Goal: Transaction & Acquisition: Purchase product/service

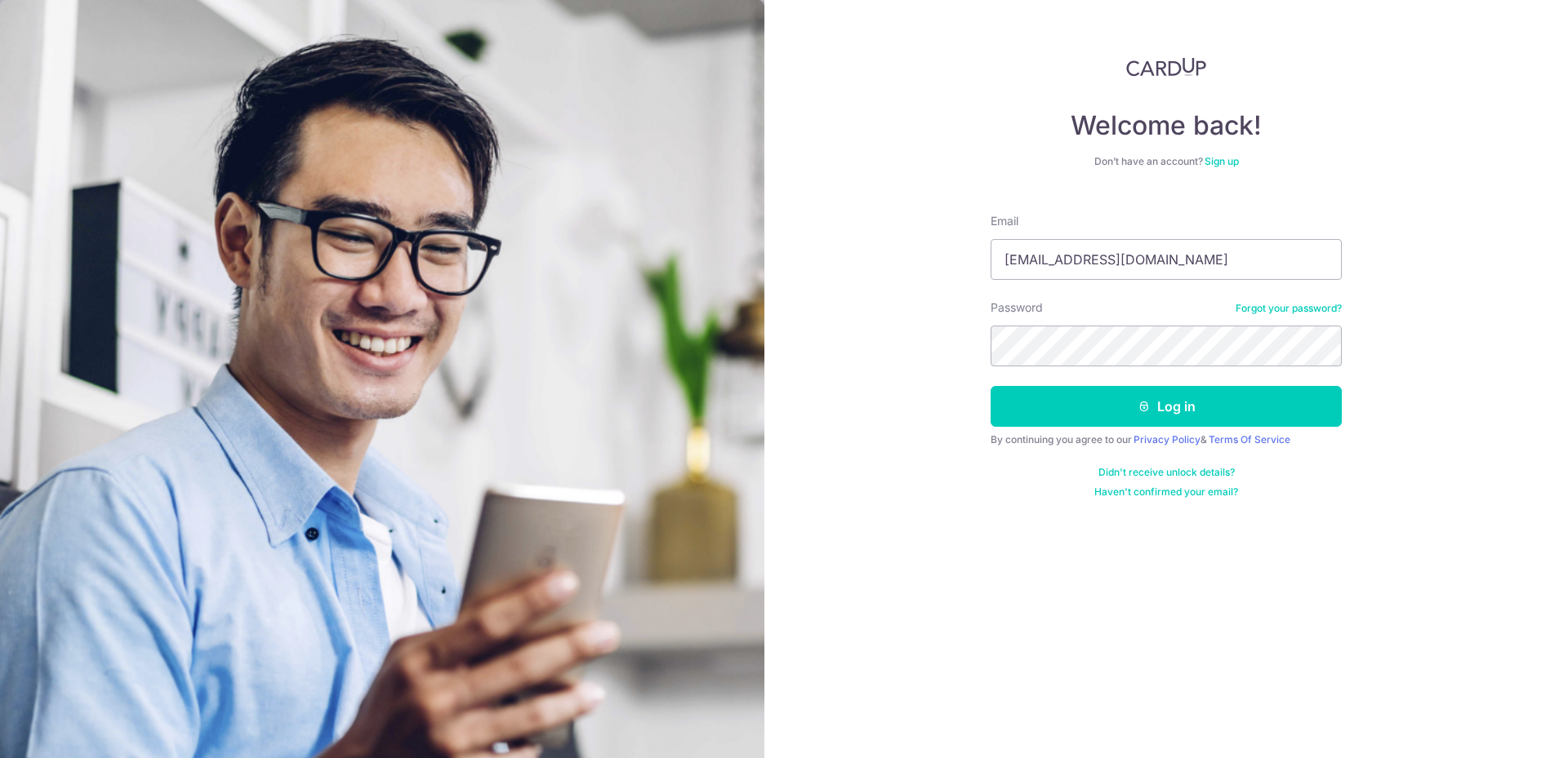
click at [991, 386] on button "Log in" at bounding box center [1166, 407] width 351 height 41
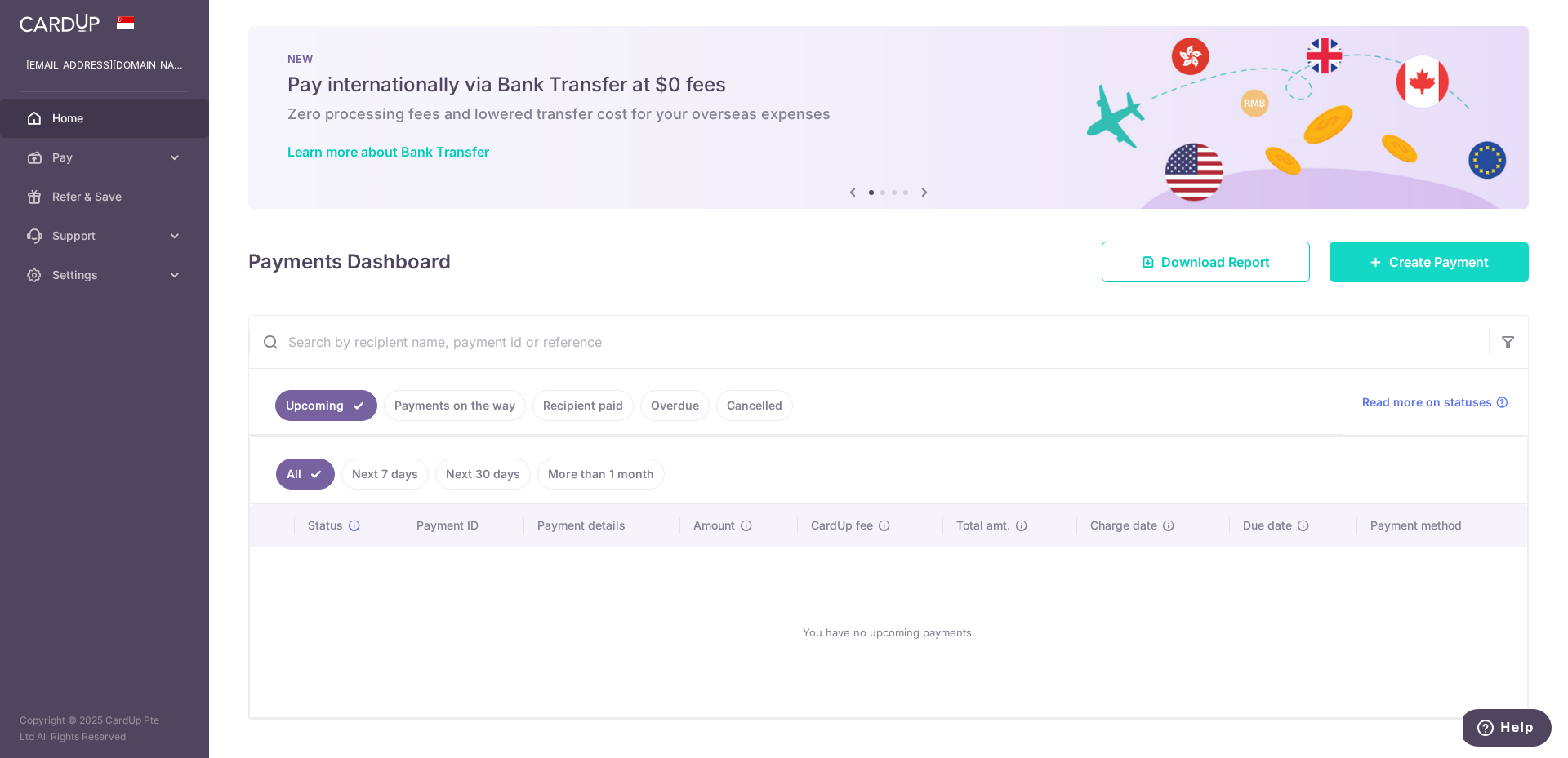
click at [1482, 270] on link "Create Payment" at bounding box center [1429, 262] width 199 height 41
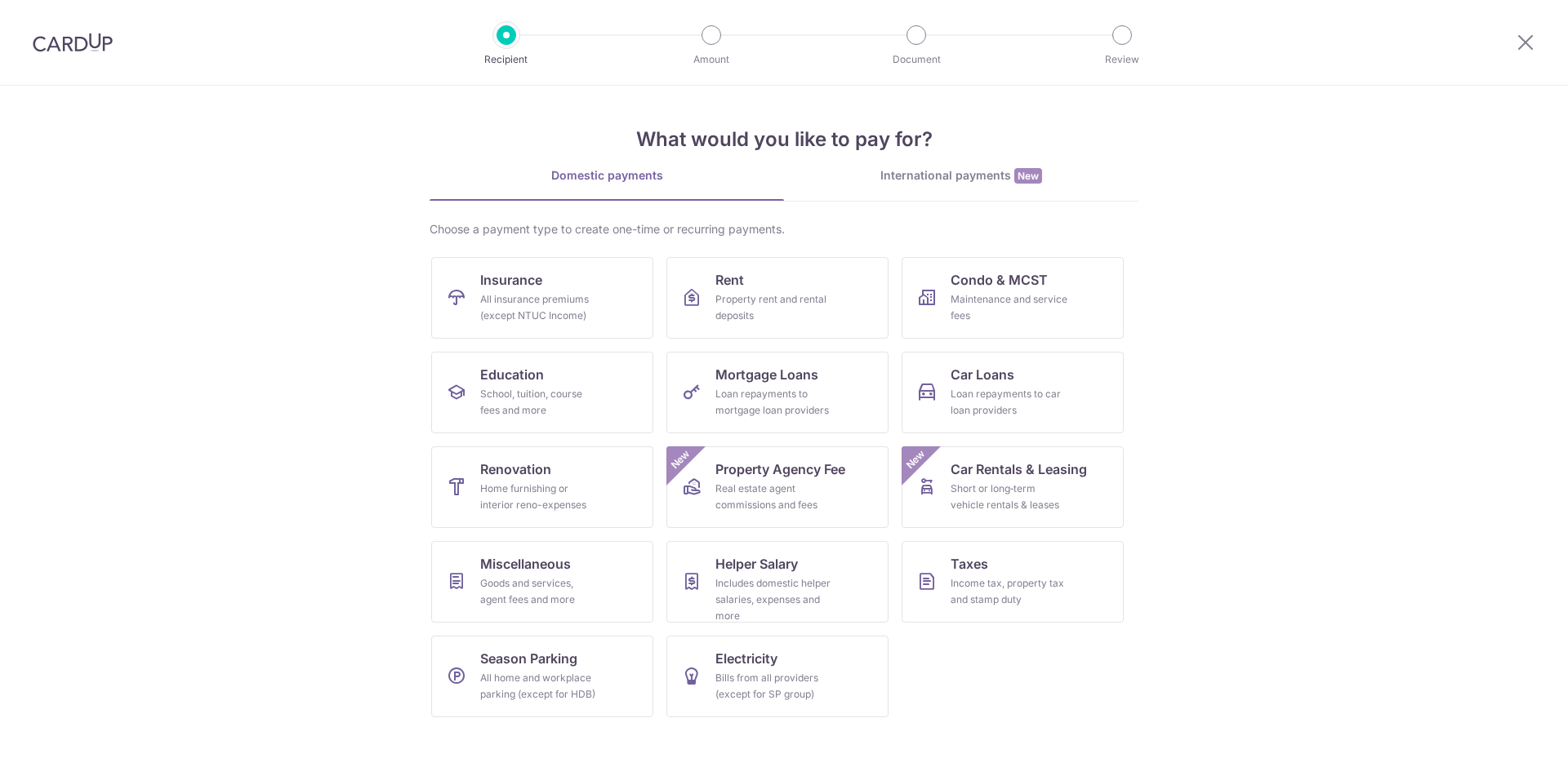
click at [1344, 267] on section "What would you like to pay for? Domestic payments International payments New Ch…" at bounding box center [784, 422] width 1568 height 673
click at [493, 306] on div "All insurance premiums (except NTUC Income)" at bounding box center [539, 307] width 118 height 33
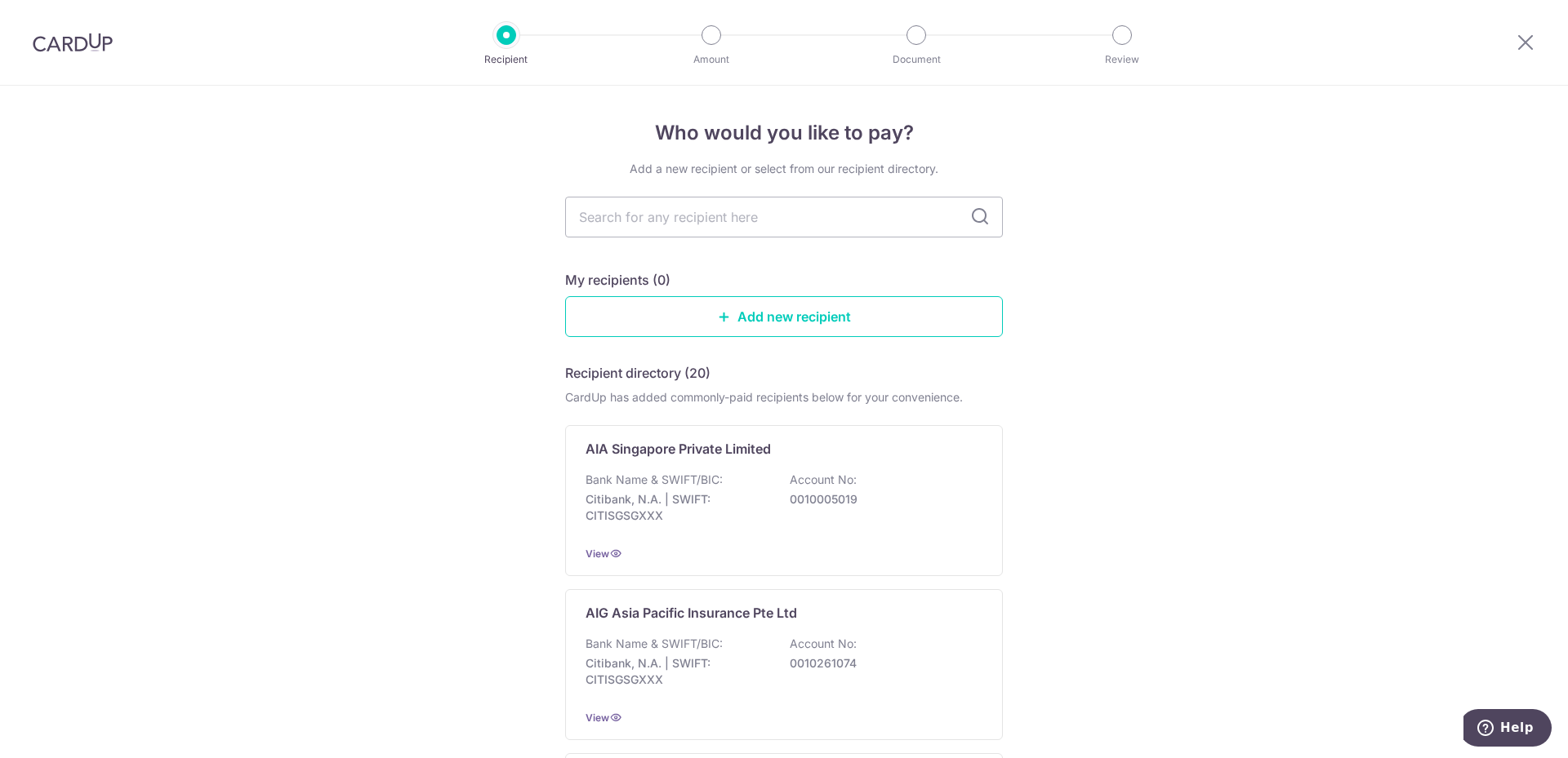
click at [635, 211] on input "text" at bounding box center [784, 218] width 438 height 41
type input "pr"
type input "pru"
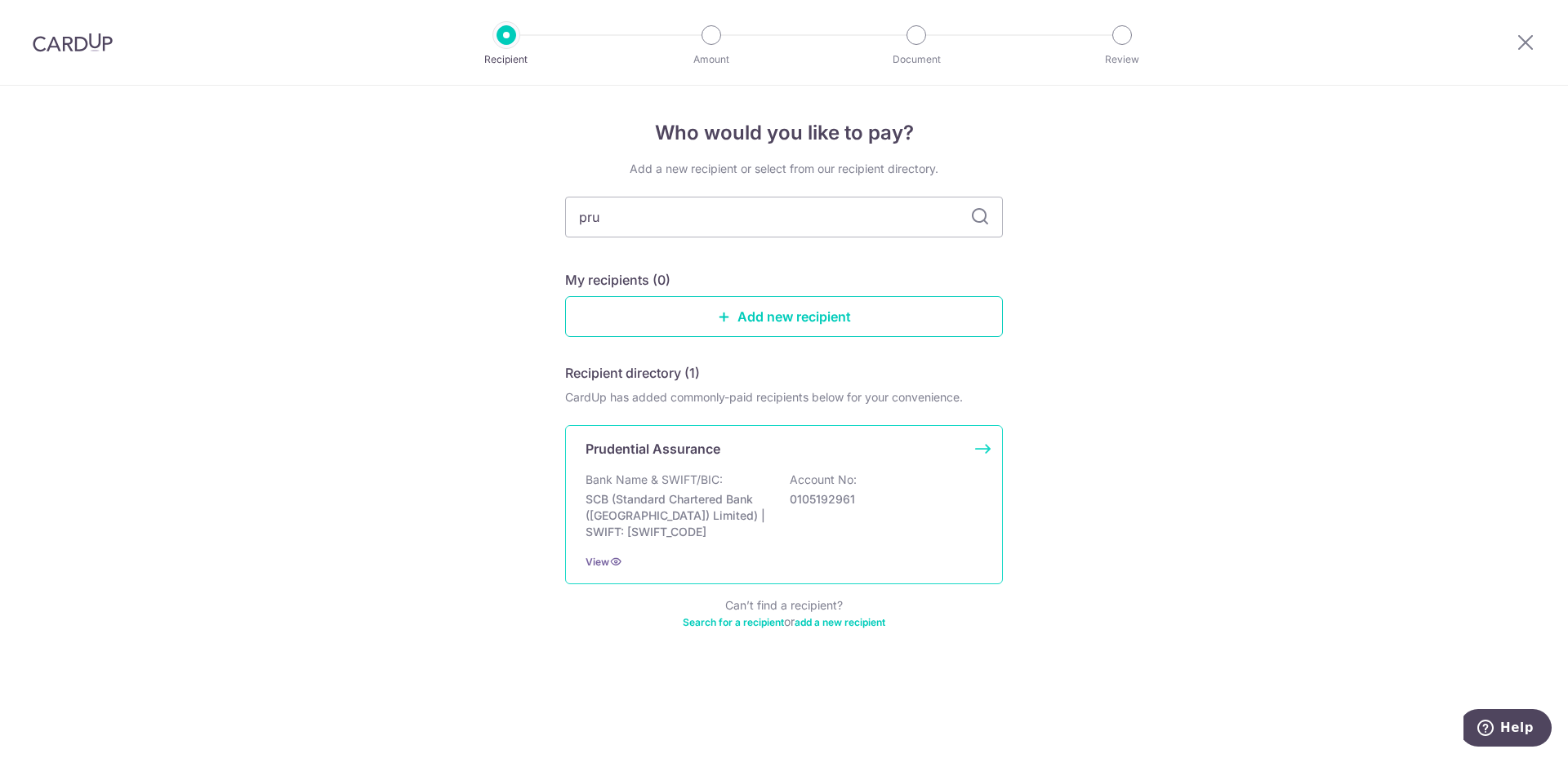
click at [620, 481] on p "Bank Name & SWIFT/BIC:" at bounding box center [654, 479] width 137 height 16
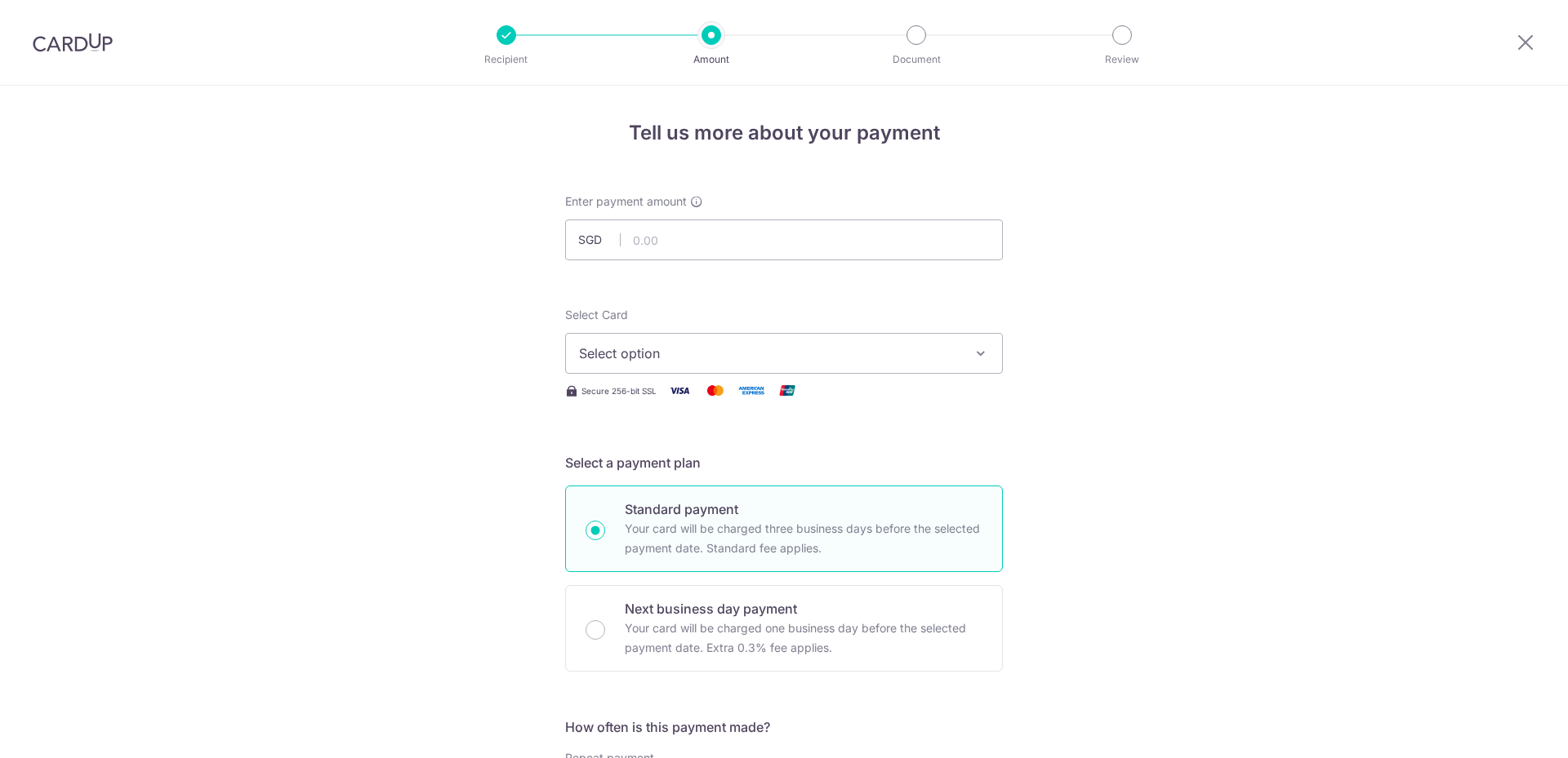
click at [651, 357] on span "Select option" at bounding box center [770, 353] width 381 height 20
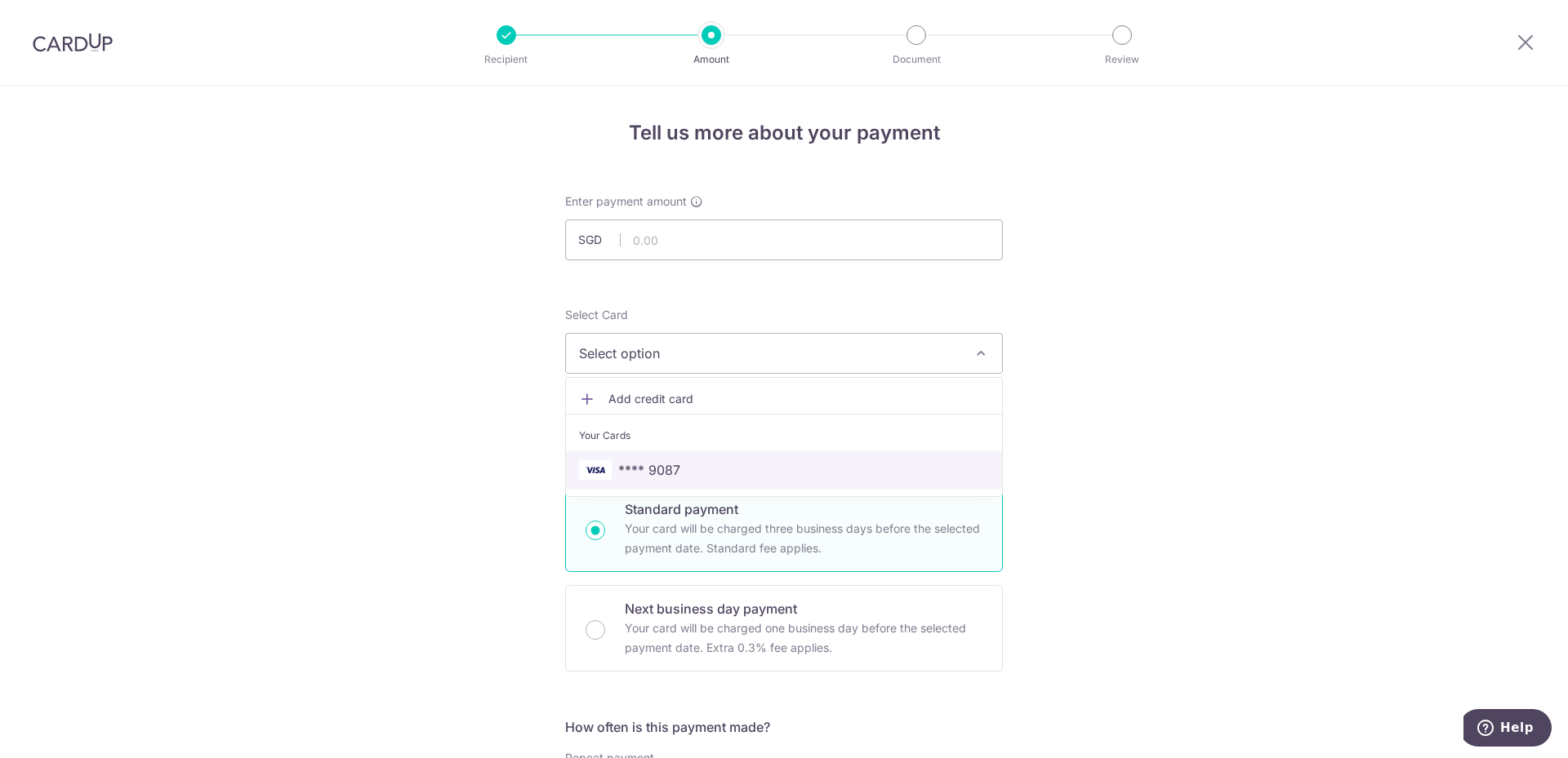
click at [663, 471] on span "**** 9087" at bounding box center [649, 470] width 62 height 20
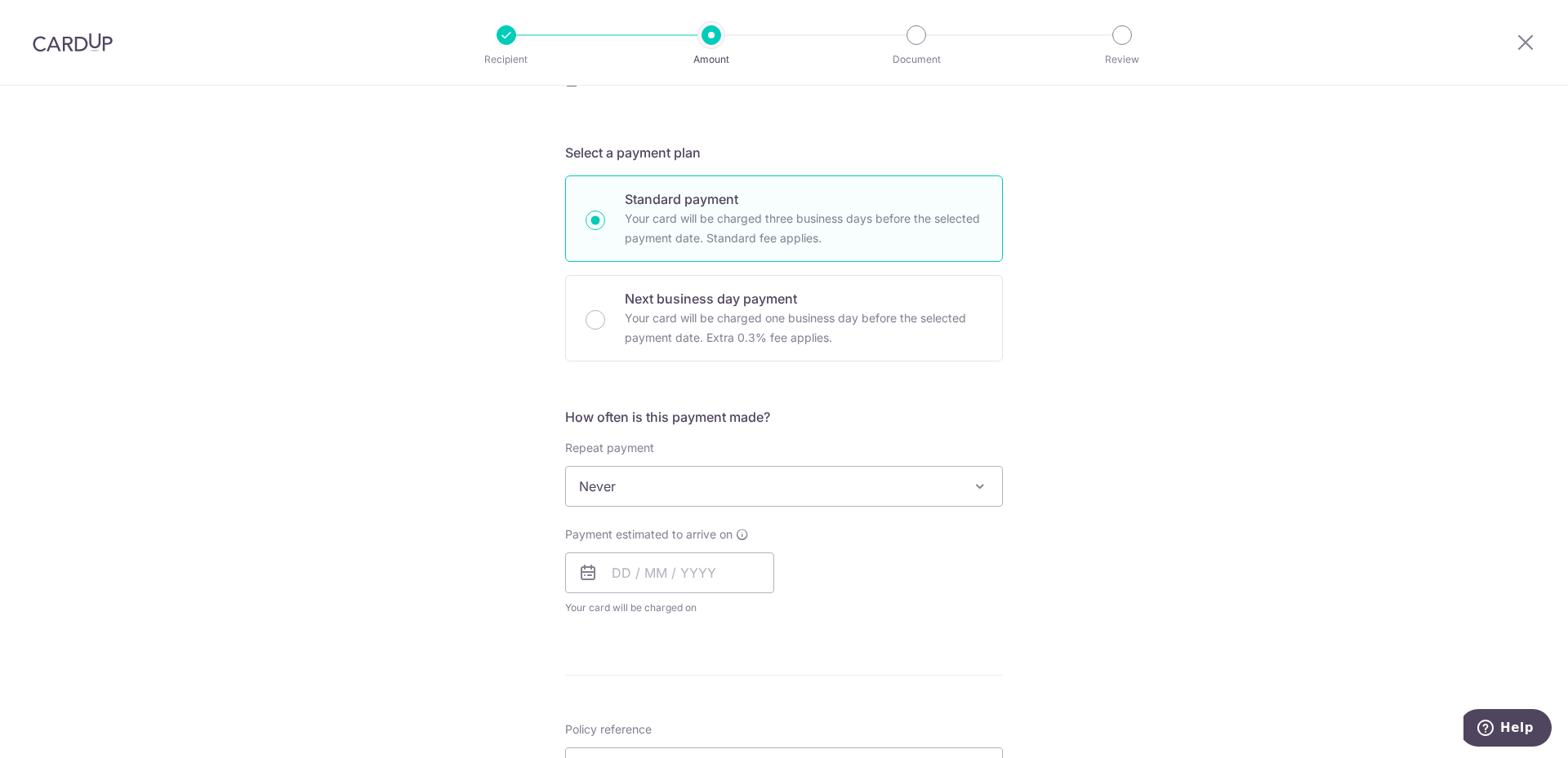
scroll to position [327, 0]
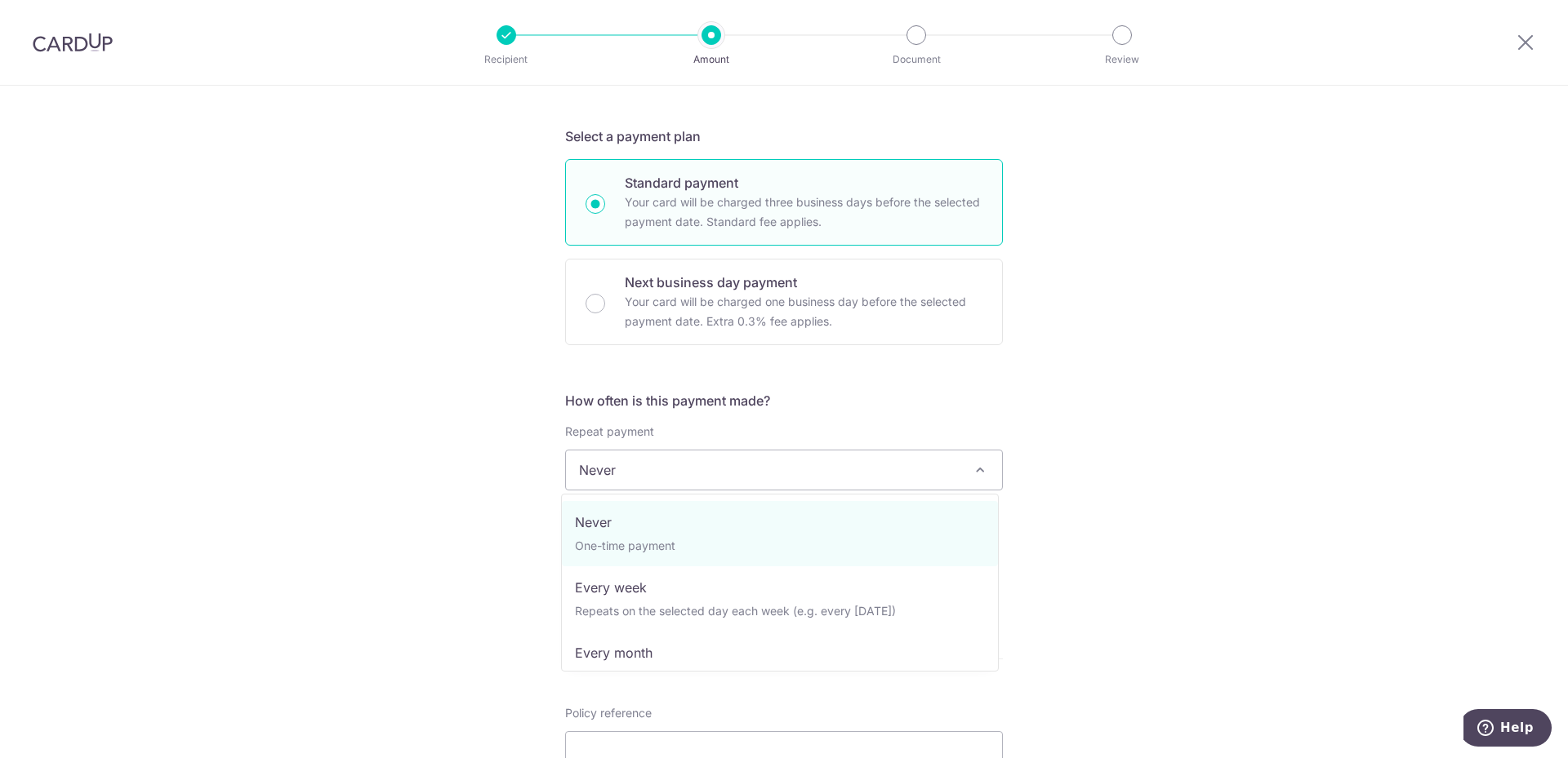
click at [608, 473] on span "Never" at bounding box center [784, 470] width 436 height 39
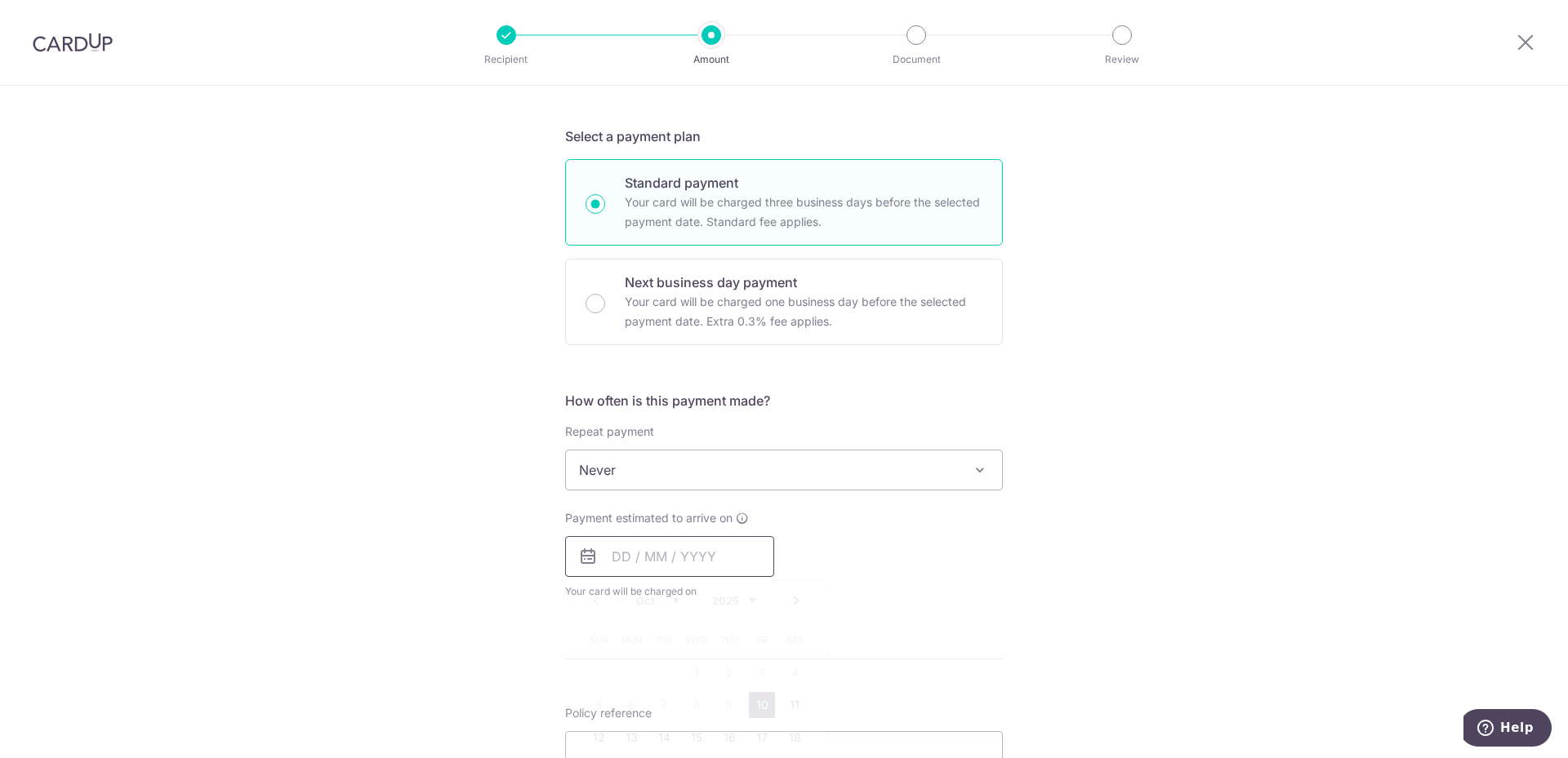
click at [638, 562] on input "text" at bounding box center [670, 557] width 209 height 41
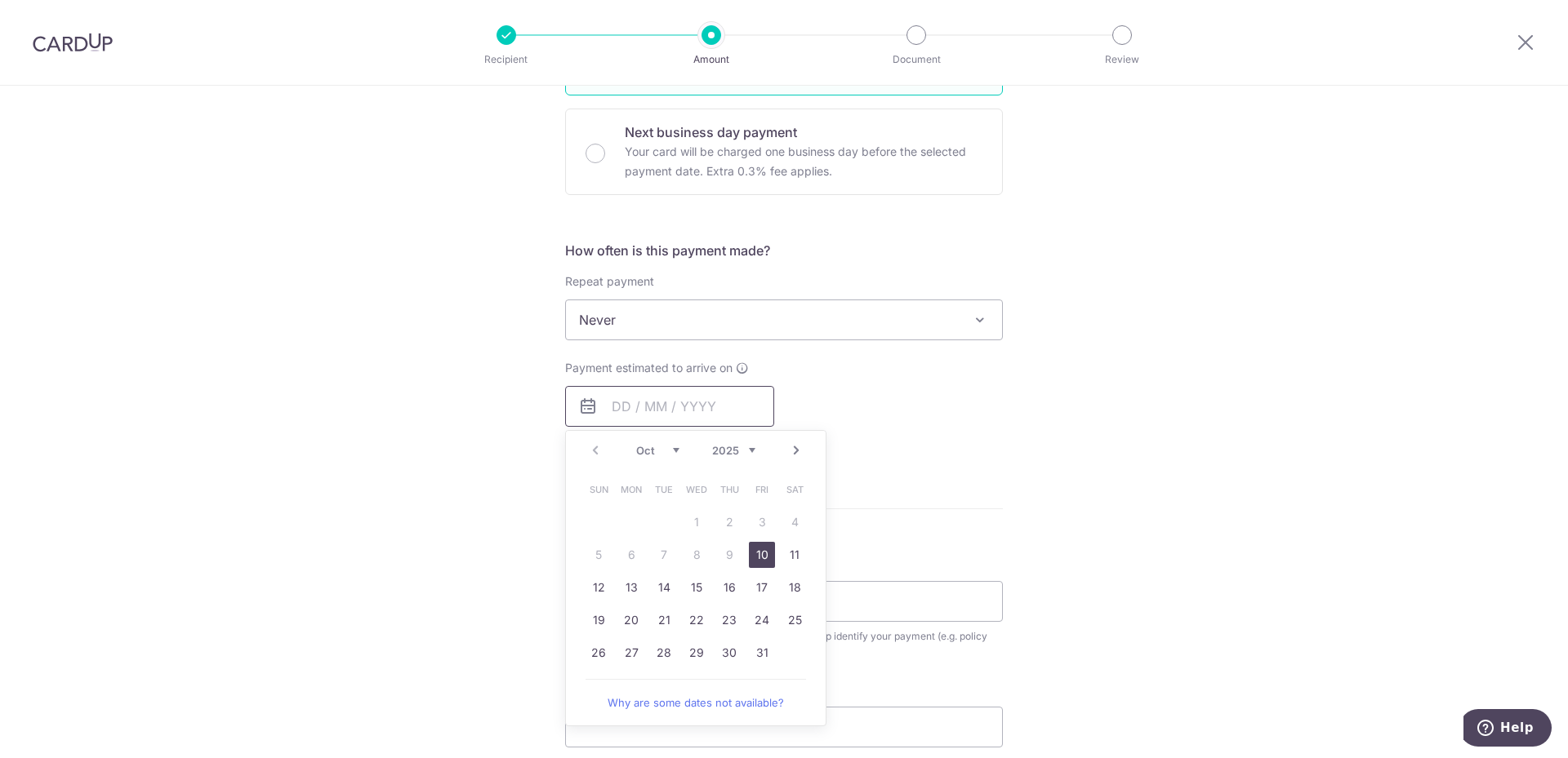
scroll to position [490, 0]
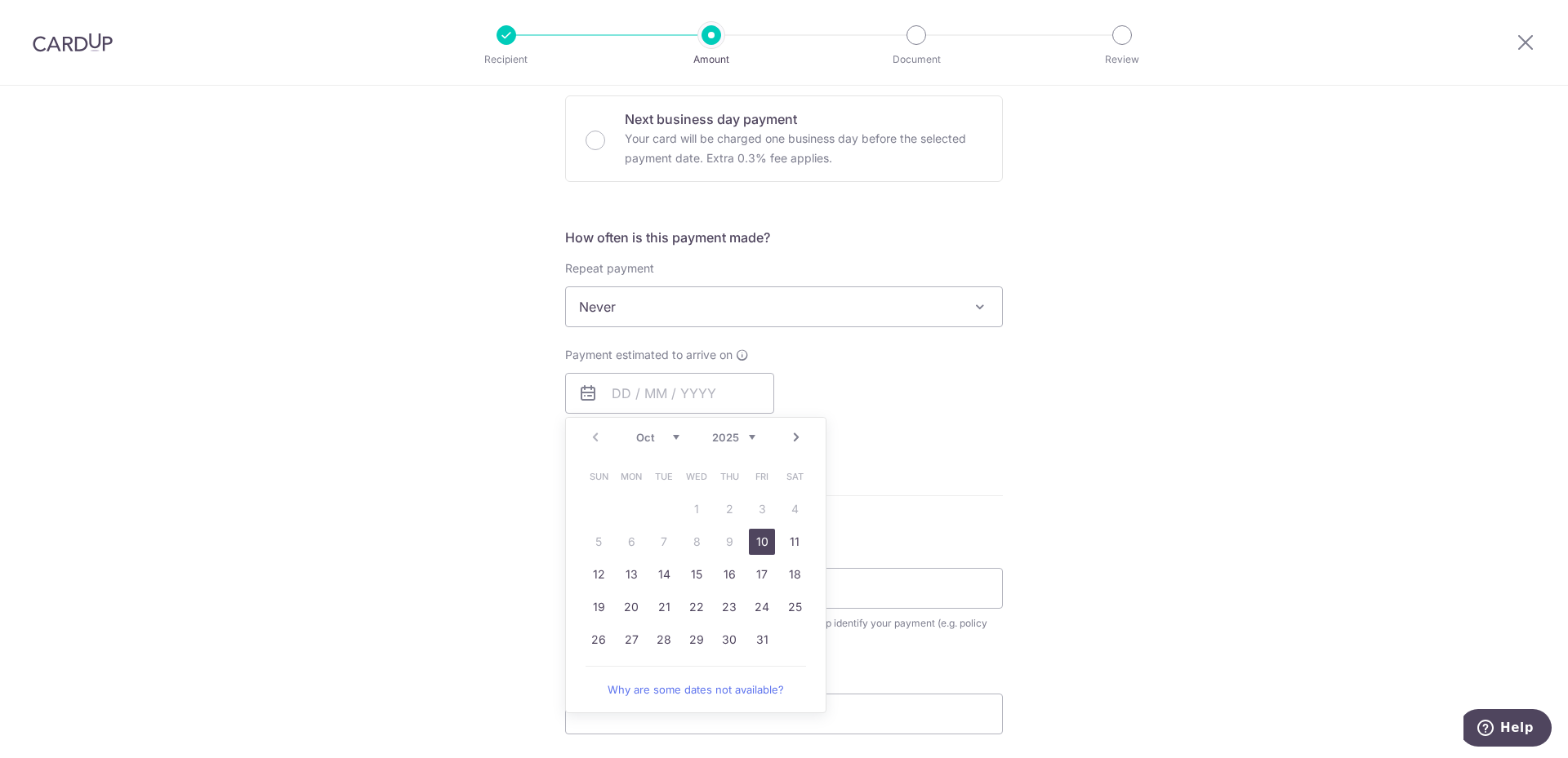
click at [519, 486] on div "Tell us more about your payment Enter payment amount SGD Select Card **** 9087 …" at bounding box center [784, 334] width 1568 height 1477
click at [587, 399] on icon at bounding box center [587, 393] width 20 height 20
click at [617, 398] on input "text" at bounding box center [670, 394] width 209 height 41
click at [658, 611] on link "21" at bounding box center [664, 608] width 26 height 26
type input "21/10/2025"
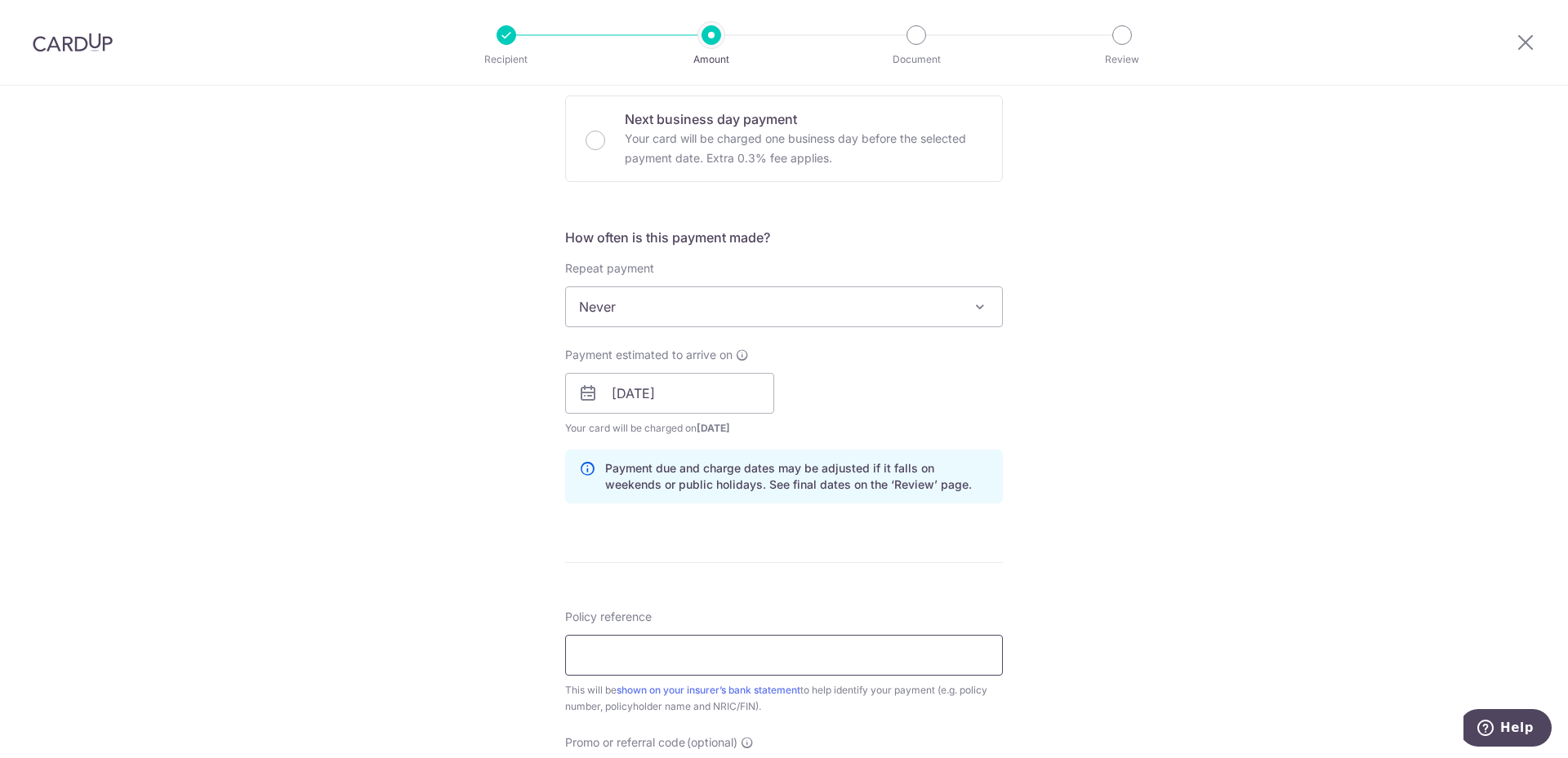
click at [615, 667] on input "Policy reference" at bounding box center [784, 655] width 438 height 41
paste input "79424579"
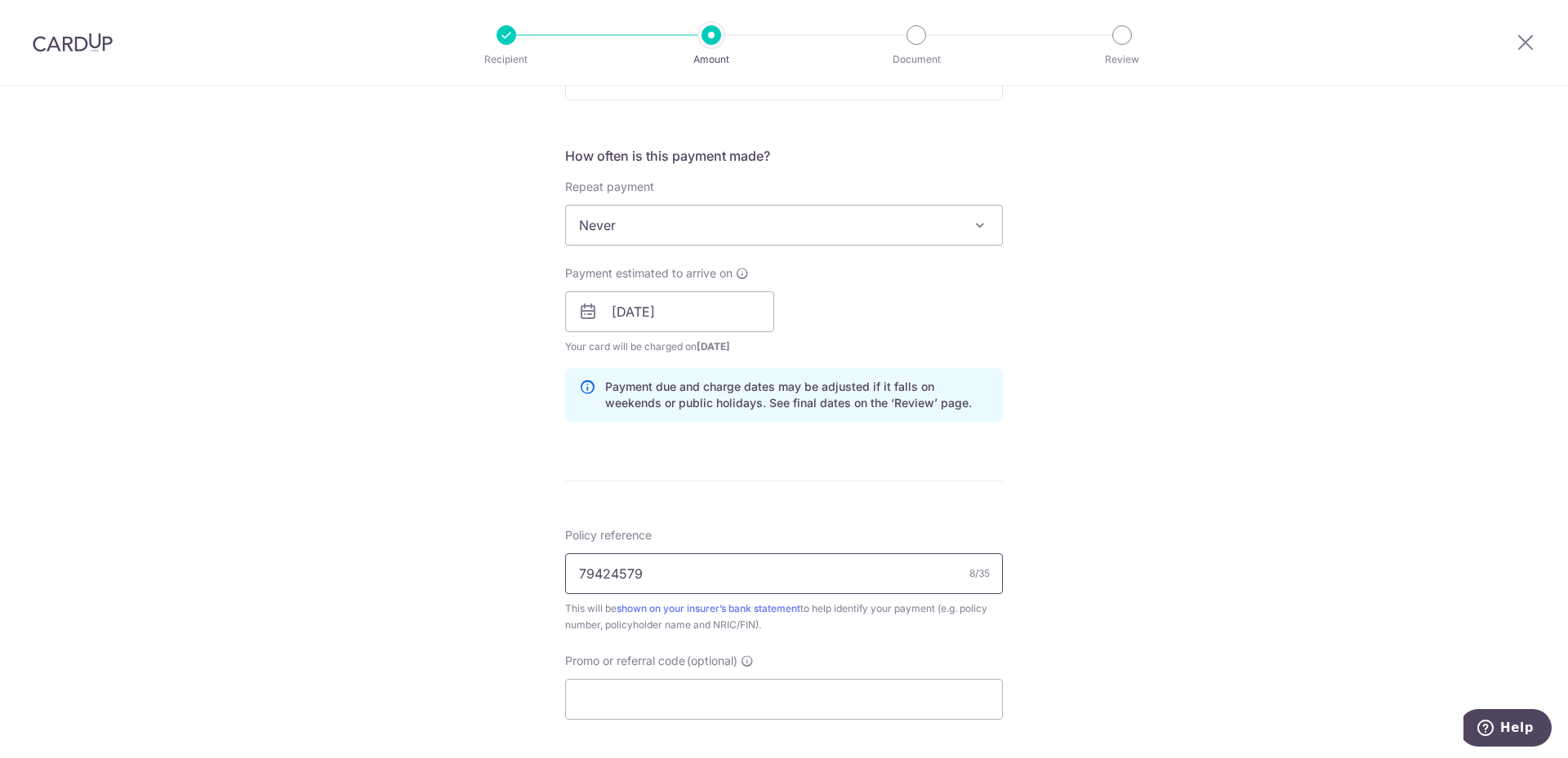
type input "79424579"
click at [705, 688] on input "Promo or referral code (optional)" at bounding box center [784, 700] width 438 height 41
paste input "OFF225"
type input "OFF225"
click at [445, 637] on div "Tell us more about your payment Enter payment amount SGD Select Card **** 9087 …" at bounding box center [784, 323] width 1568 height 1617
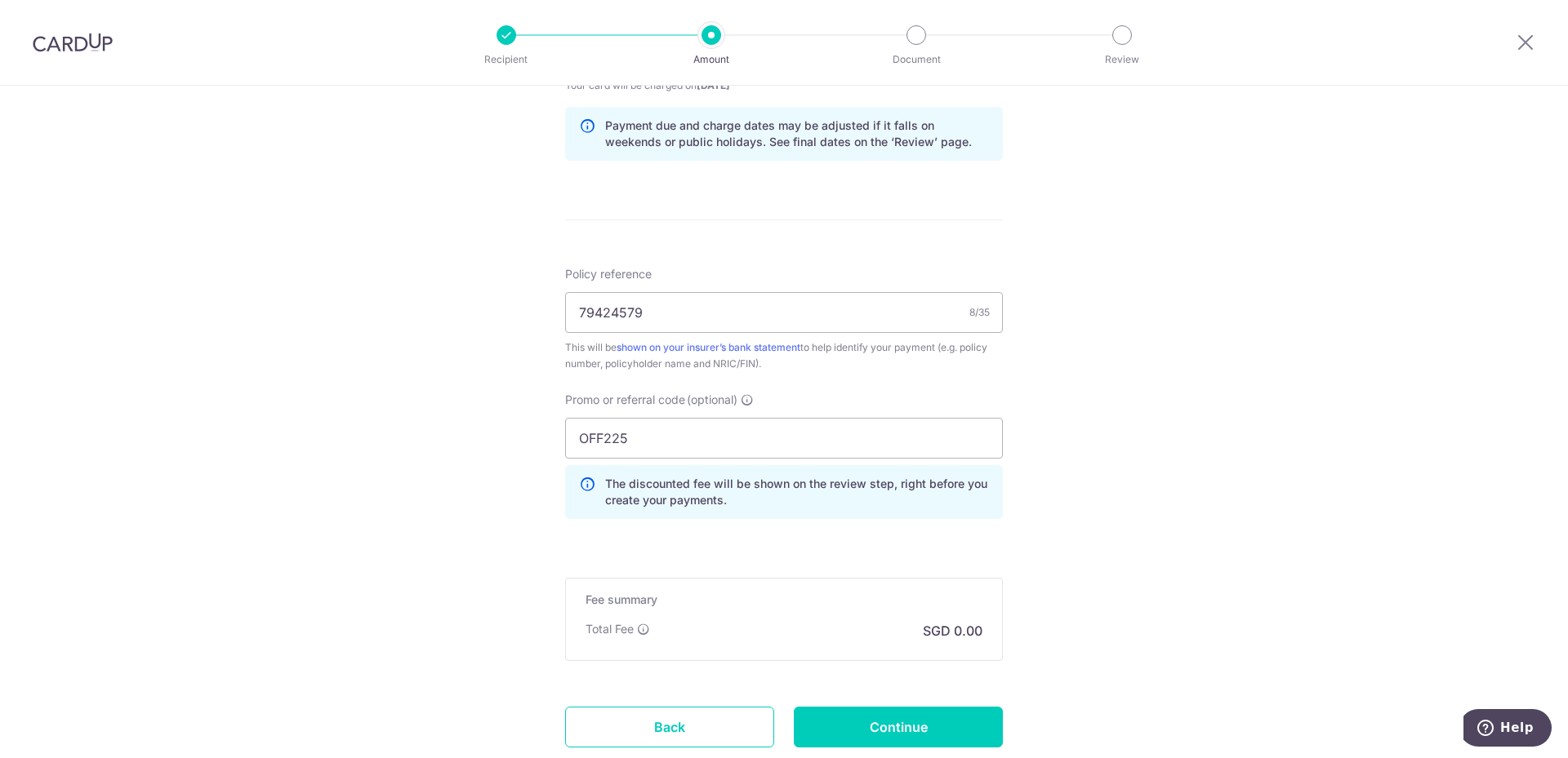
scroll to position [817, 0]
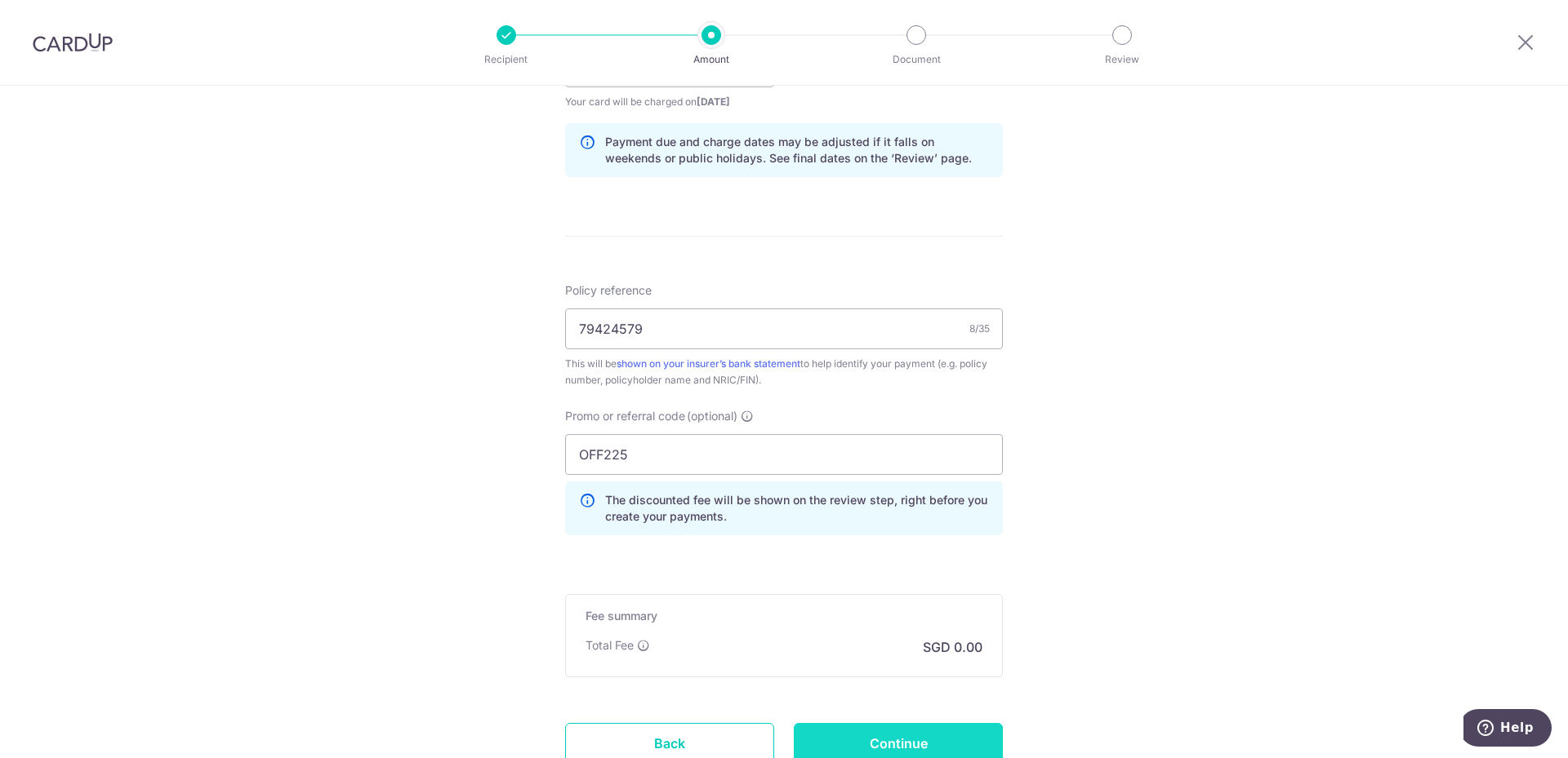
click at [873, 732] on input "Continue" at bounding box center [898, 744] width 209 height 41
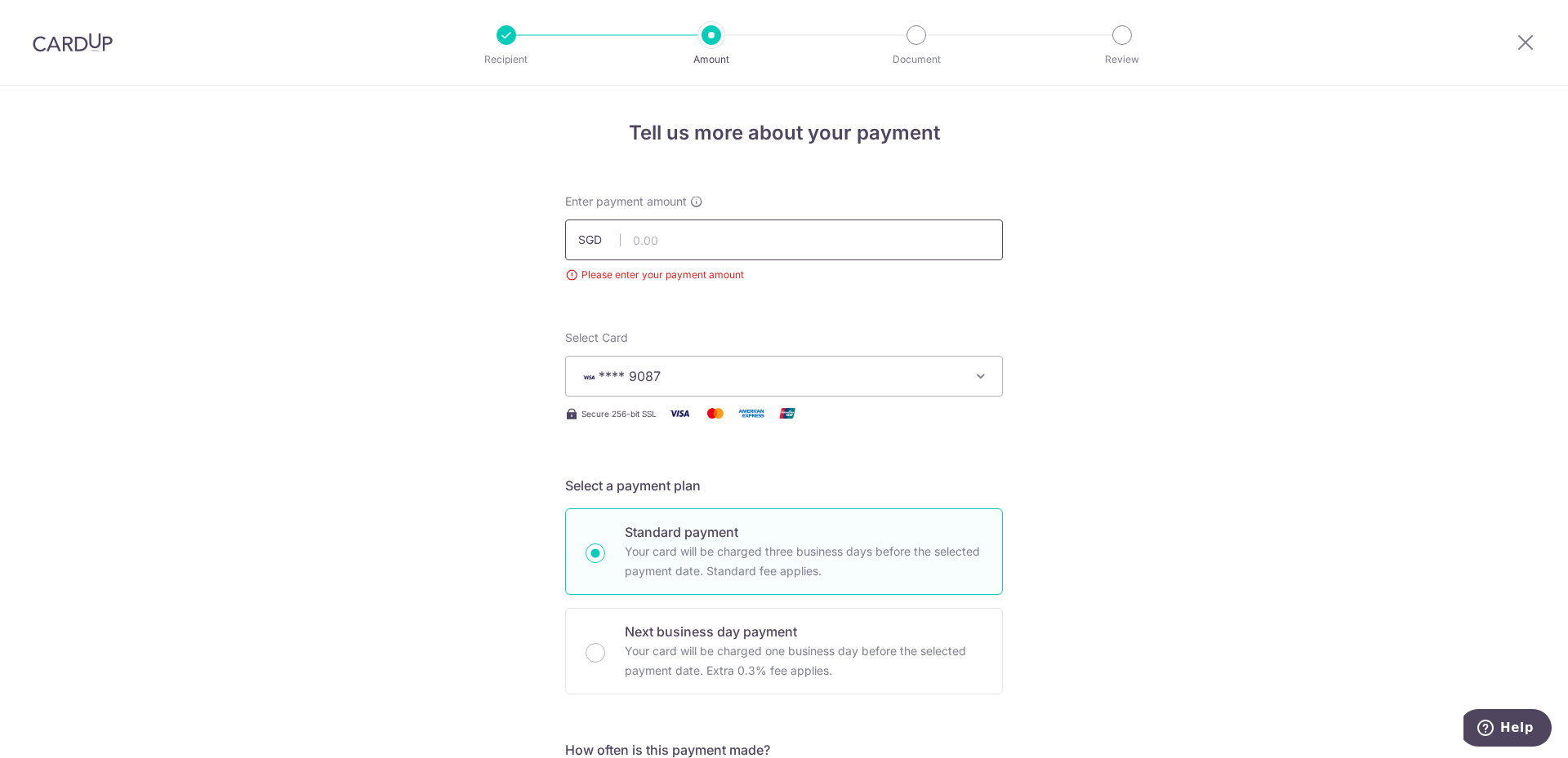
click at [679, 252] on input "text" at bounding box center [784, 240] width 438 height 41
drag, startPoint x: 58, startPoint y: 219, endPoint x: 89, endPoint y: 215, distance: 31.3
type input "20,000.00"
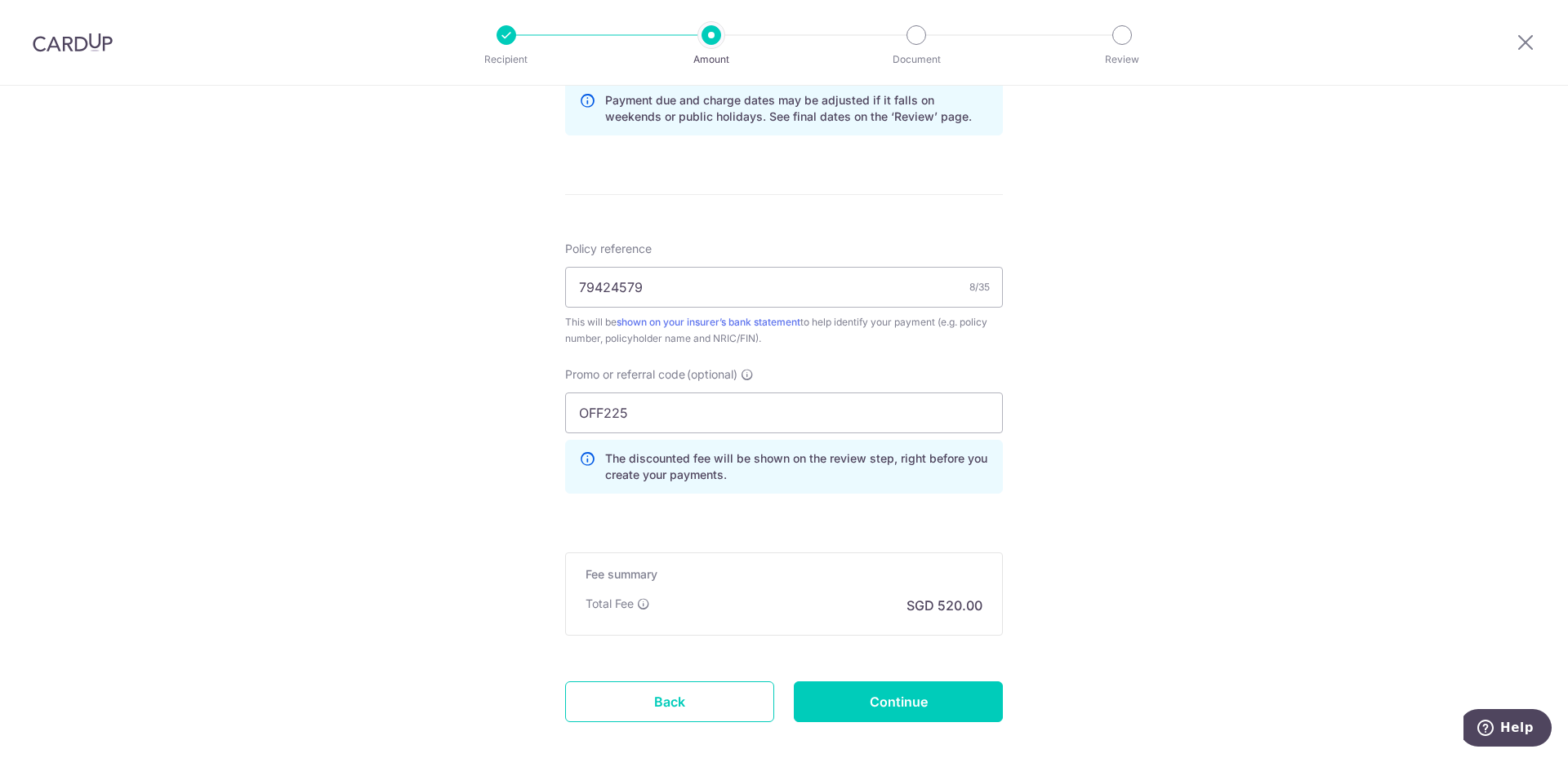
scroll to position [967, 0]
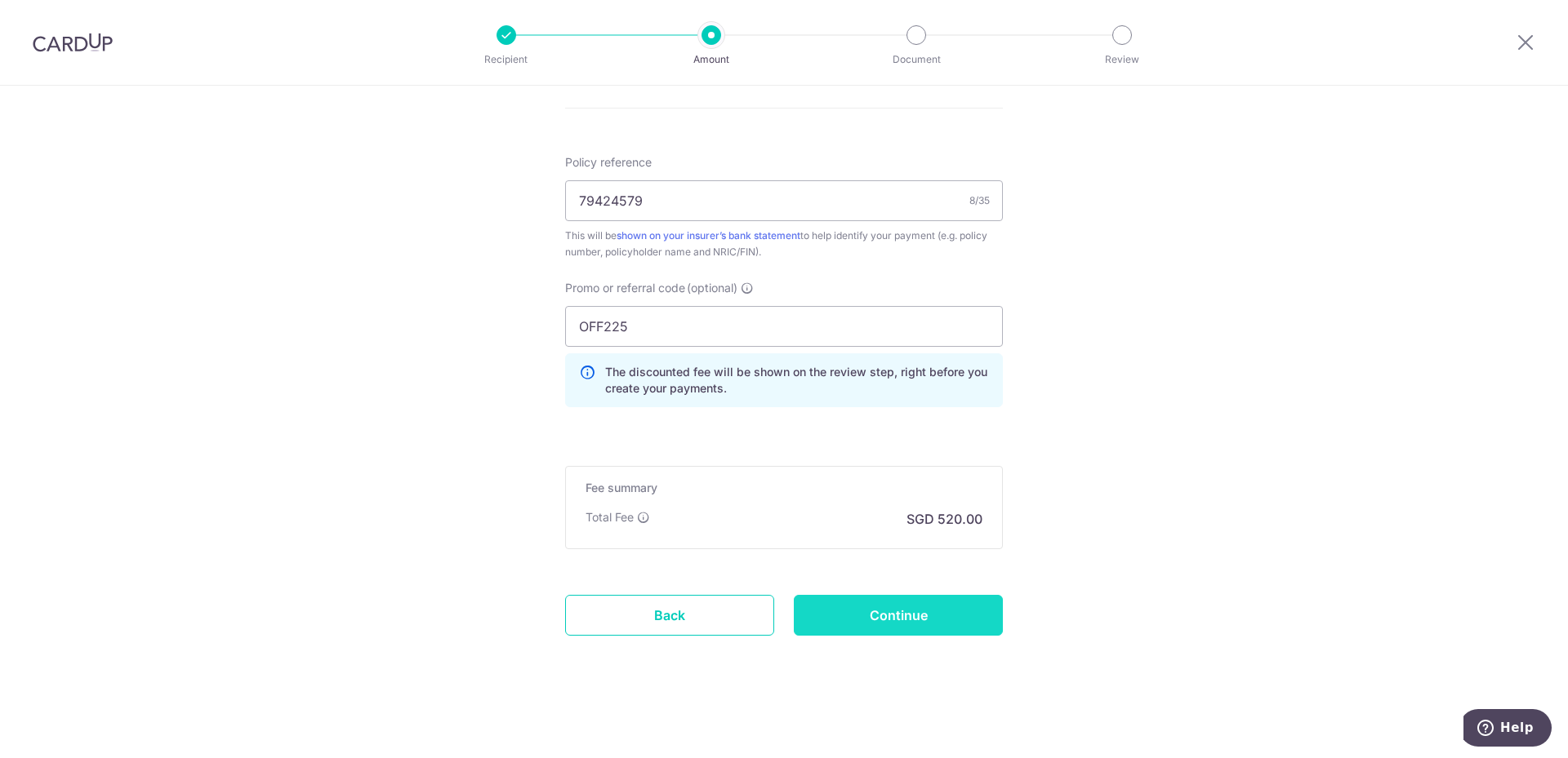
click at [950, 621] on input "Continue" at bounding box center [898, 616] width 209 height 41
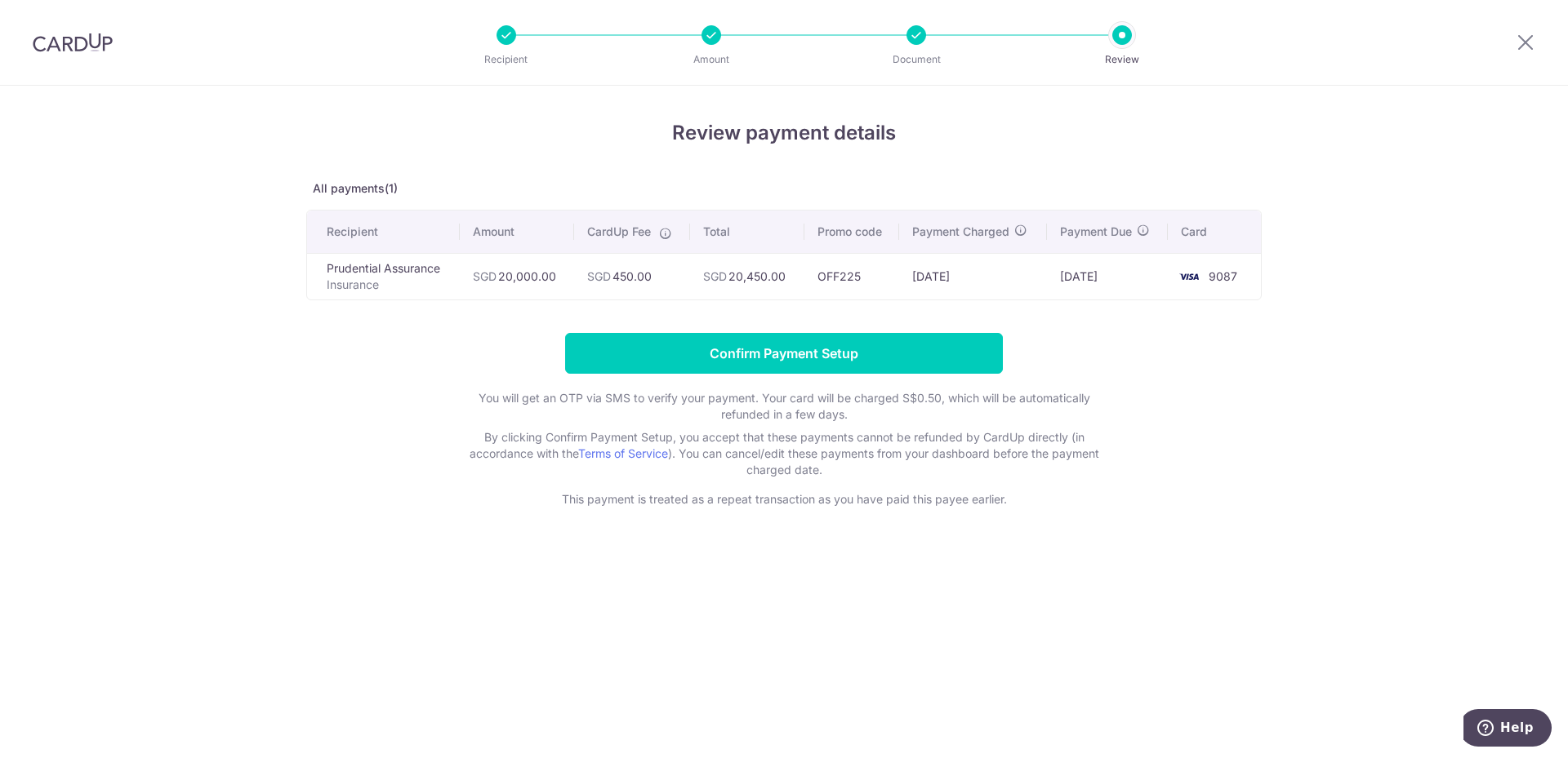
drag, startPoint x: 618, startPoint y: 281, endPoint x: 653, endPoint y: 273, distance: 35.9
click at [653, 273] on td "SGD 450.00" at bounding box center [632, 276] width 116 height 47
click at [589, 274] on span "SGD" at bounding box center [599, 276] width 23 height 14
drag, startPoint x: 750, startPoint y: 276, endPoint x: 770, endPoint y: 276, distance: 20.0
click at [770, 276] on td "SGD 20,450.00" at bounding box center [747, 276] width 114 height 47
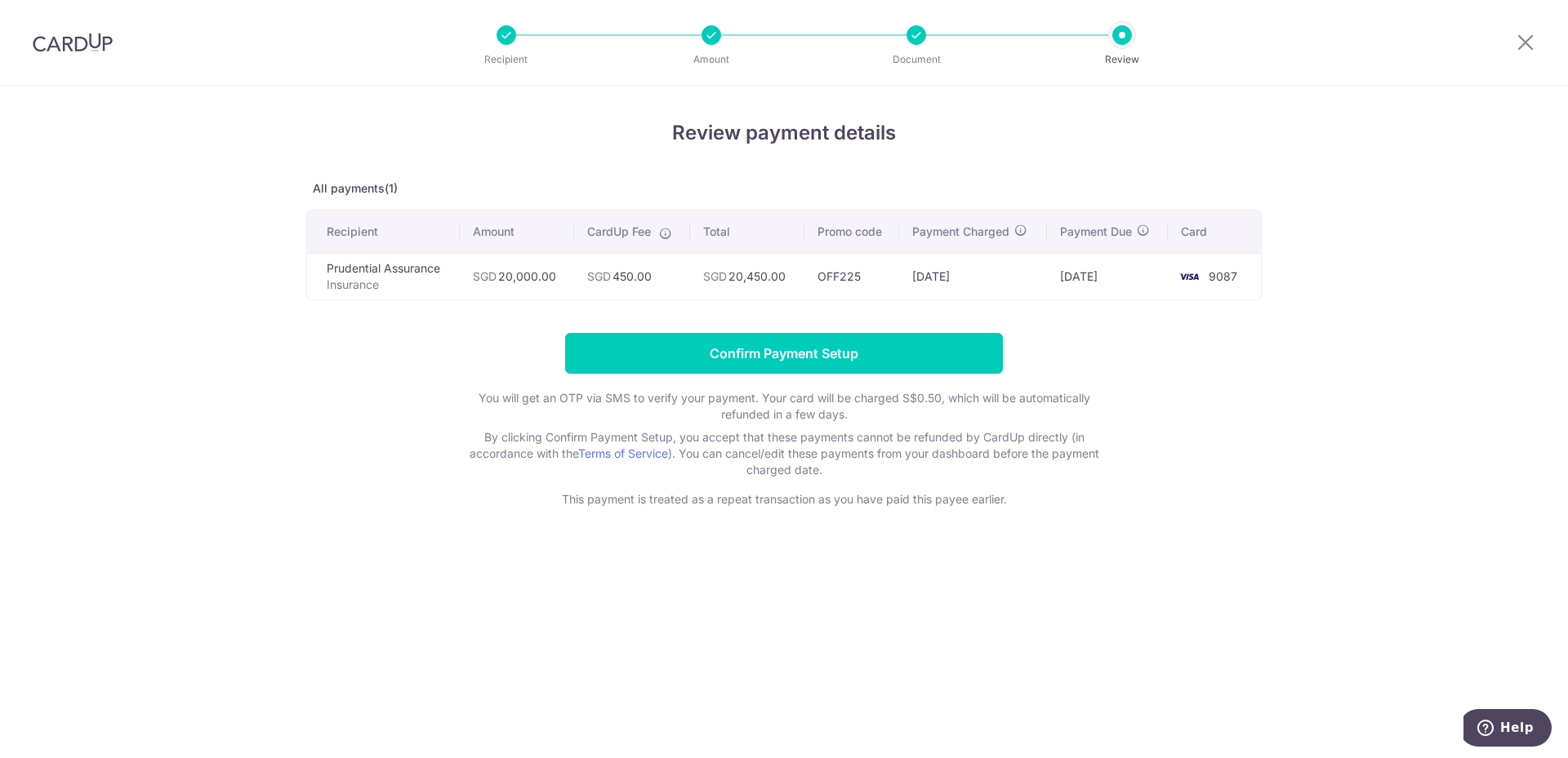
drag, startPoint x: 1060, startPoint y: 277, endPoint x: 1136, endPoint y: 278, distance: 76.0
click at [1136, 278] on td "[DATE]" at bounding box center [1107, 276] width 120 height 47
click at [624, 276] on td "SGD 450.00" at bounding box center [632, 276] width 116 height 47
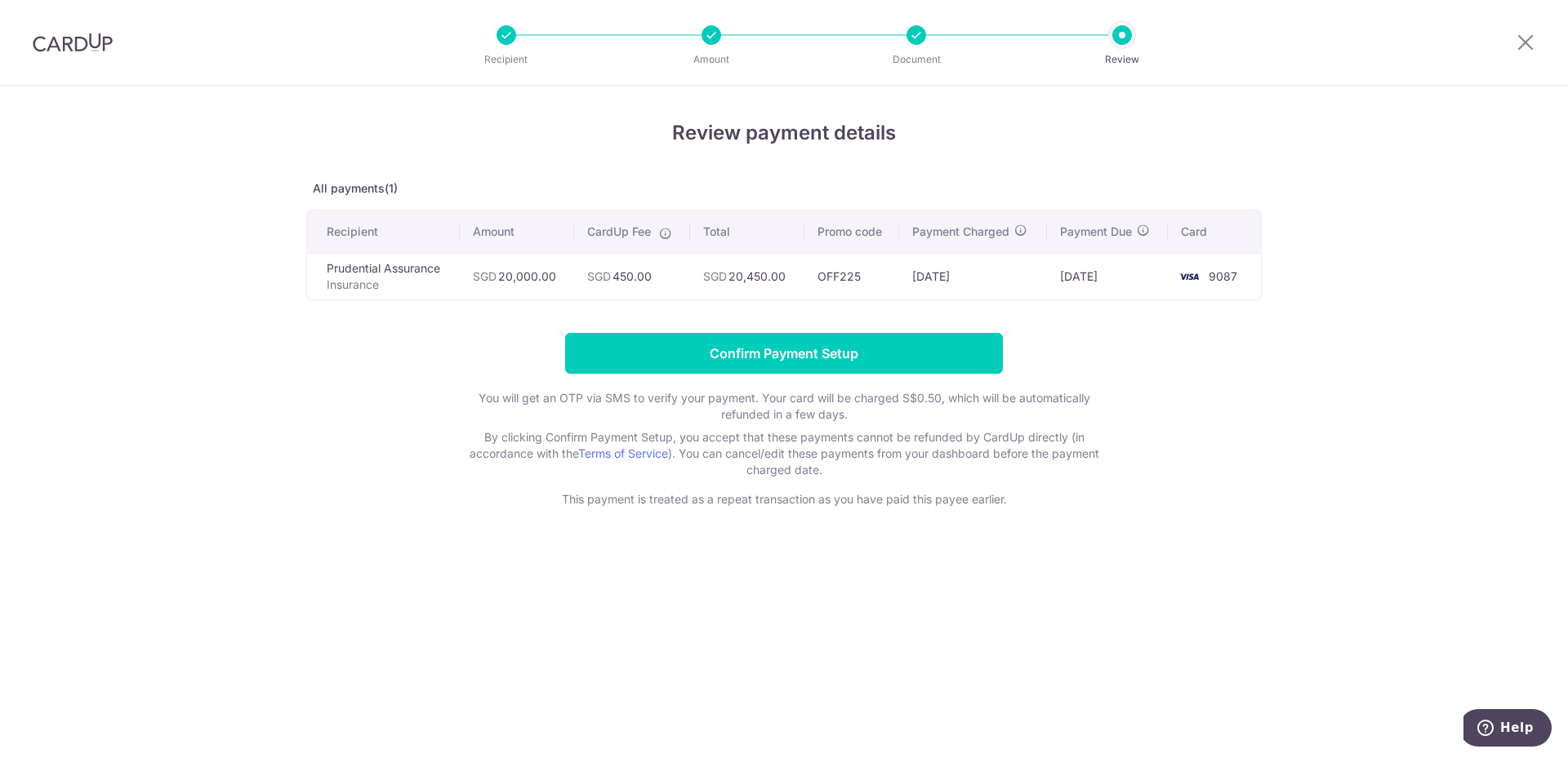
copy td "450.00"
click at [629, 279] on td "SGD 450.00" at bounding box center [632, 276] width 116 height 47
drag, startPoint x: 524, startPoint y: 272, endPoint x: 680, endPoint y: 282, distance: 156.3
click at [680, 282] on tr "Prudential Assurance Insurance SGD 20,000.00 SGD 450.00 SGD 20,450.00 OFF225 15…" at bounding box center [784, 276] width 954 height 47
click at [770, 272] on td "SGD 20,450.00" at bounding box center [747, 276] width 114 height 47
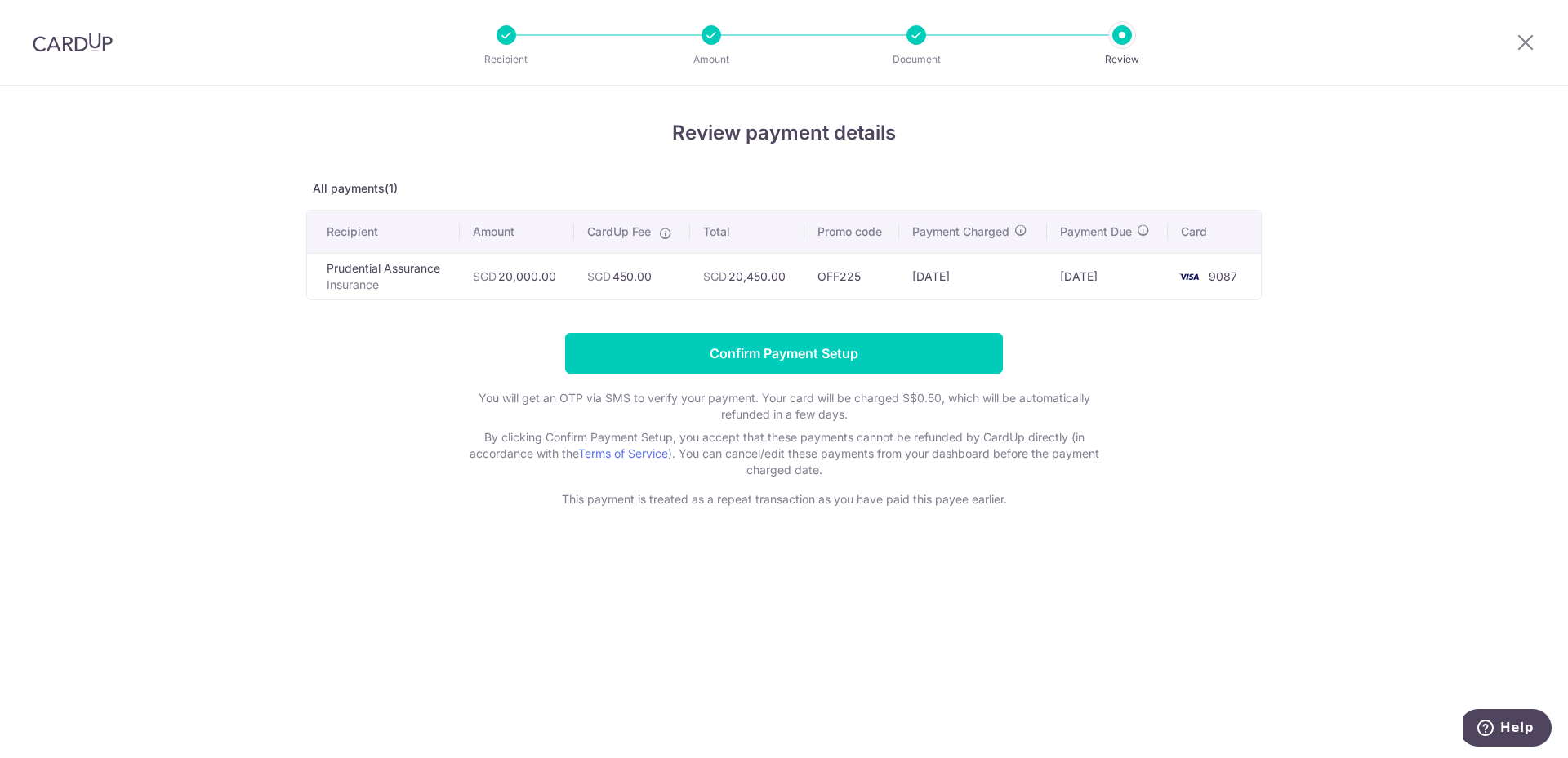
drag, startPoint x: 739, startPoint y: 278, endPoint x: 788, endPoint y: 279, distance: 49.0
click at [788, 279] on td "SGD 20,450.00" at bounding box center [747, 276] width 114 height 47
click at [732, 283] on td "SGD 20,450.00" at bounding box center [747, 276] width 114 height 47
click at [737, 274] on td "SGD 20,450.00" at bounding box center [747, 276] width 114 height 47
drag, startPoint x: 732, startPoint y: 274, endPoint x: 791, endPoint y: 278, distance: 59.1
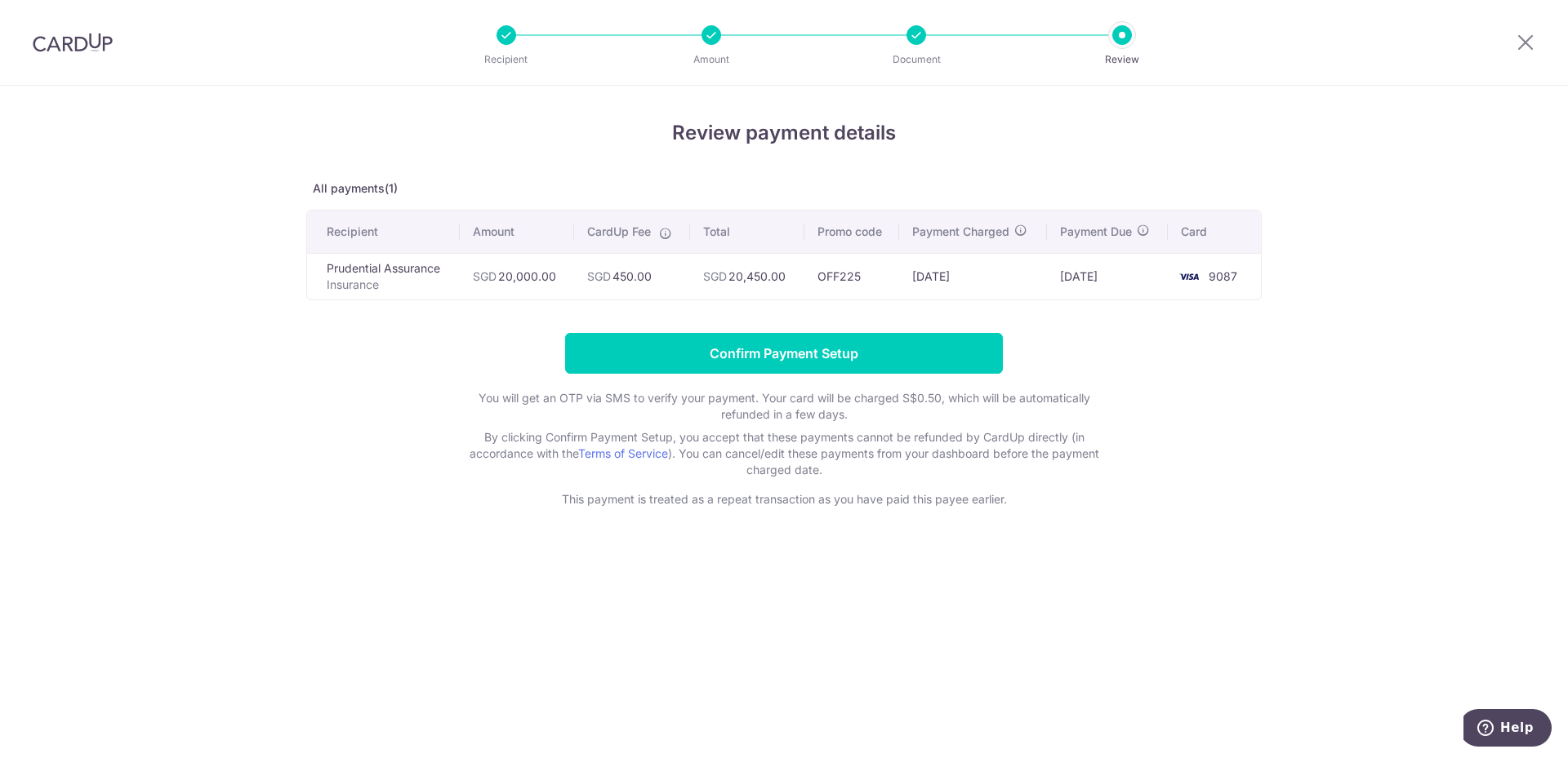
click at [791, 278] on td "SGD 20,450.00" at bounding box center [747, 276] width 114 height 47
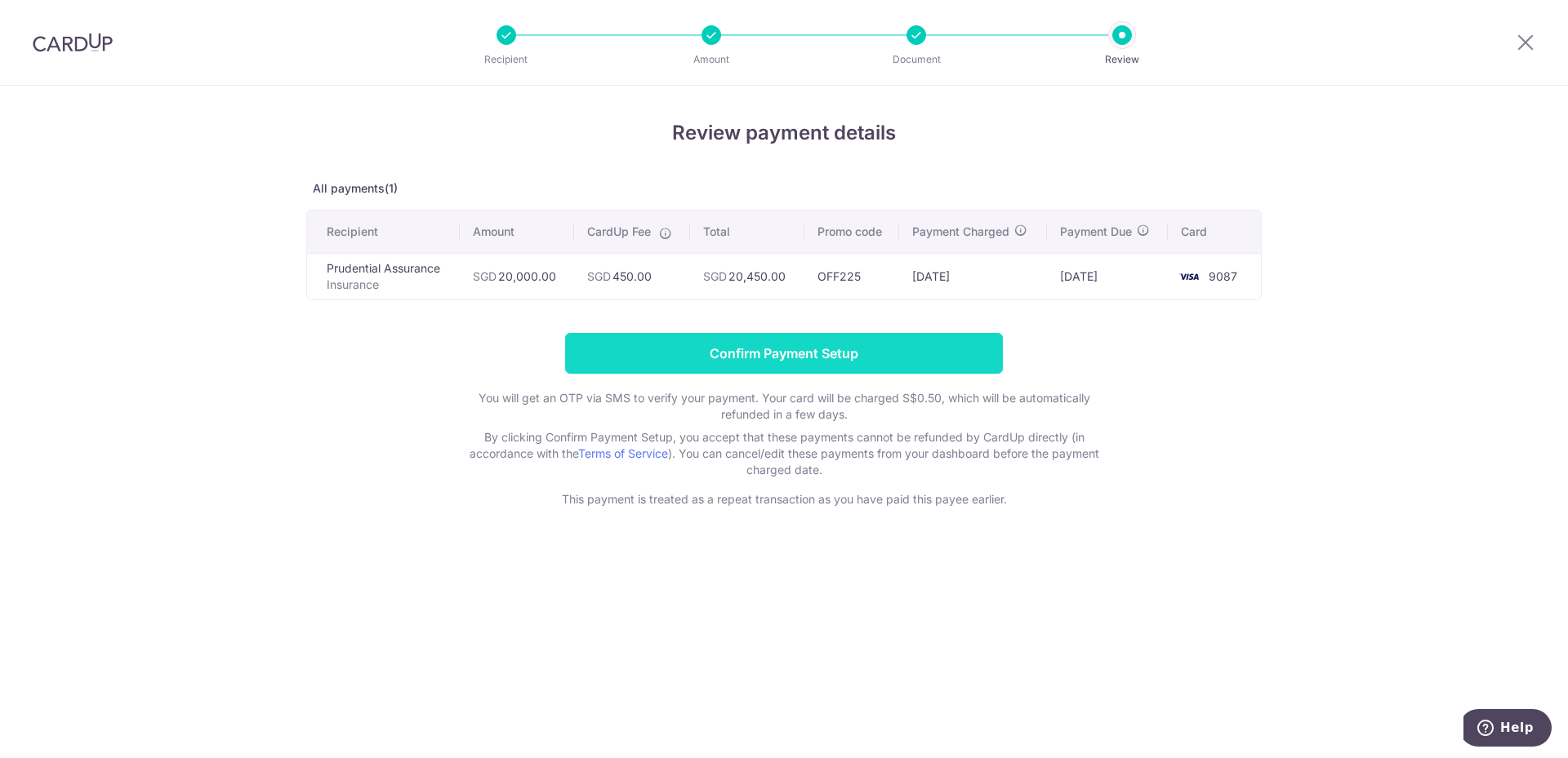
click at [739, 346] on input "Confirm Payment Setup" at bounding box center [784, 354] width 438 height 41
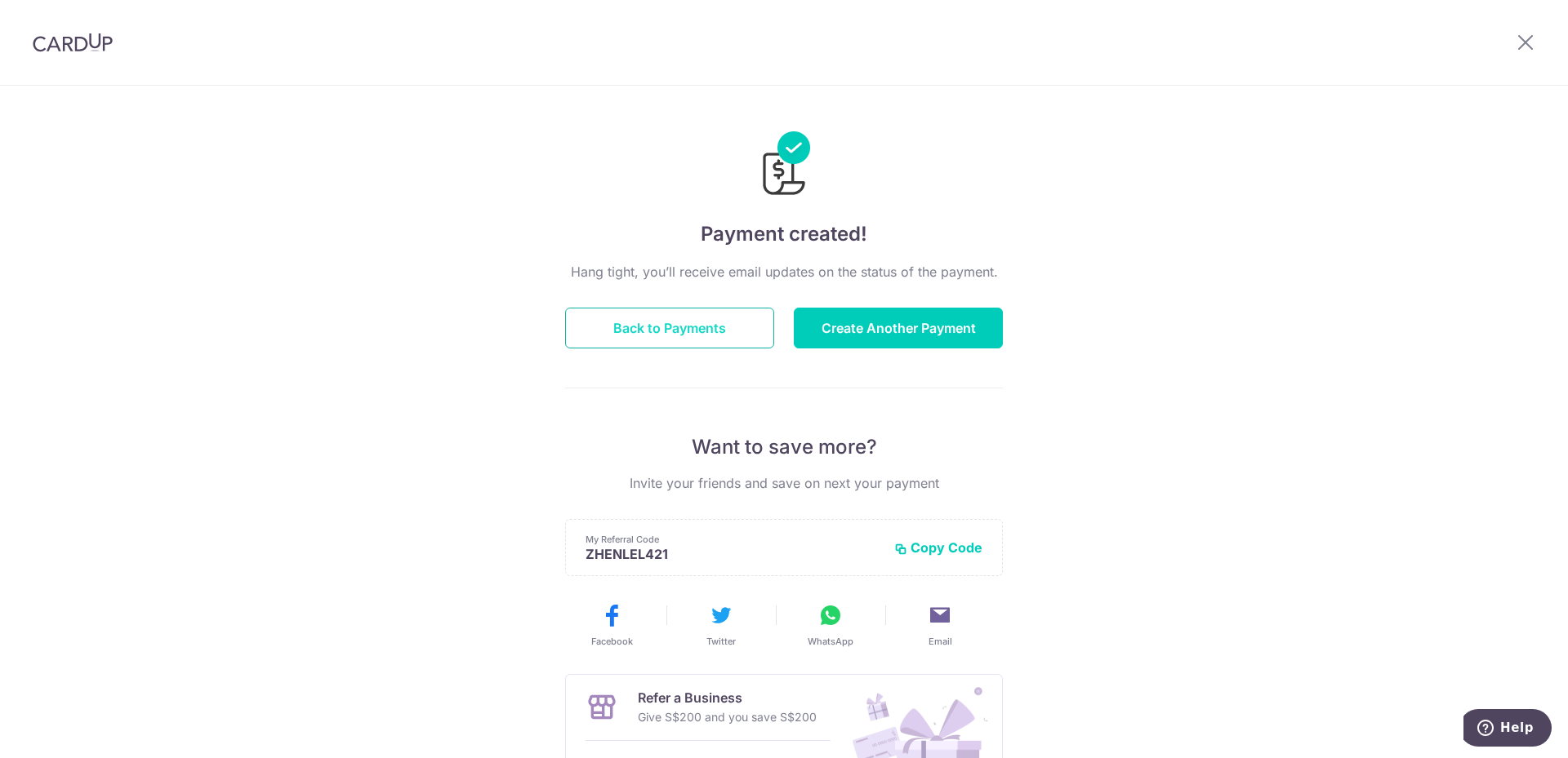
click at [684, 318] on button "Back to Payments" at bounding box center [670, 329] width 209 height 41
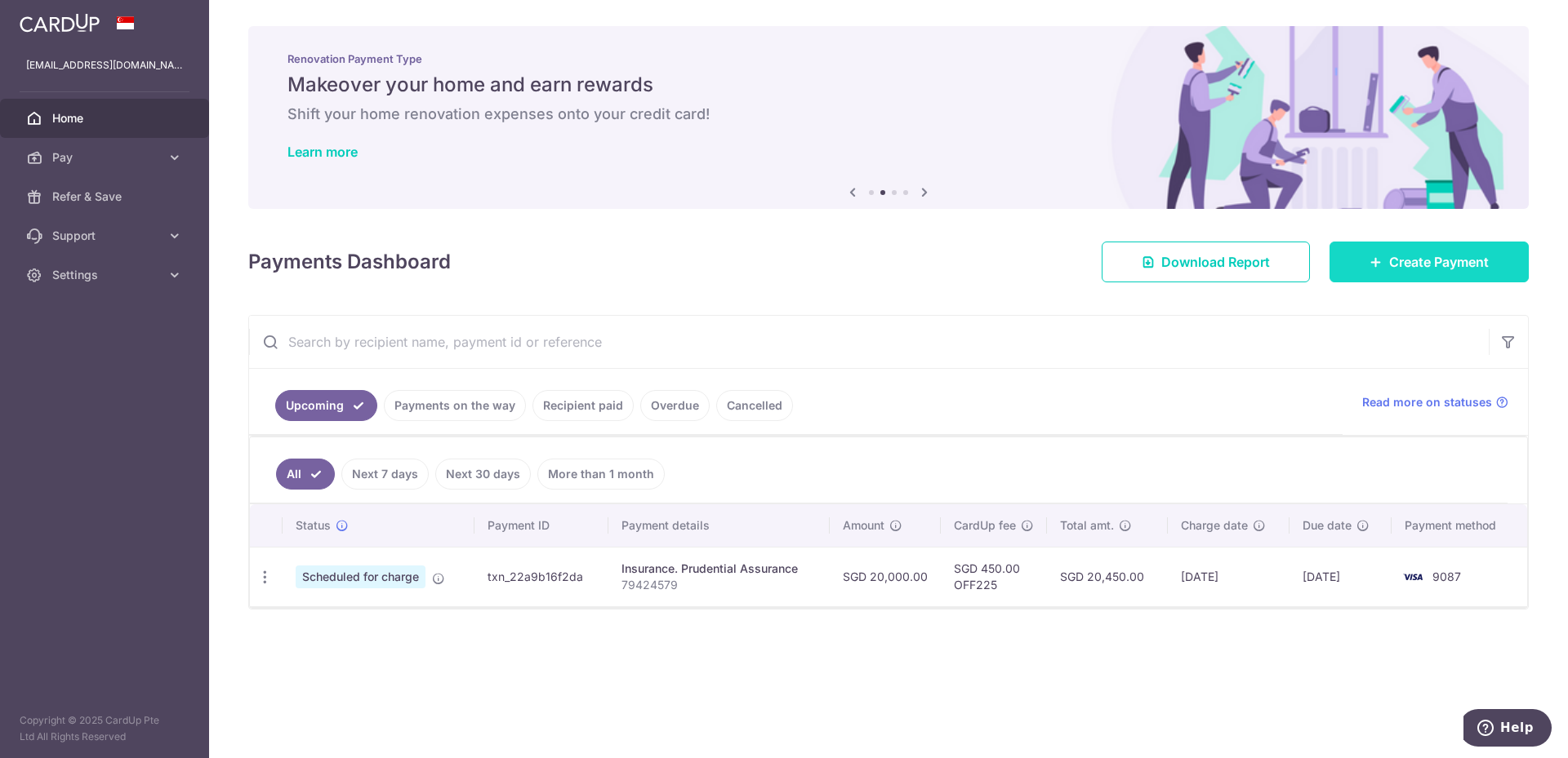
click at [1462, 260] on span "Create Payment" at bounding box center [1439, 261] width 100 height 20
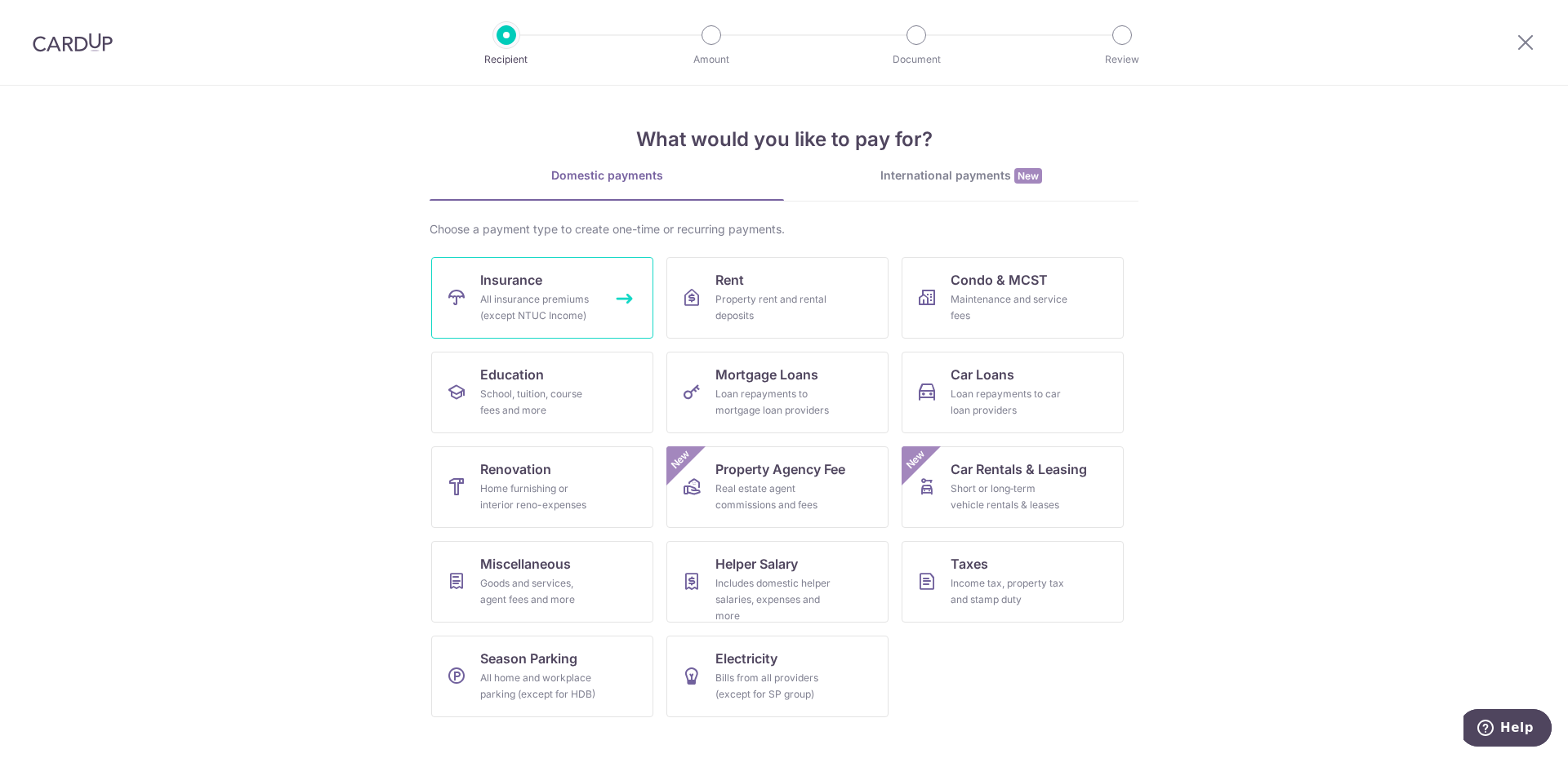
click at [570, 294] on div "All insurance premiums (except NTUC Income)" at bounding box center [539, 307] width 118 height 33
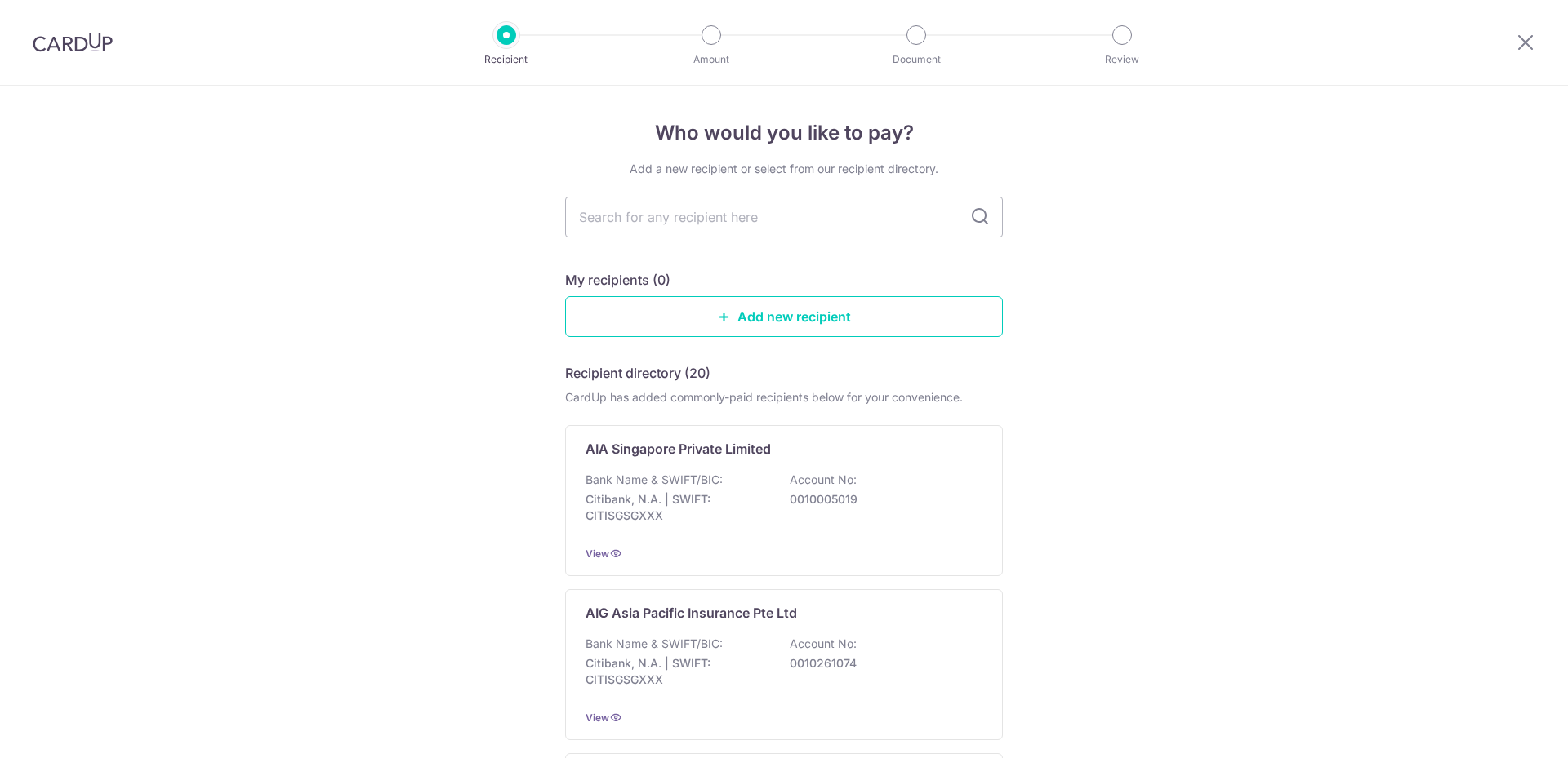
click at [715, 218] on input "text" at bounding box center [784, 218] width 438 height 41
type input "prude"
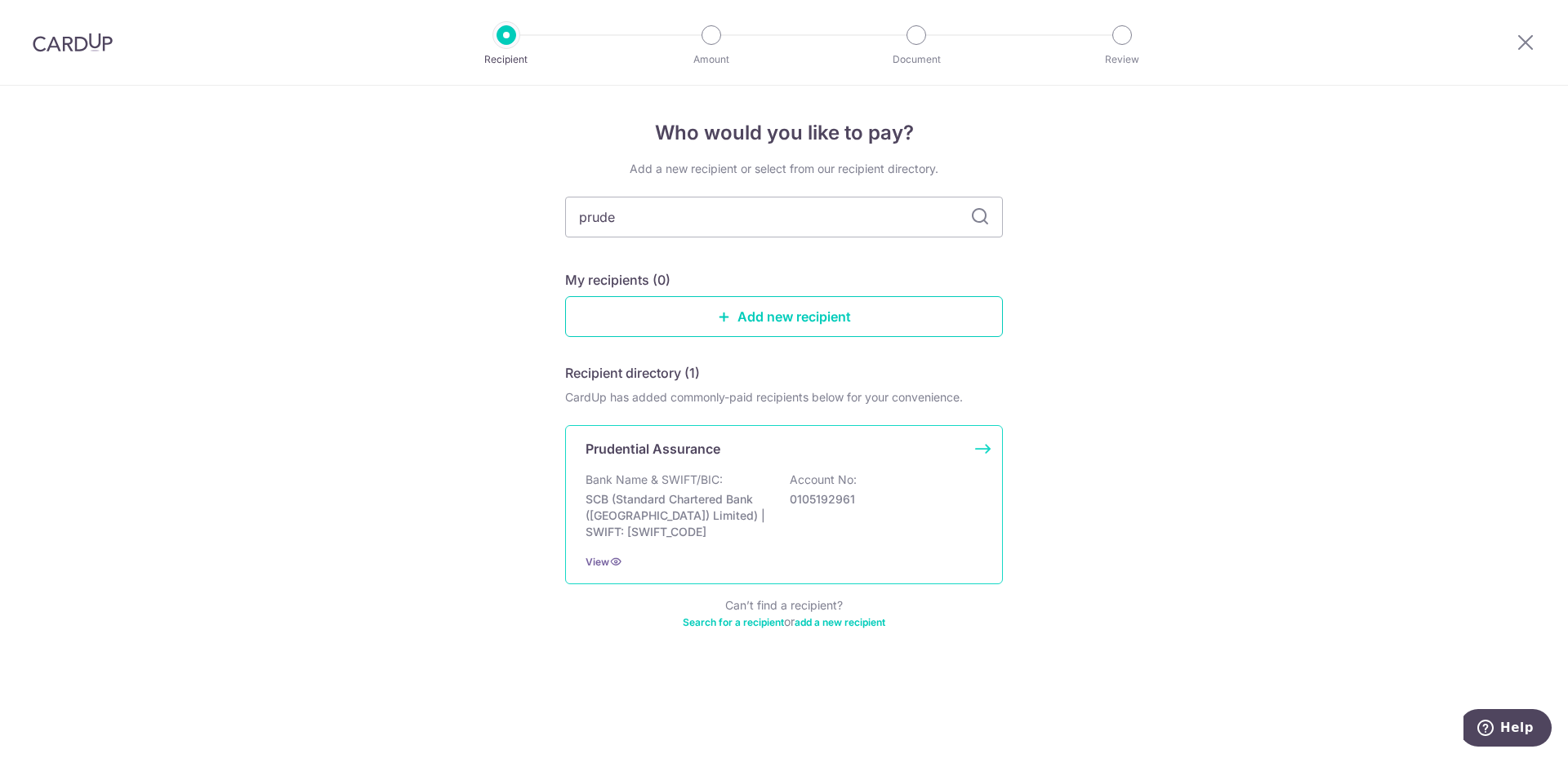
click at [640, 480] on p "Bank Name & SWIFT/BIC:" at bounding box center [654, 479] width 137 height 16
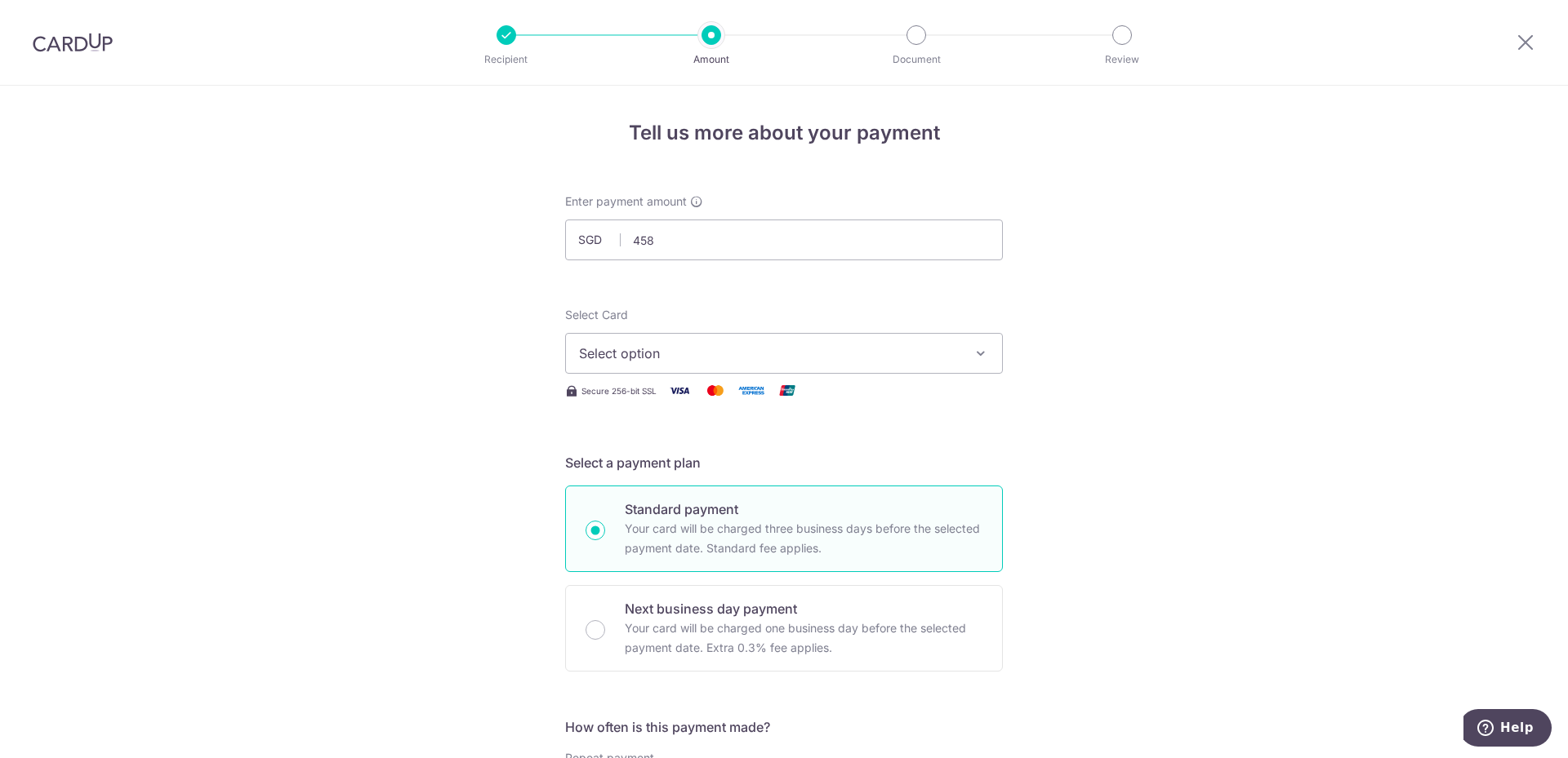
type input "458.00"
click at [624, 367] on button "Select option" at bounding box center [784, 354] width 438 height 41
click at [635, 479] on span "**** 9087" at bounding box center [649, 470] width 62 height 20
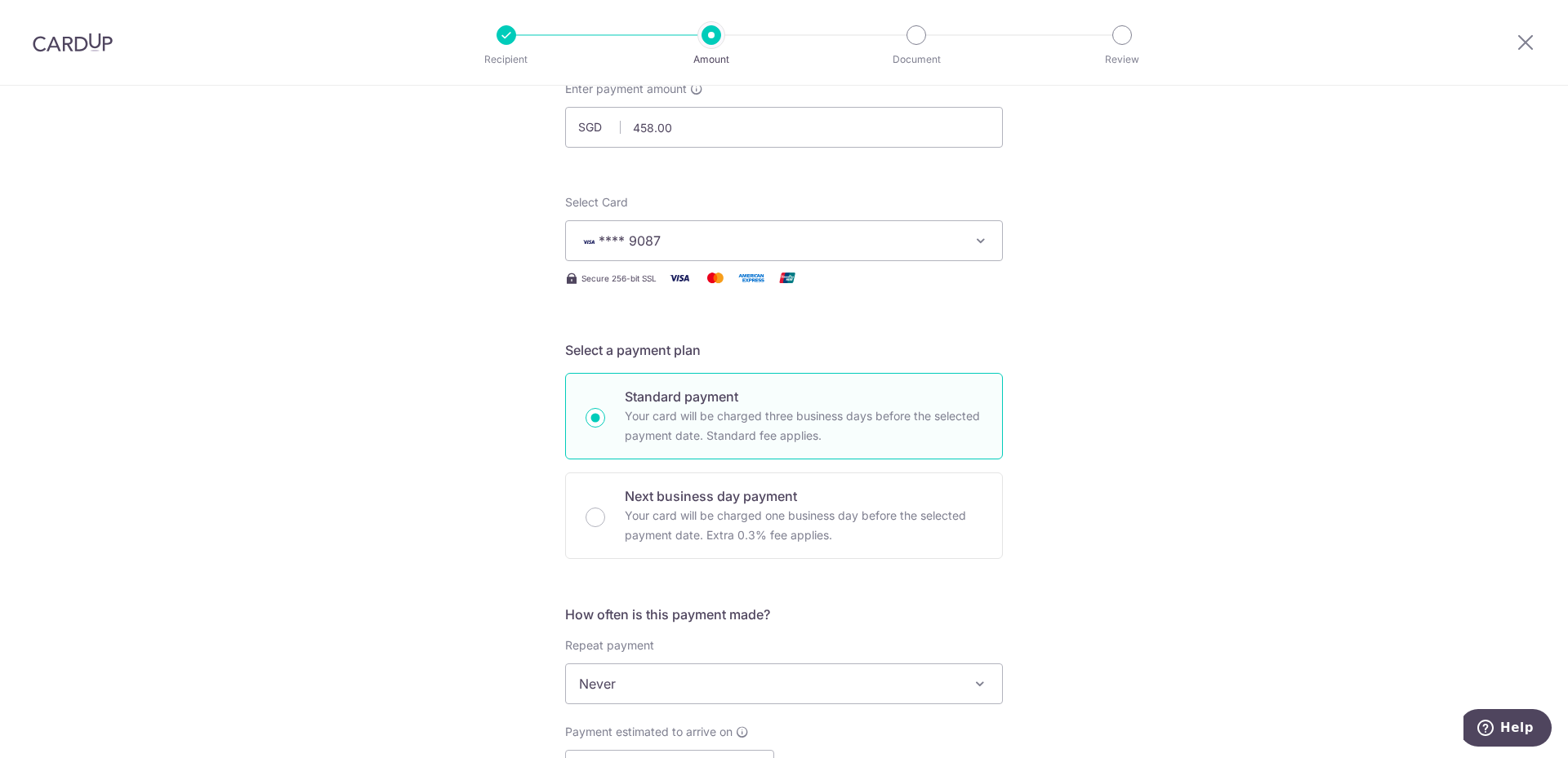
scroll to position [327, 0]
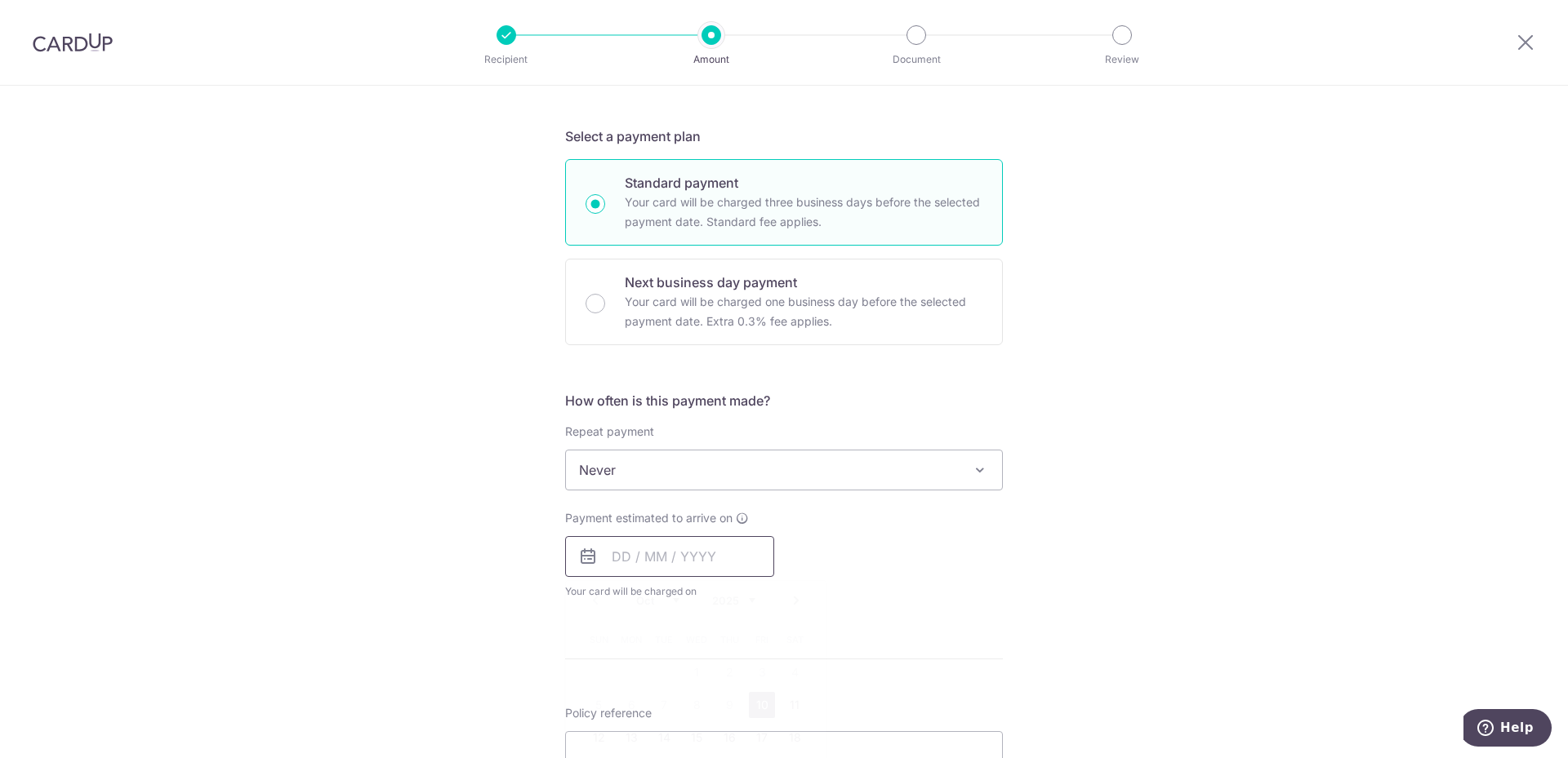
click at [639, 554] on input "text" at bounding box center [670, 557] width 209 height 41
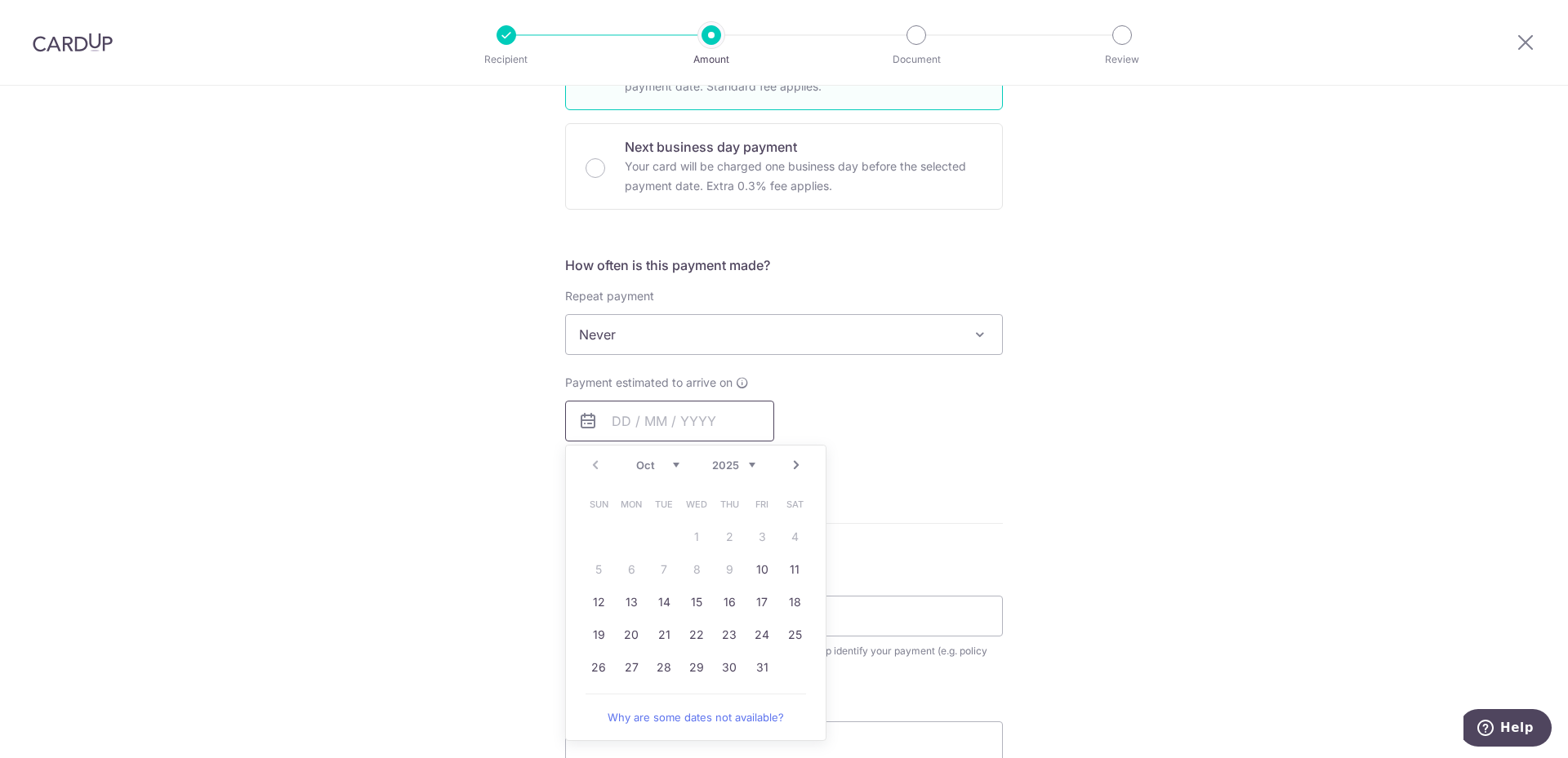
scroll to position [490, 0]
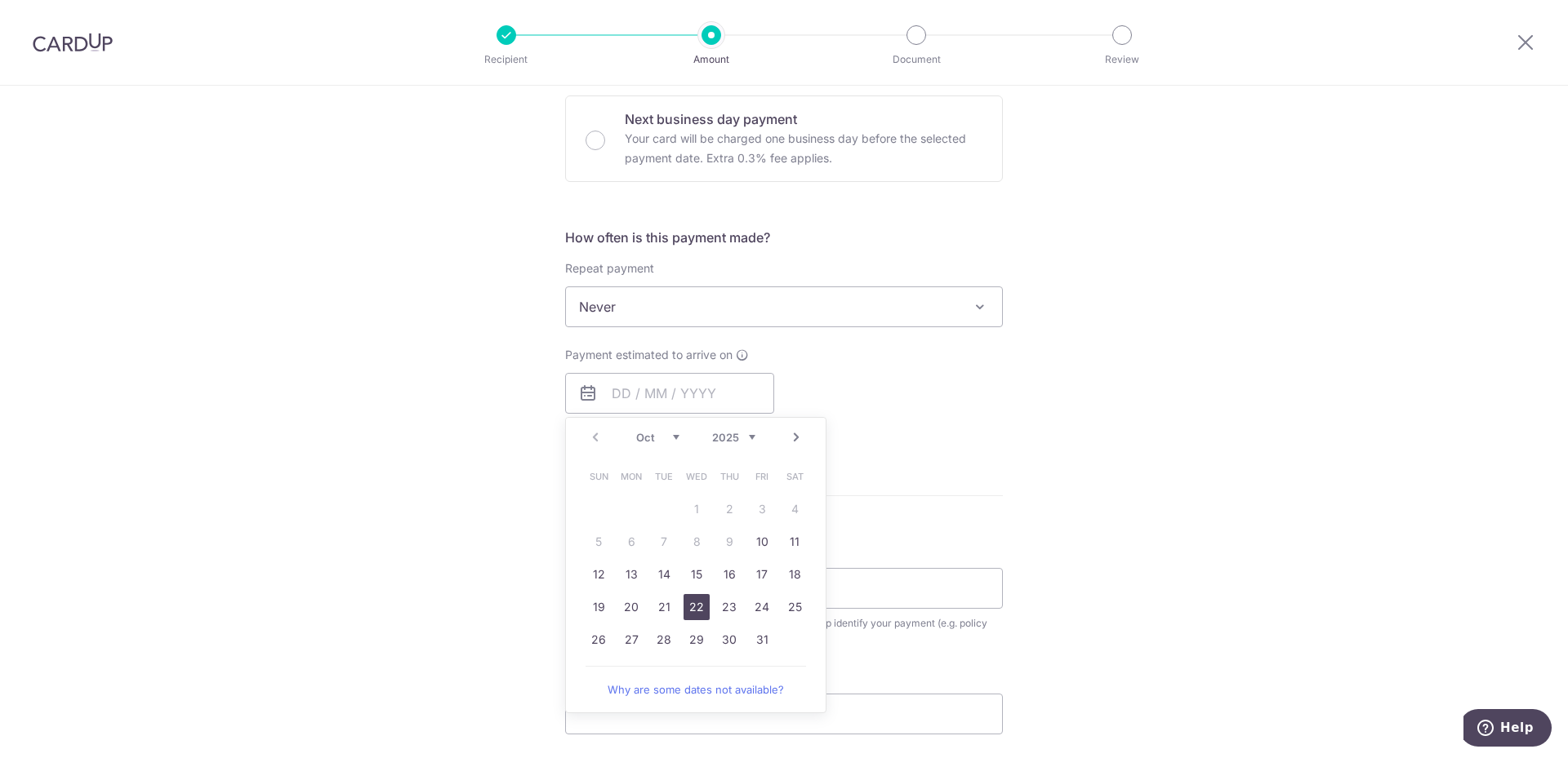
click at [699, 611] on link "22" at bounding box center [697, 608] width 26 height 26
type input "22/10/2025"
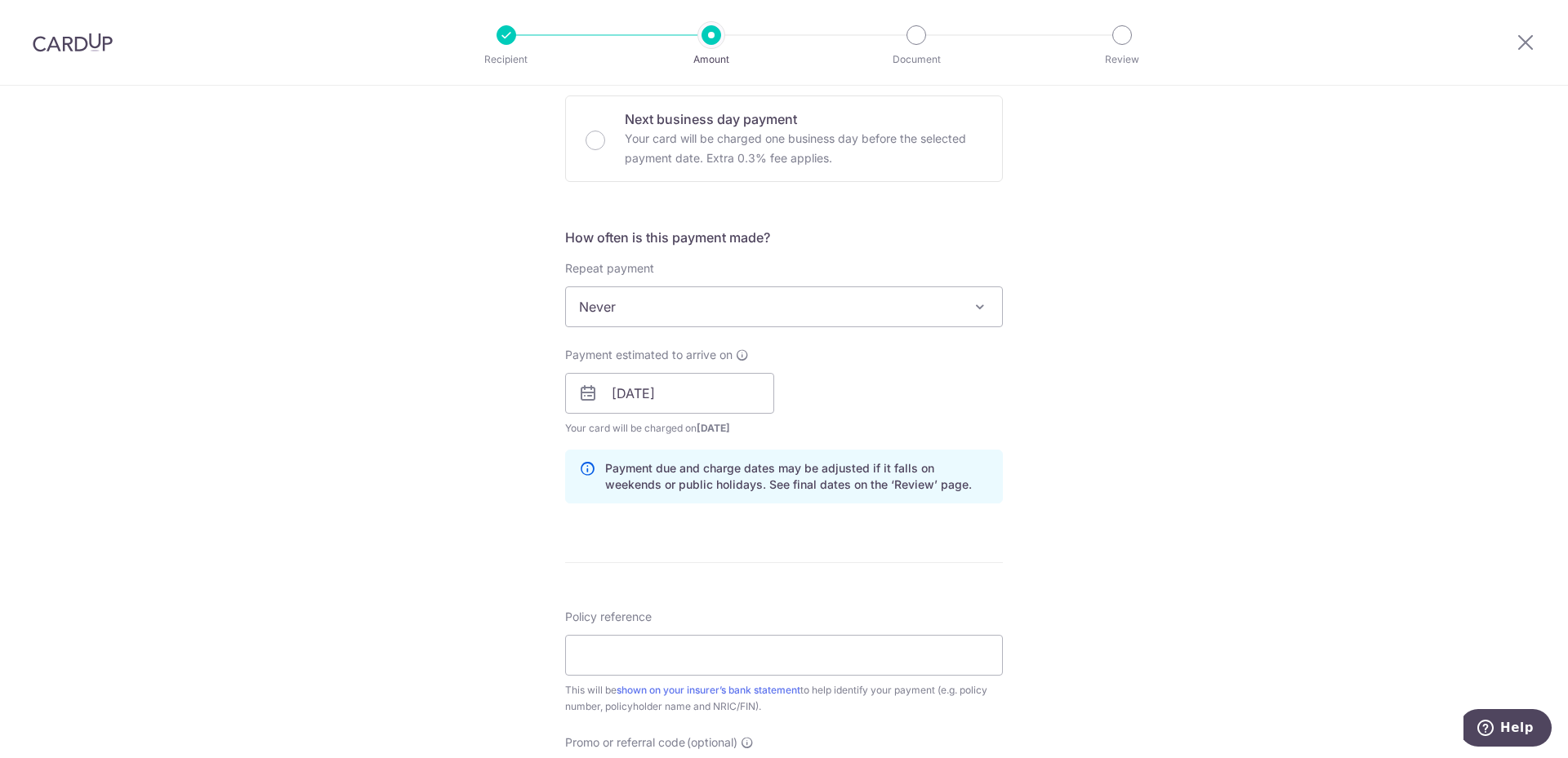
click at [450, 498] on div "Tell us more about your payment Enter payment amount SGD 458.00 458.00 Select C…" at bounding box center [784, 368] width 1568 height 1544
click at [659, 649] on input "Policy reference" at bounding box center [784, 655] width 438 height 41
paste input "69527384"
type input "69527384"
click at [393, 574] on div "Tell us more about your payment Enter payment amount SGD 458.00 458.00 Select C…" at bounding box center [784, 368] width 1568 height 1544
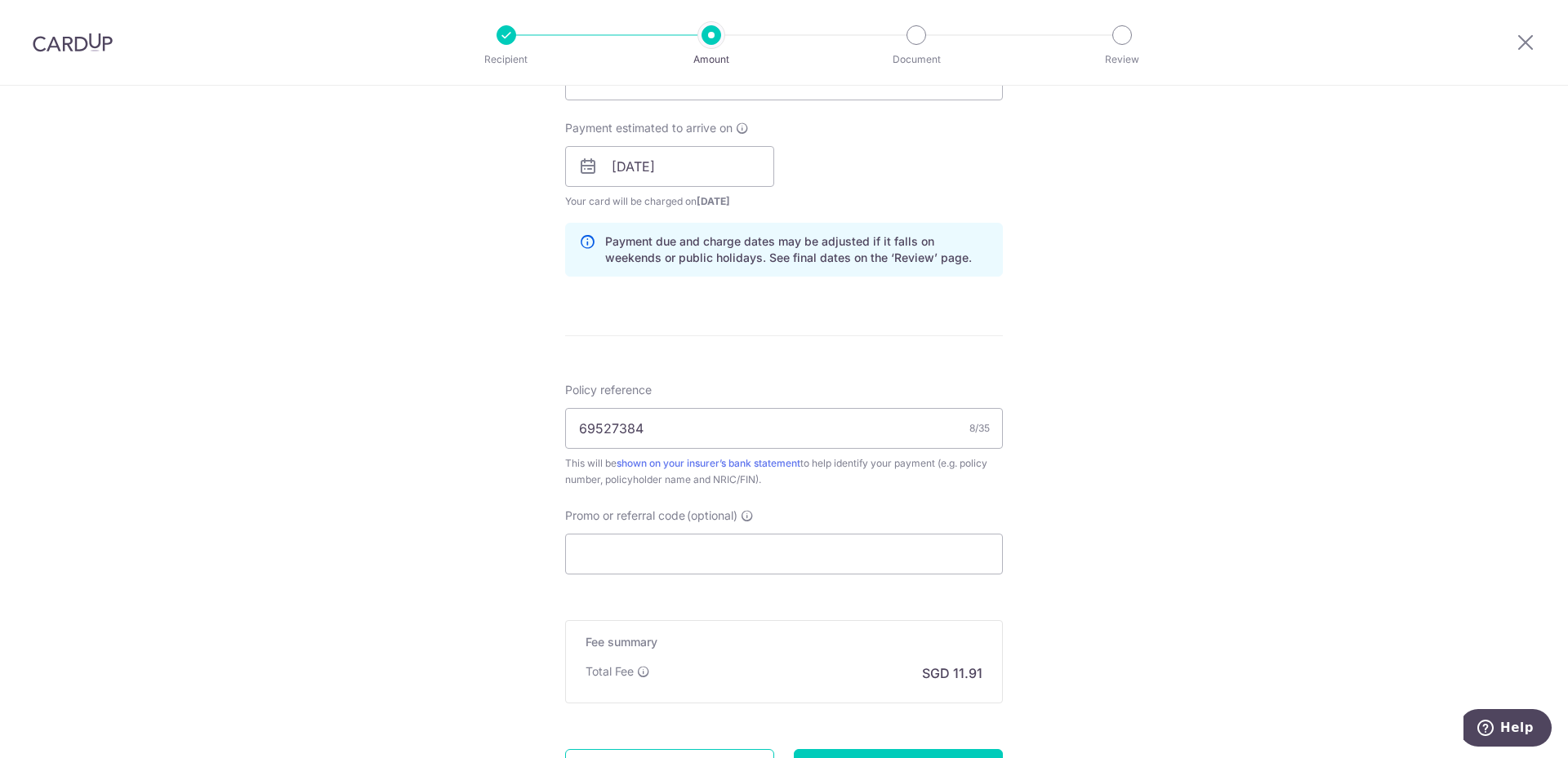
scroll to position [735, 0]
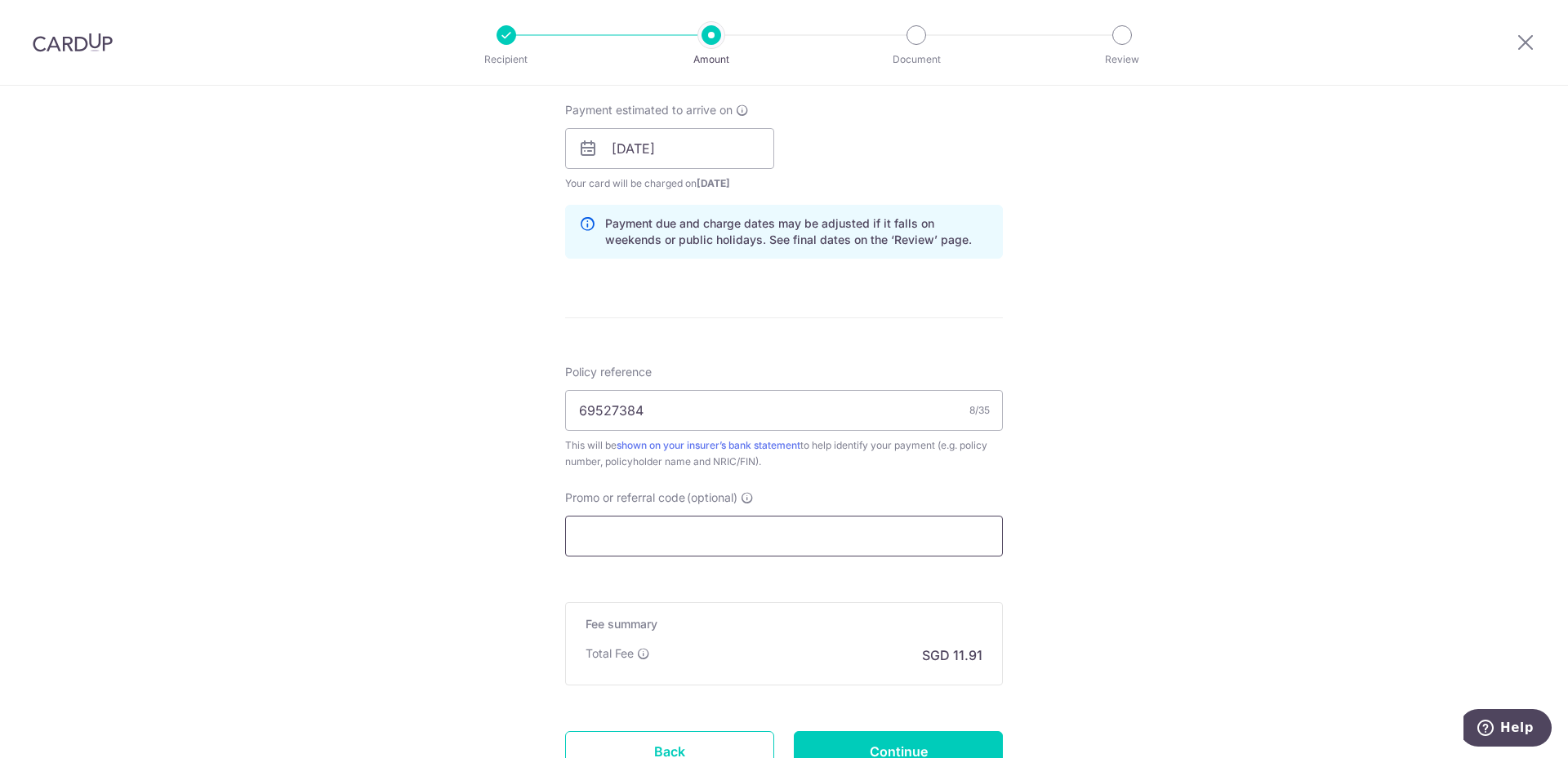
click at [582, 537] on input "Promo or referral code (optional)" at bounding box center [784, 537] width 438 height 41
paste input "OFF225"
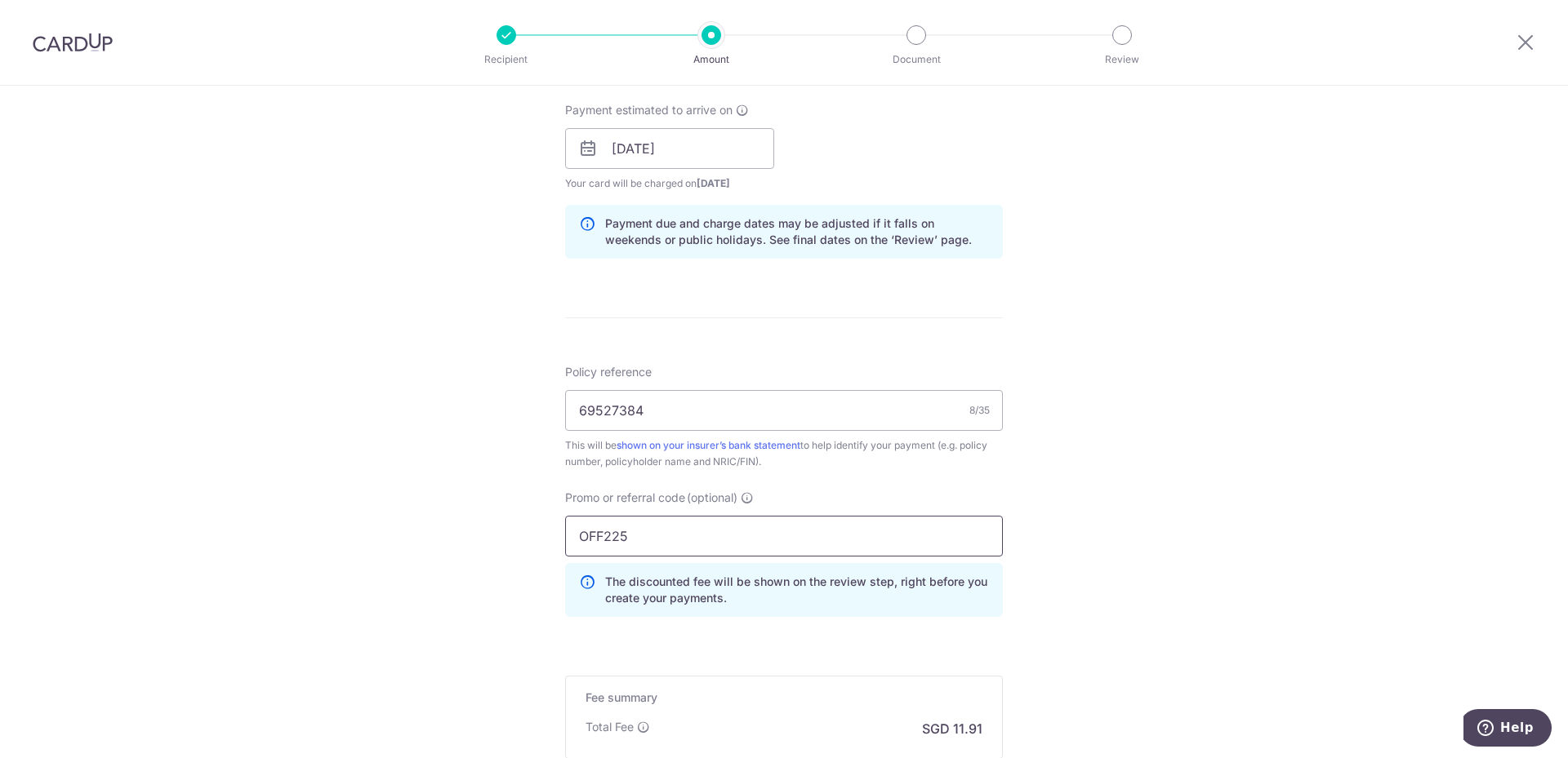
type input "OFF225"
click at [406, 373] on div "Tell us more about your payment Enter payment amount SGD 458.00 458.00 Select C…" at bounding box center [784, 160] width 1568 height 1617
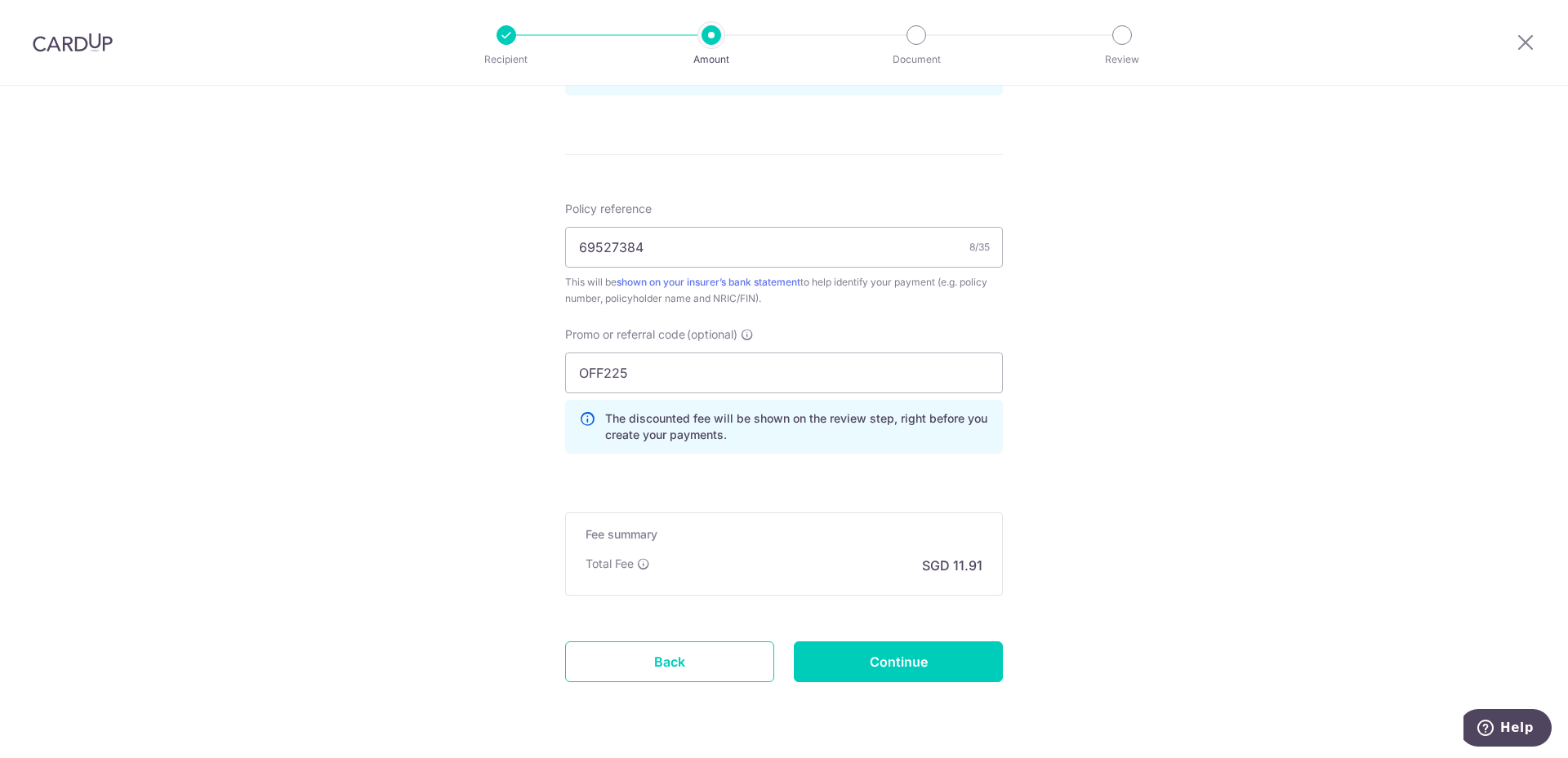
scroll to position [945, 0]
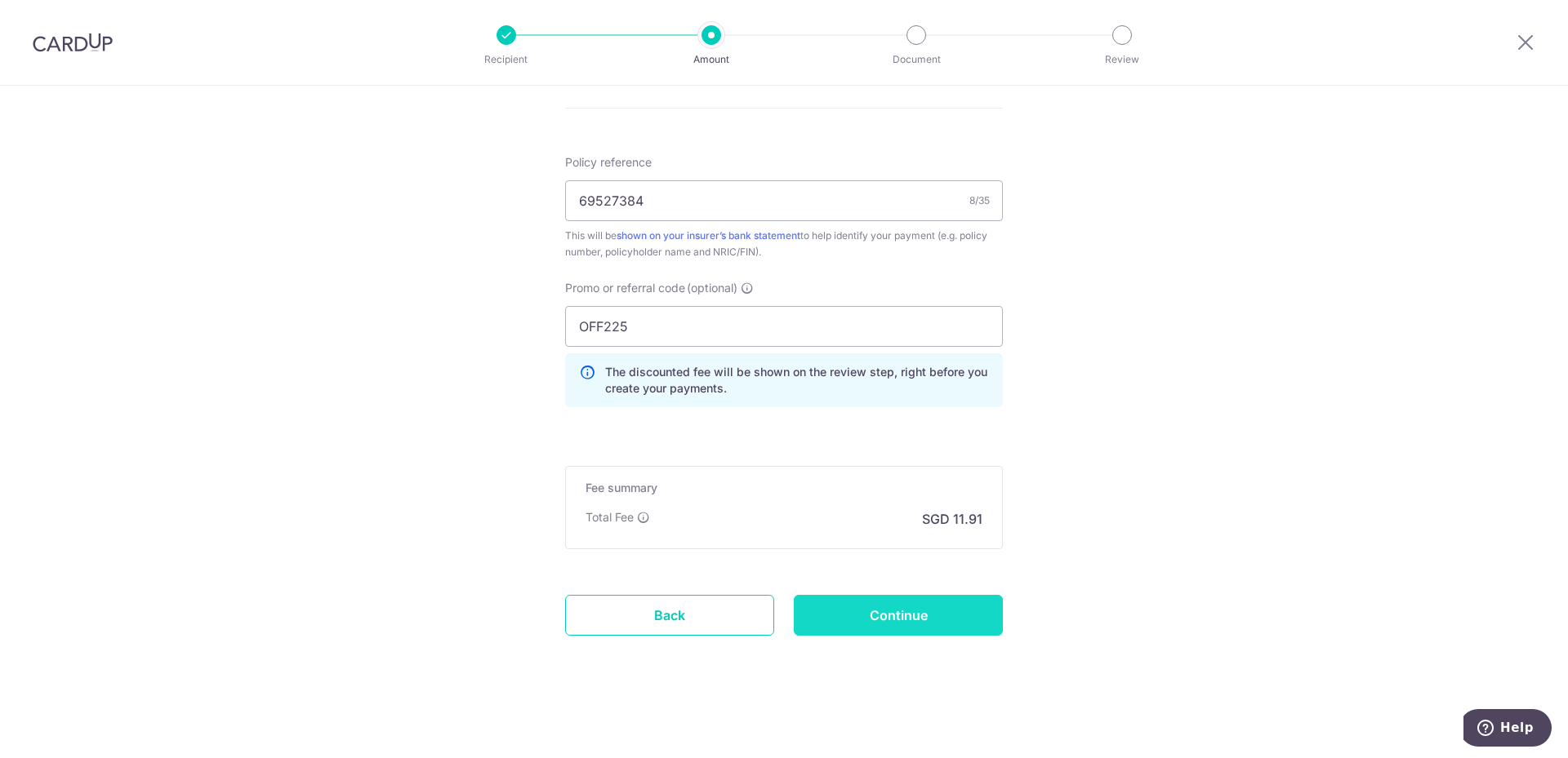
click at [908, 627] on input "Continue" at bounding box center [898, 616] width 209 height 41
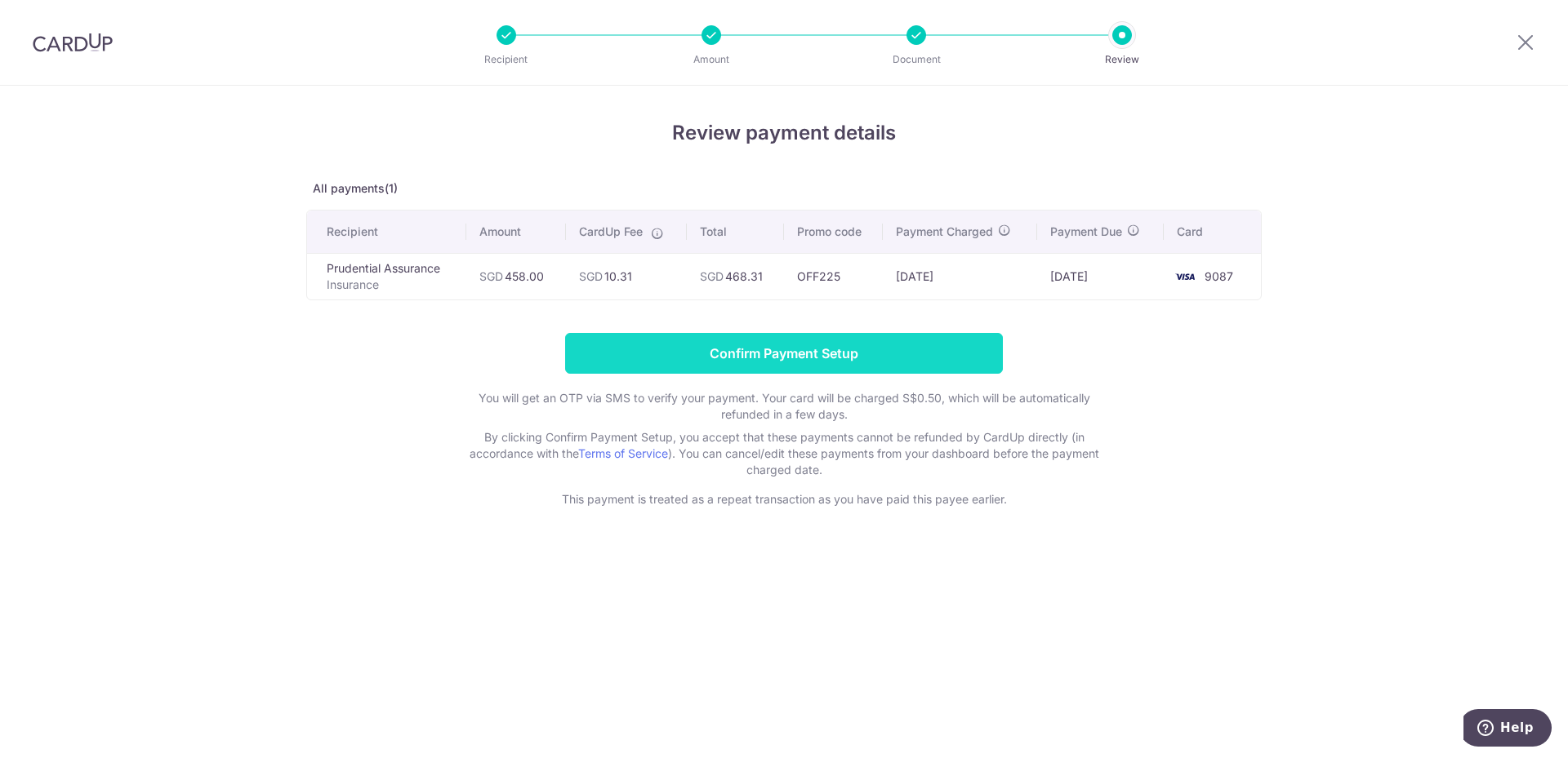
click at [764, 358] on input "Confirm Payment Setup" at bounding box center [784, 354] width 438 height 41
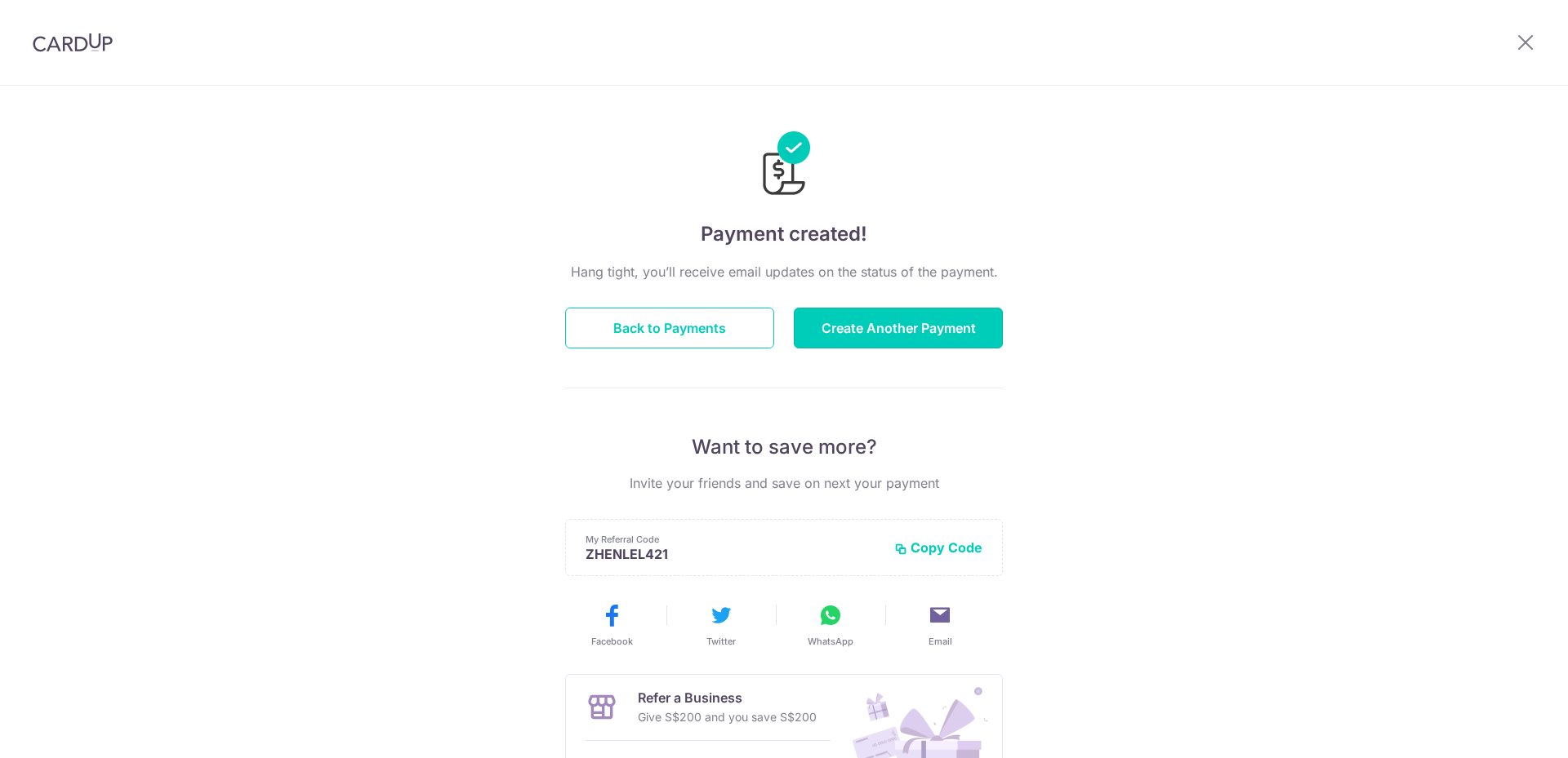
click at [831, 325] on button "Create Another Payment" at bounding box center [898, 329] width 209 height 41
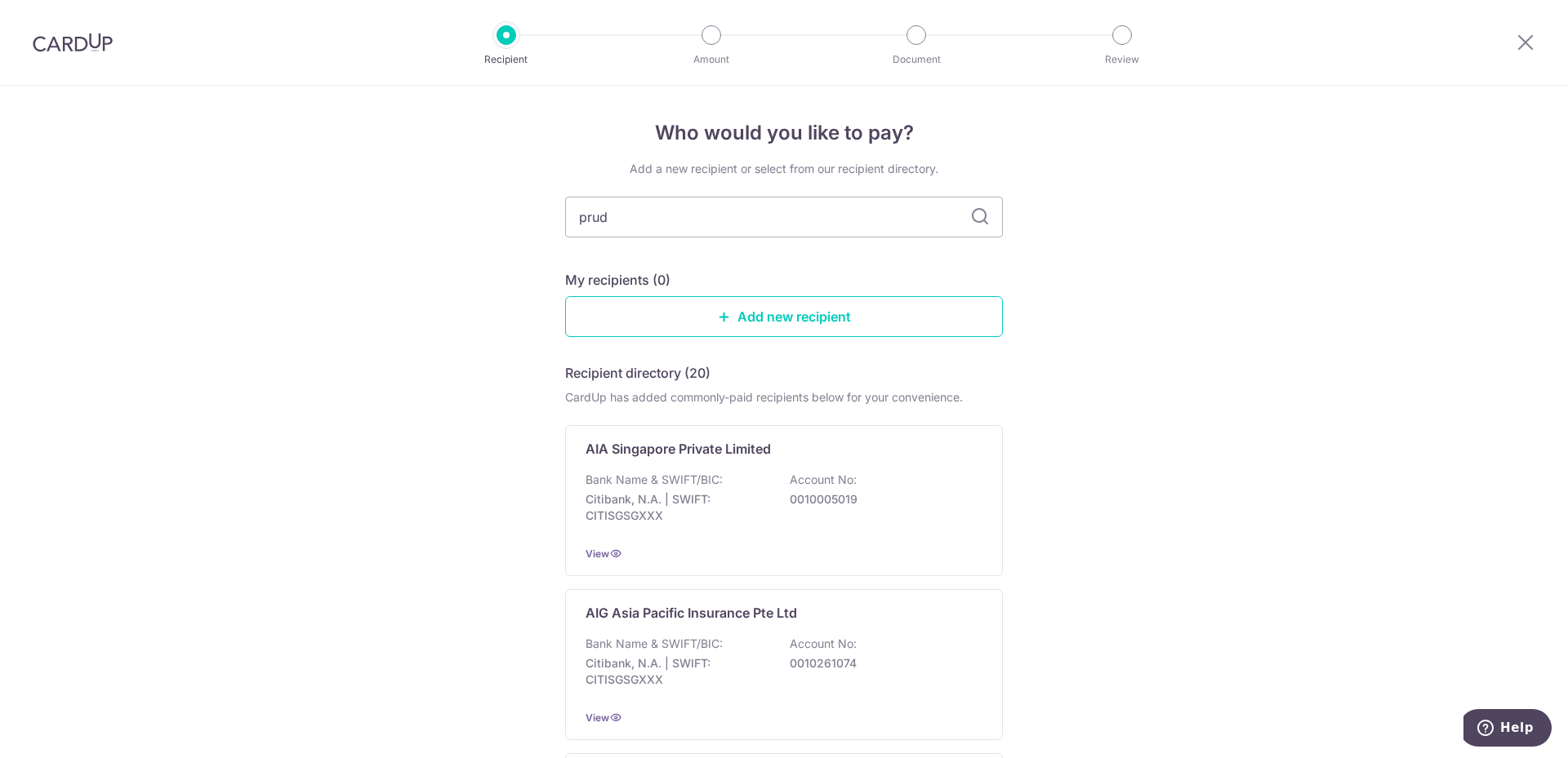
type input "prude"
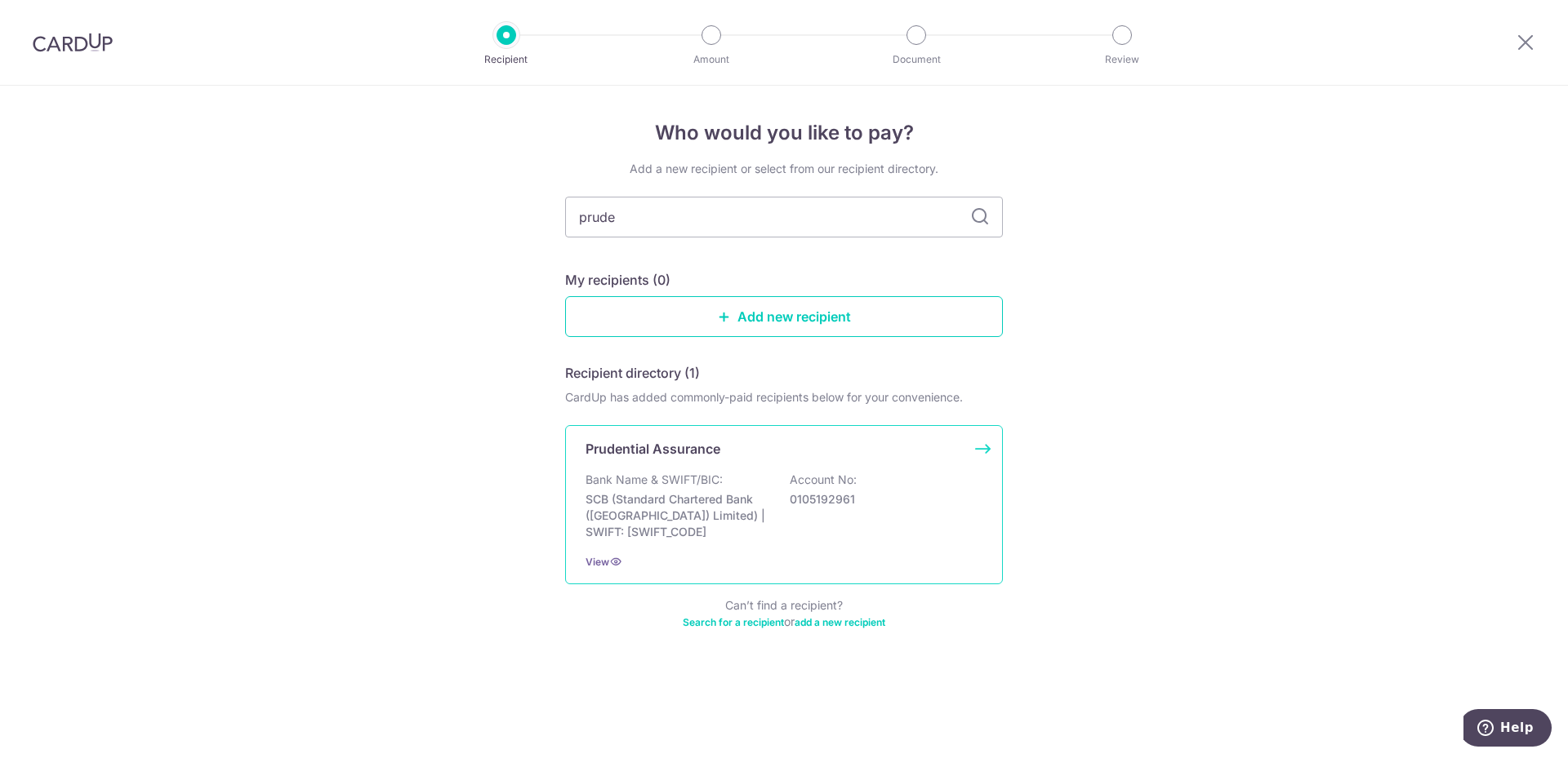
click at [705, 498] on p "SCB (Standard Chartered Bank (Singapore) Limited) | SWIFT: SCBLSG22XXX" at bounding box center [677, 515] width 183 height 49
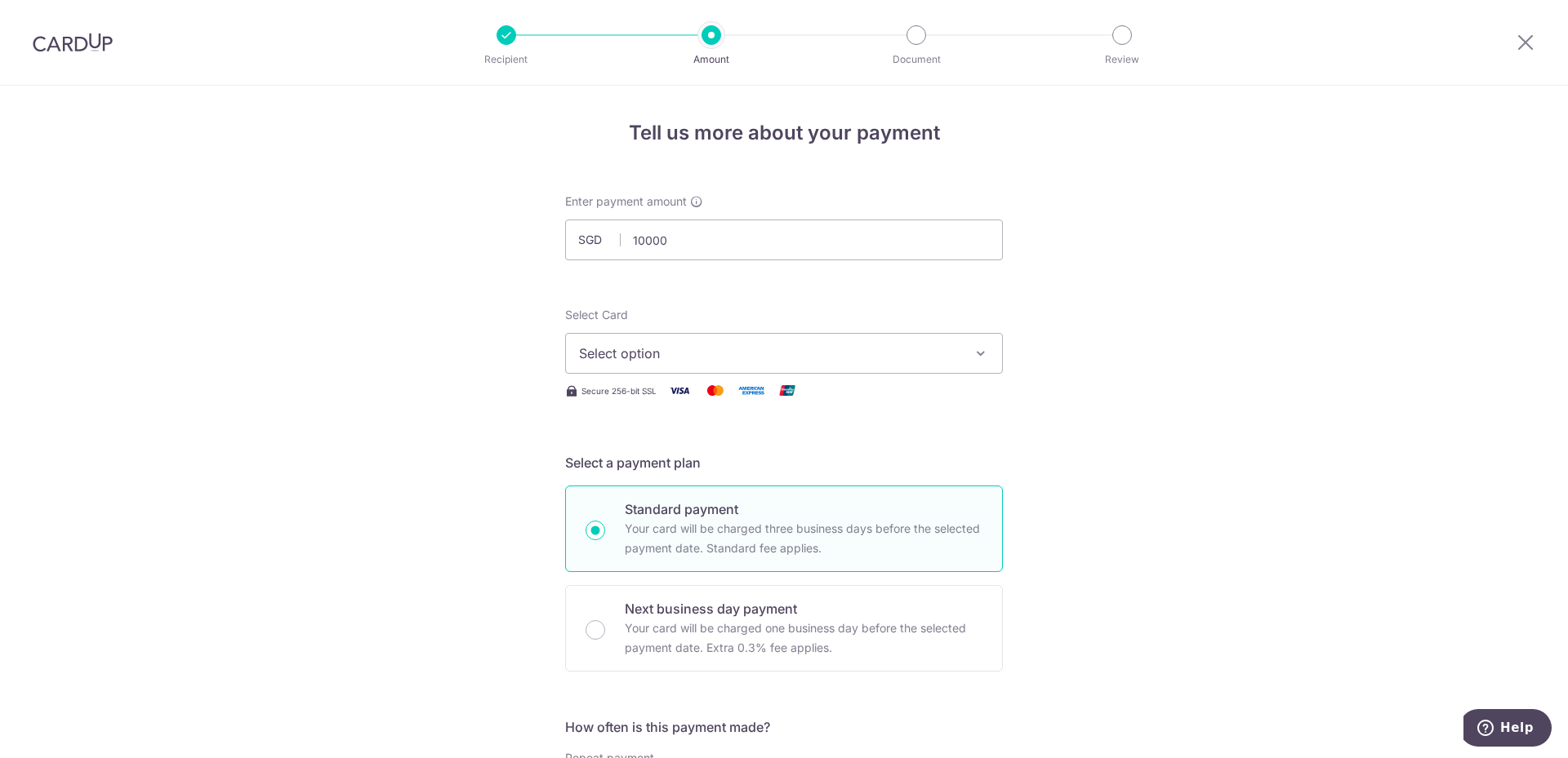
type input "10,000.00"
click at [647, 356] on span "Select option" at bounding box center [770, 353] width 381 height 20
click at [620, 458] on link "**** 9087" at bounding box center [784, 470] width 436 height 39
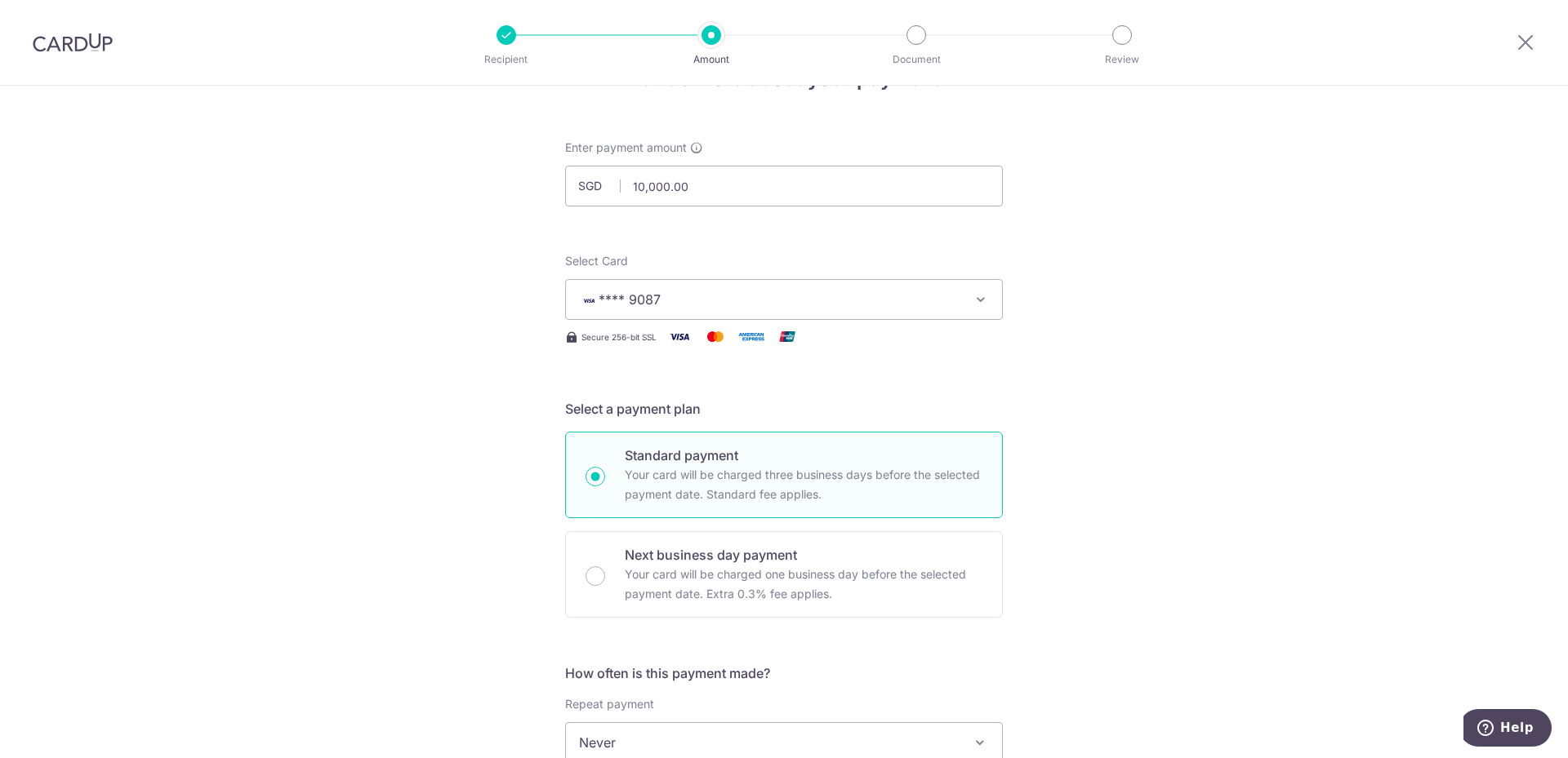
scroll to position [327, 0]
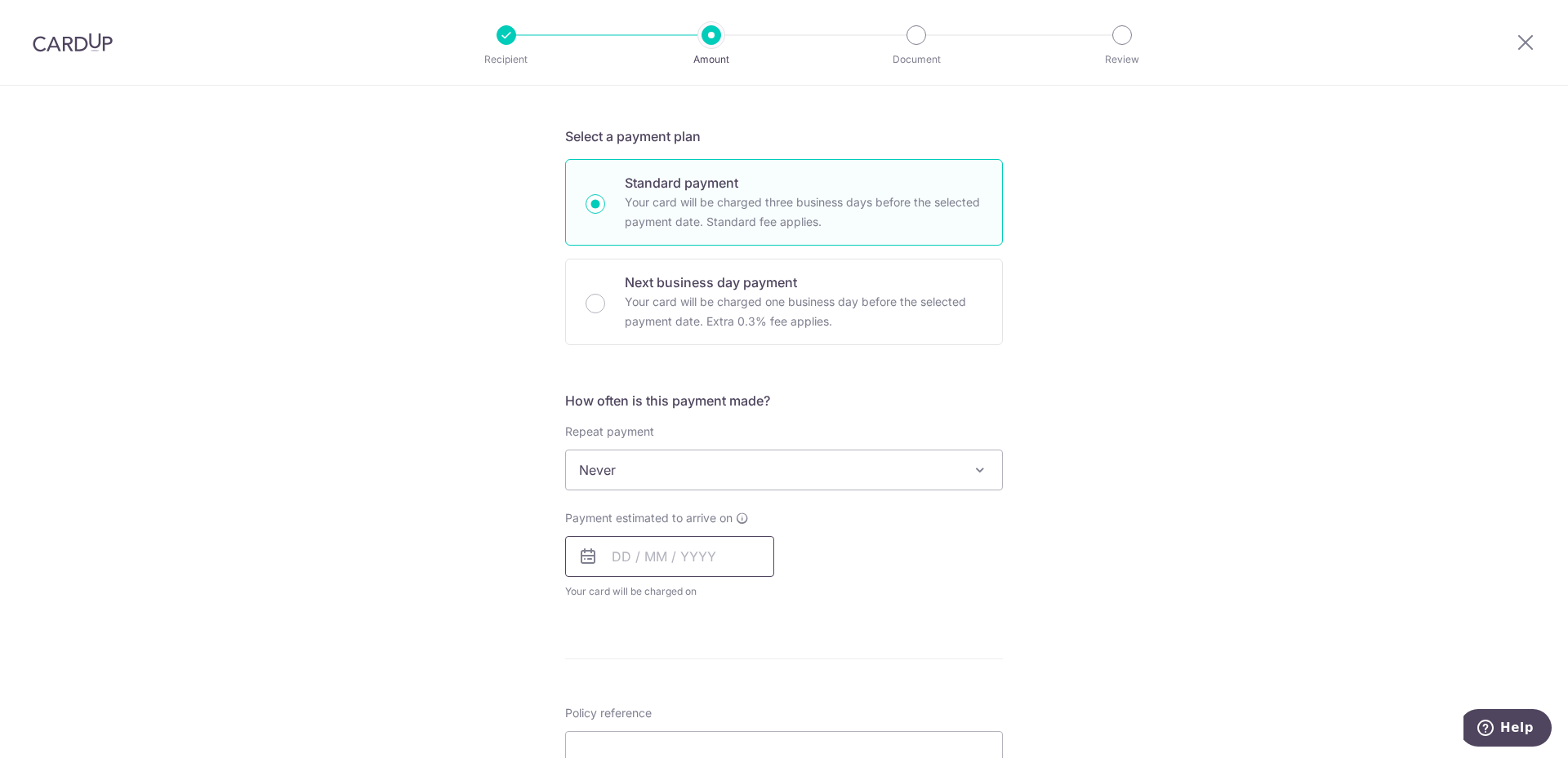
click at [629, 561] on input "text" at bounding box center [670, 557] width 209 height 41
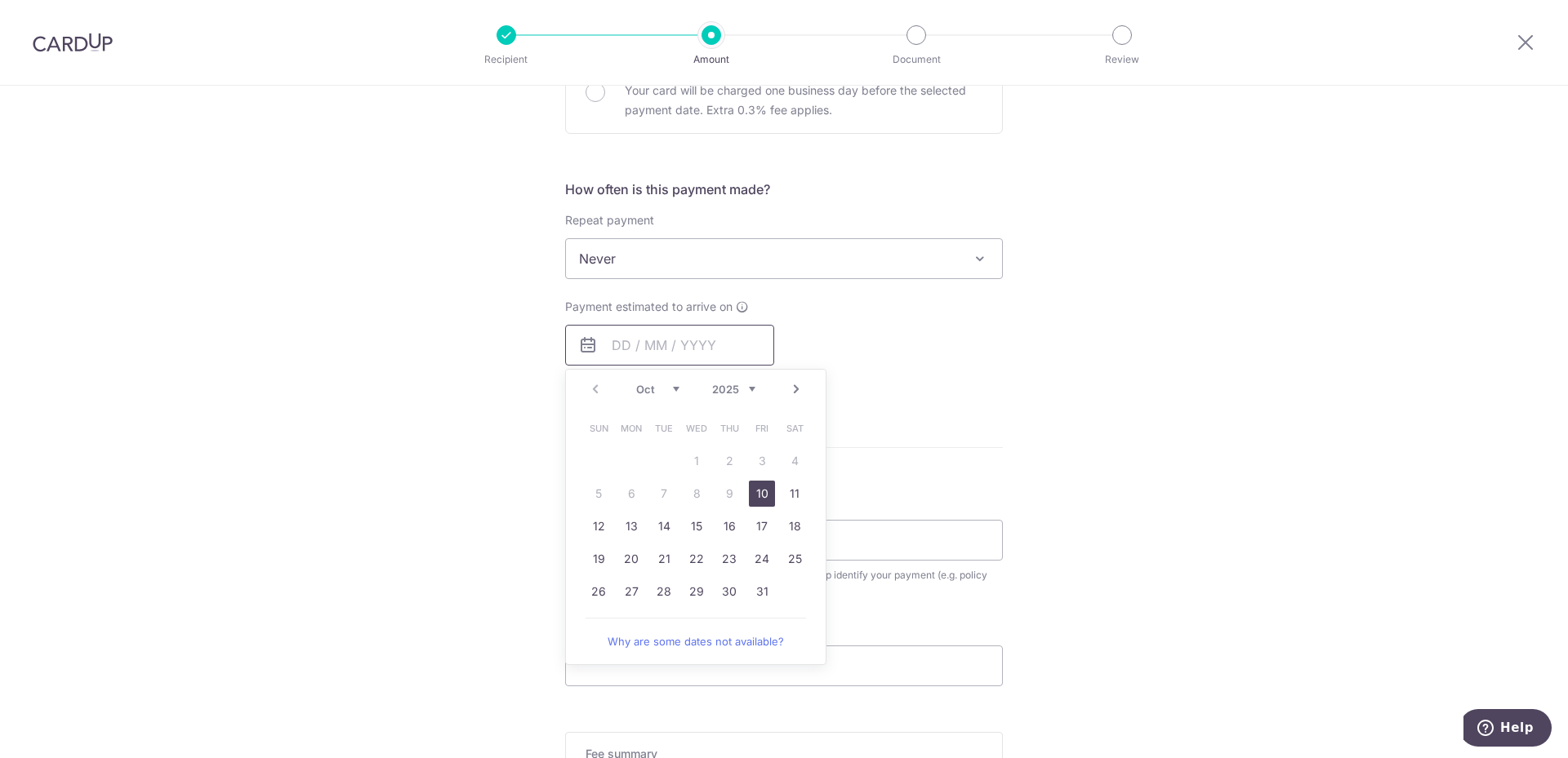
scroll to position [653, 0]
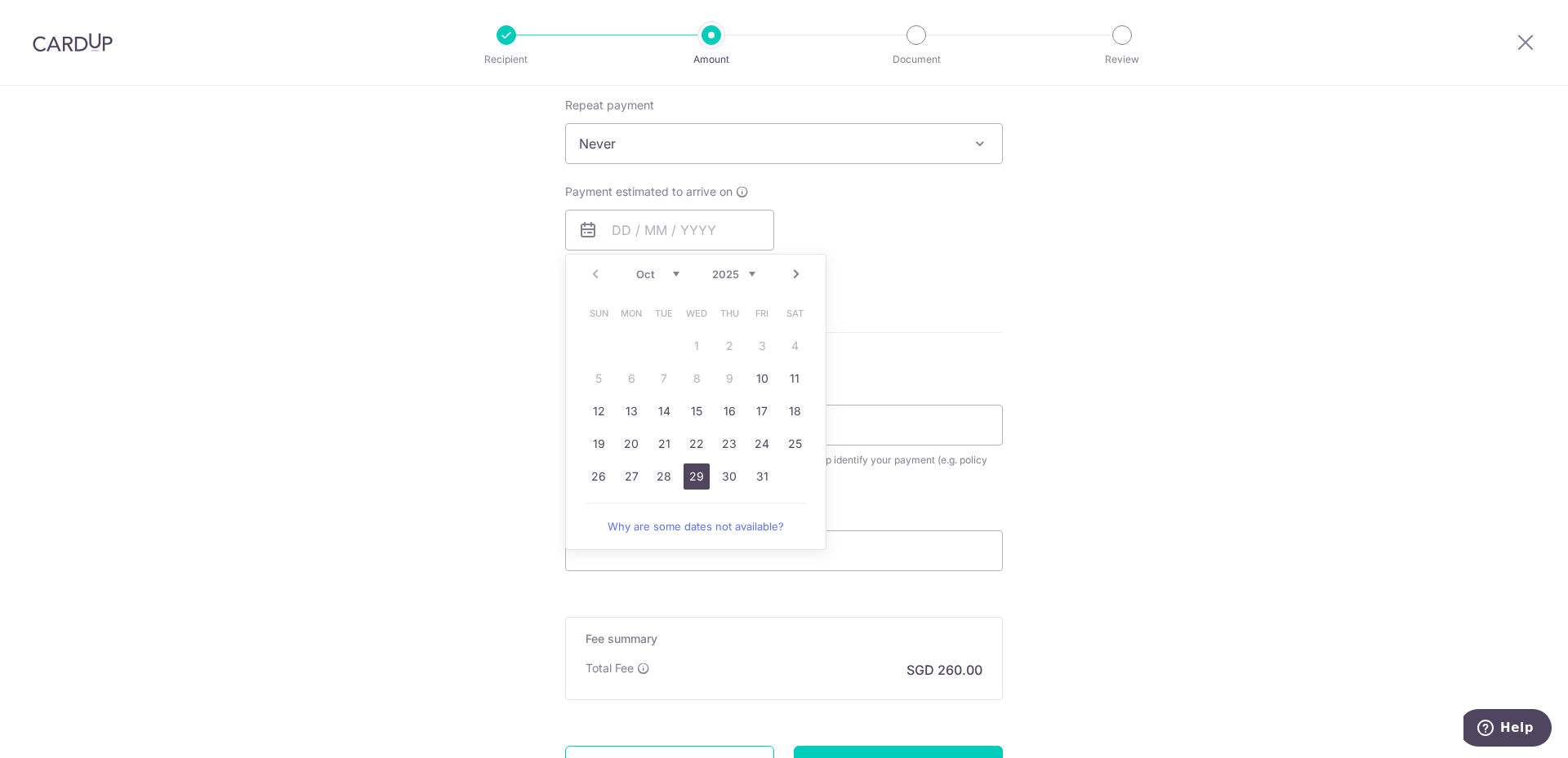
click at [693, 476] on link "29" at bounding box center [697, 477] width 26 height 26
type input "29/10/2025"
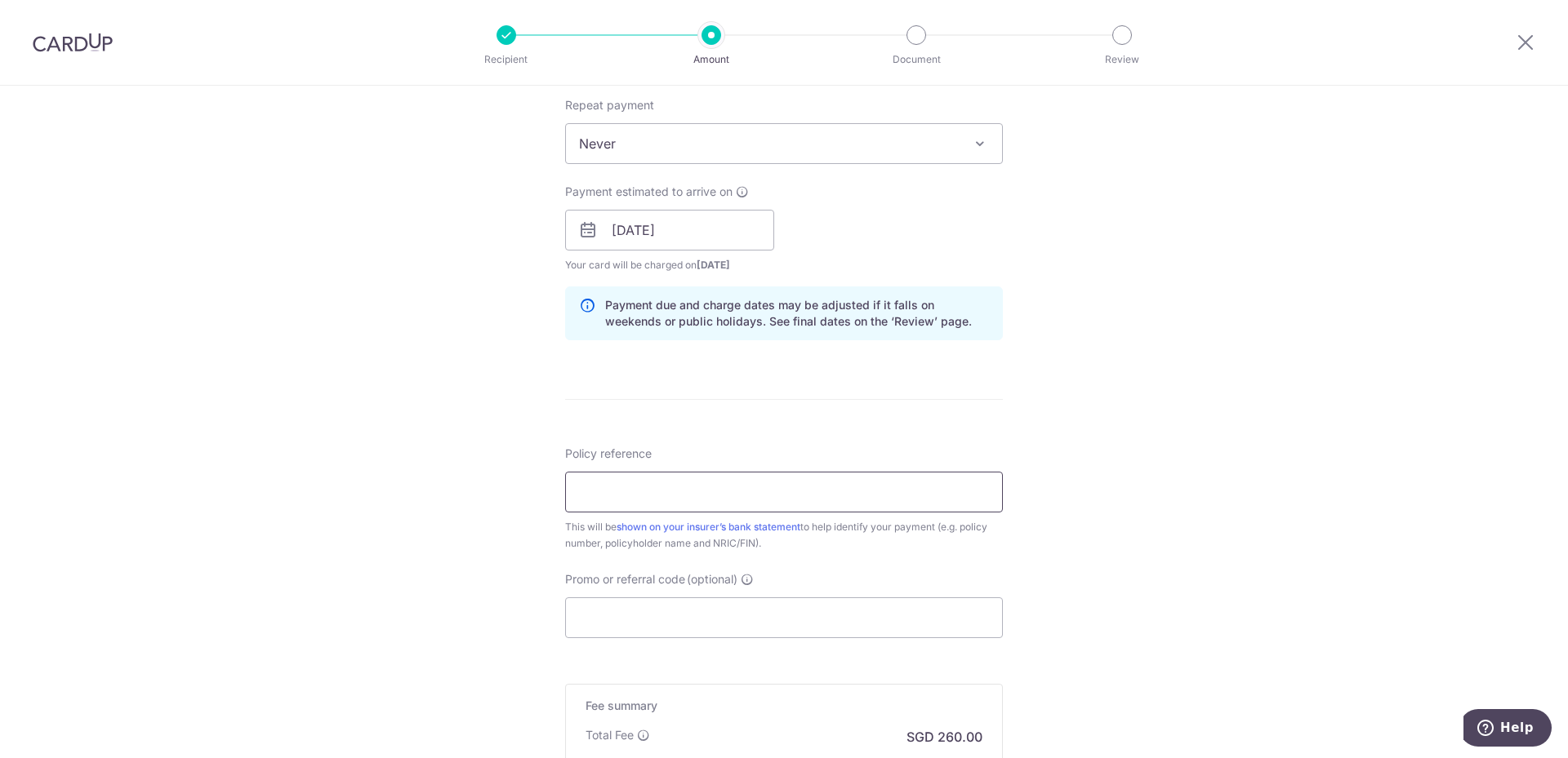
click at [601, 511] on input "Policy reference" at bounding box center [784, 492] width 438 height 41
paste input "82846761"
paste input "OFF225"
type input "82846761"
click at [622, 620] on input "Promo or referral code (optional)" at bounding box center [784, 618] width 438 height 41
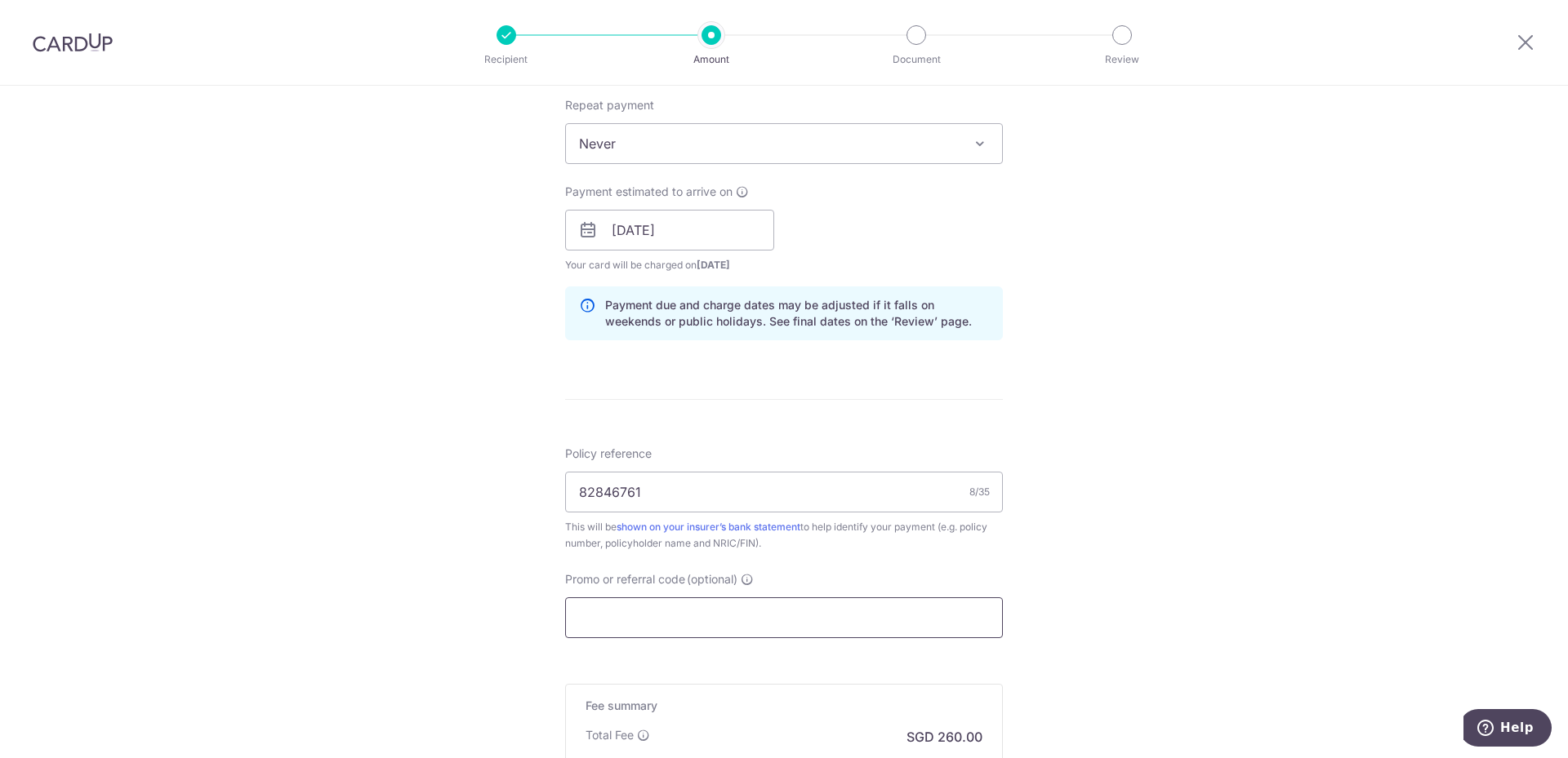
paste input "OFF225"
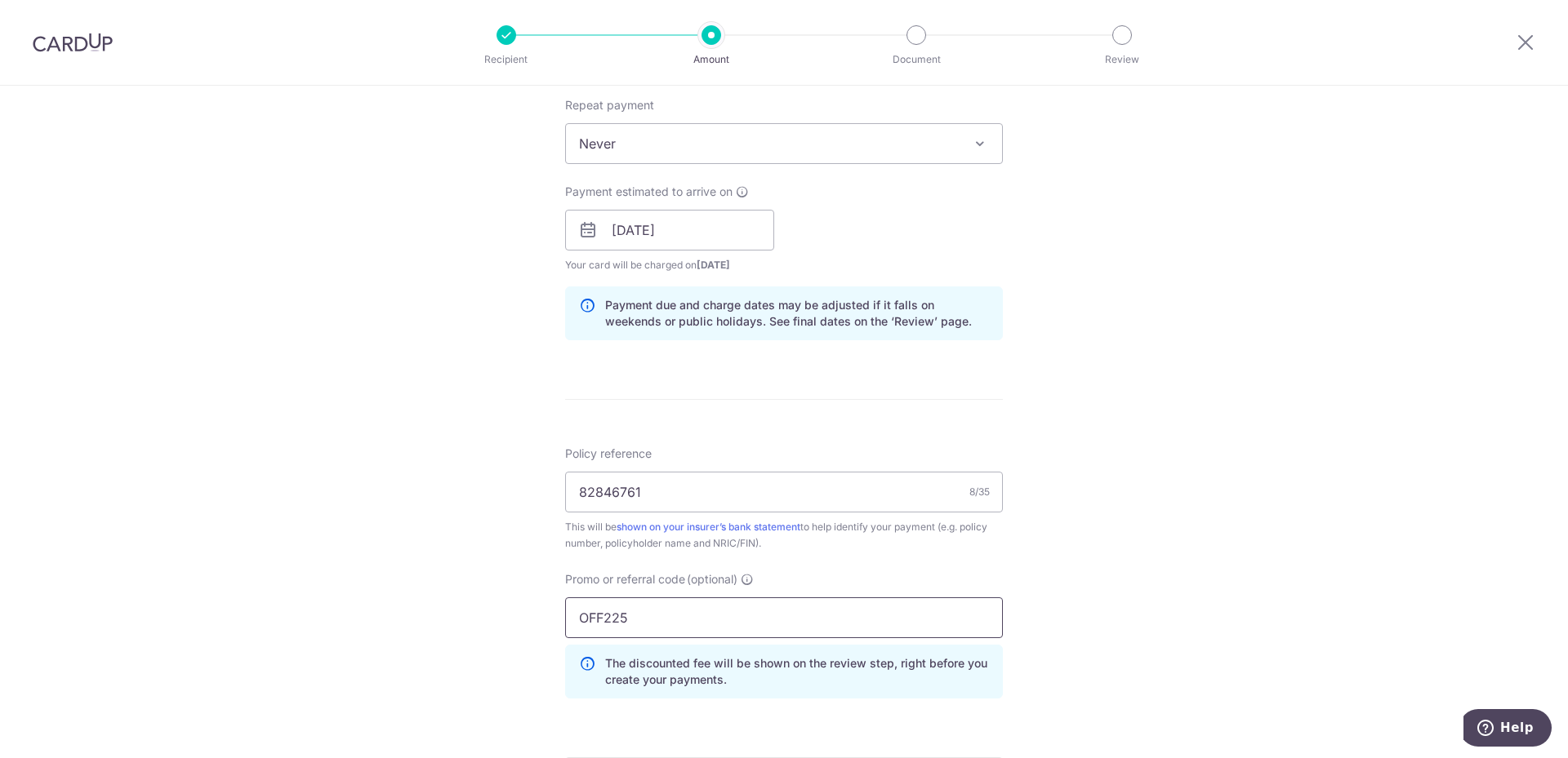
type input "OFF225"
click at [407, 485] on div "Tell us more about your payment Enter payment amount SGD 10,000.00 10000.00 Sel…" at bounding box center [784, 241] width 1568 height 1617
click at [421, 438] on div "Tell us more about your payment Enter payment amount SGD 10,000.00 10000.00 Sel…" at bounding box center [784, 241] width 1568 height 1617
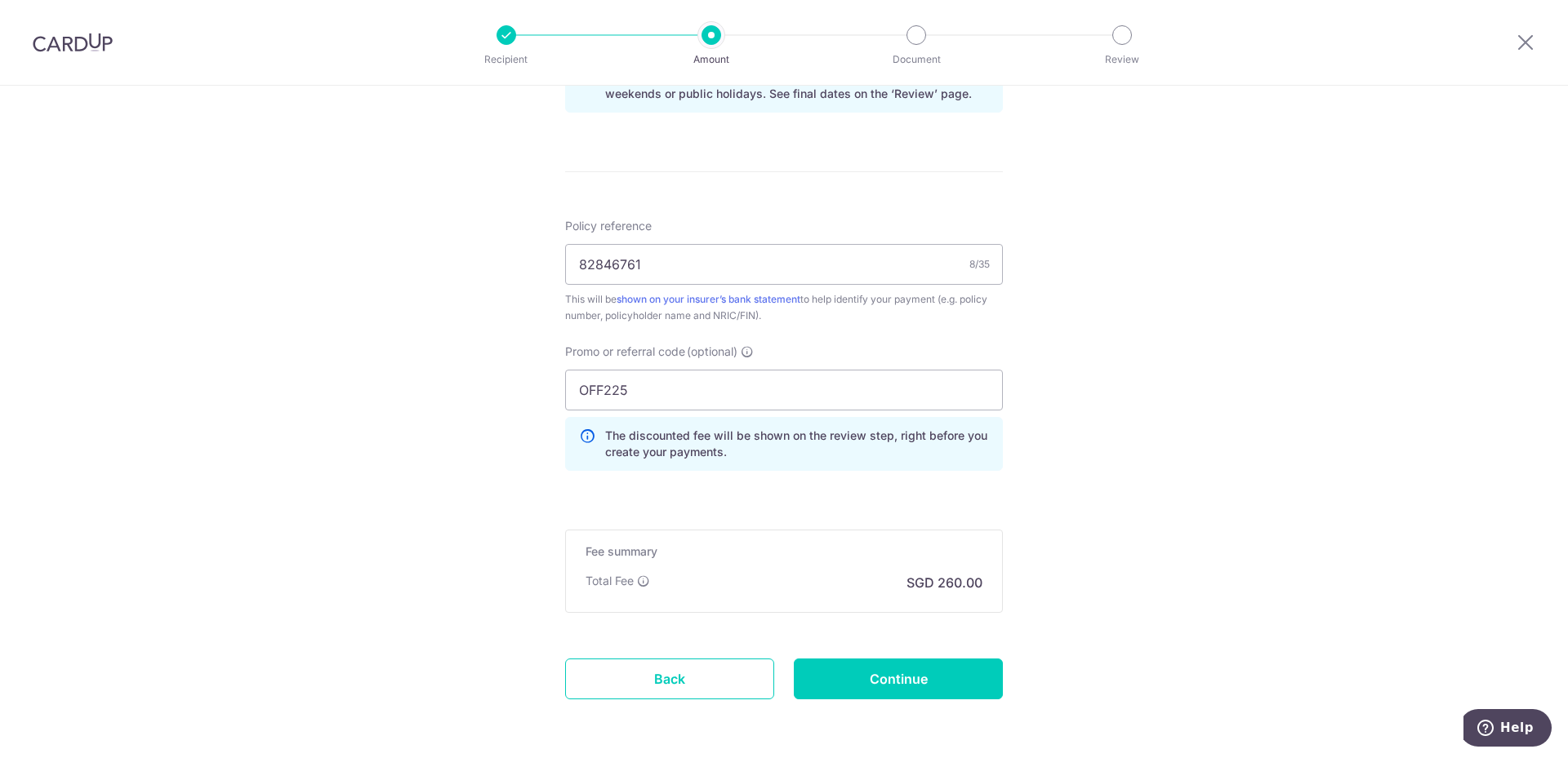
scroll to position [945, 0]
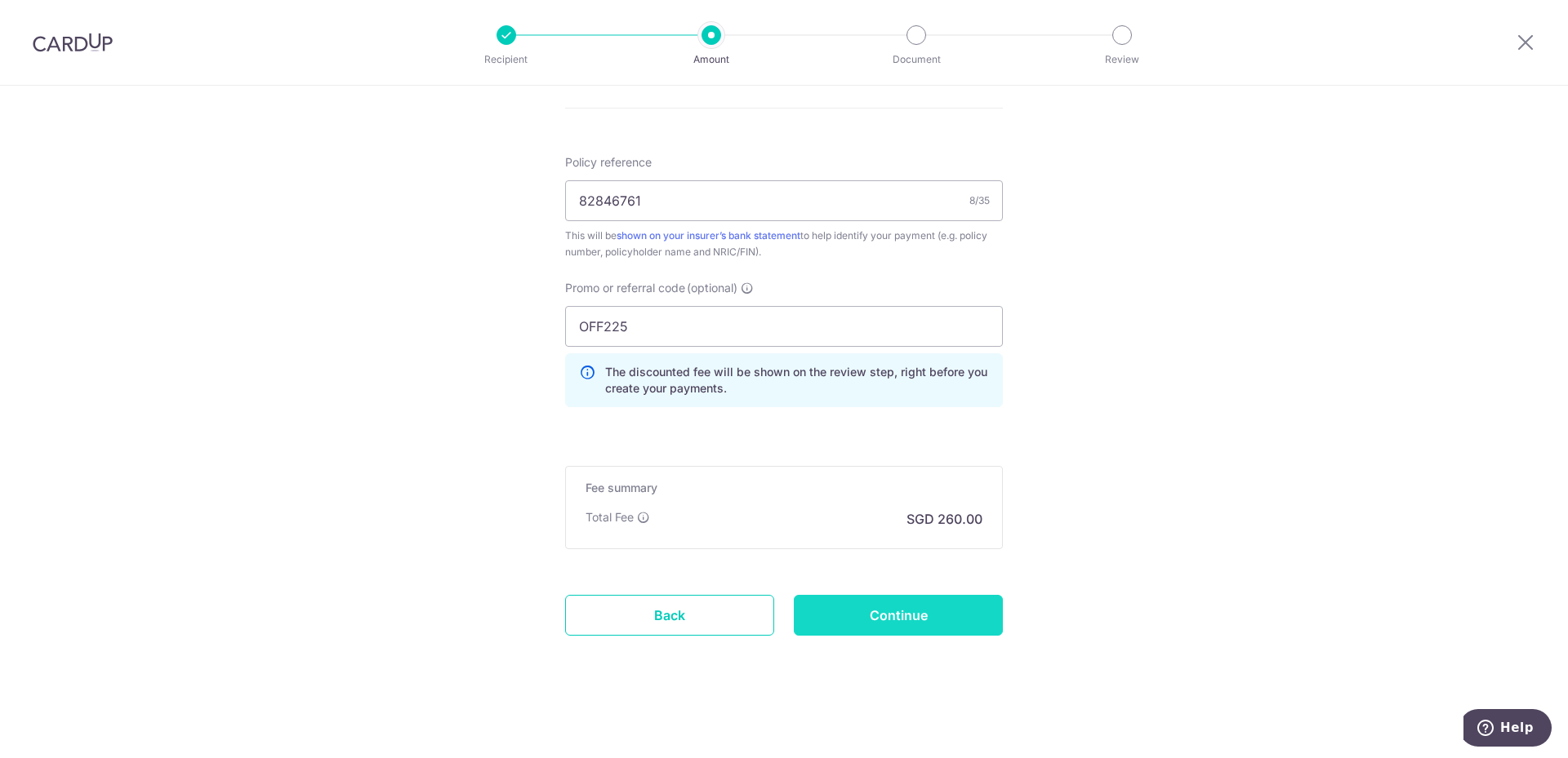
click at [894, 622] on input "Continue" at bounding box center [898, 616] width 209 height 41
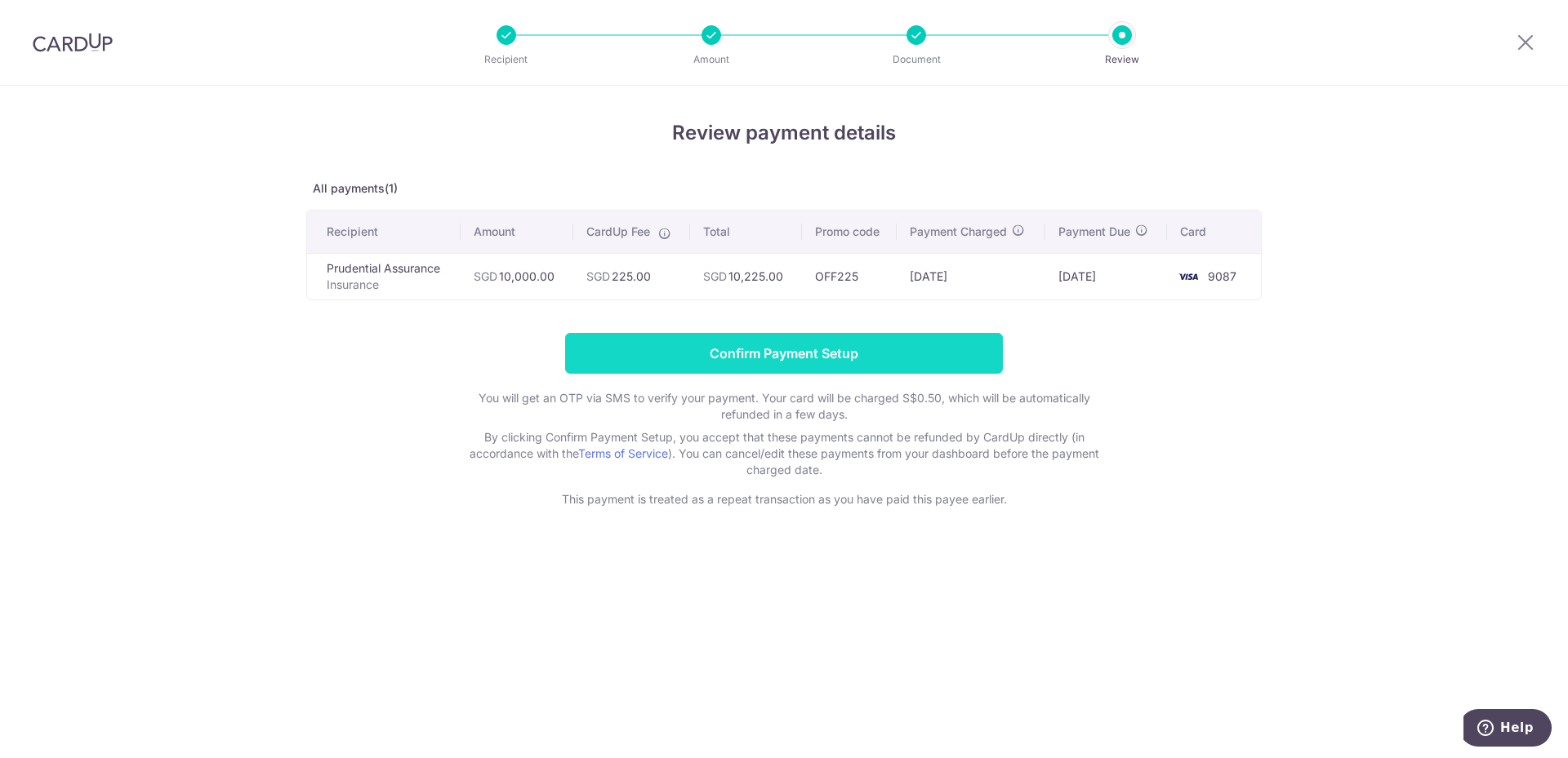
click at [770, 354] on input "Confirm Payment Setup" at bounding box center [784, 354] width 438 height 41
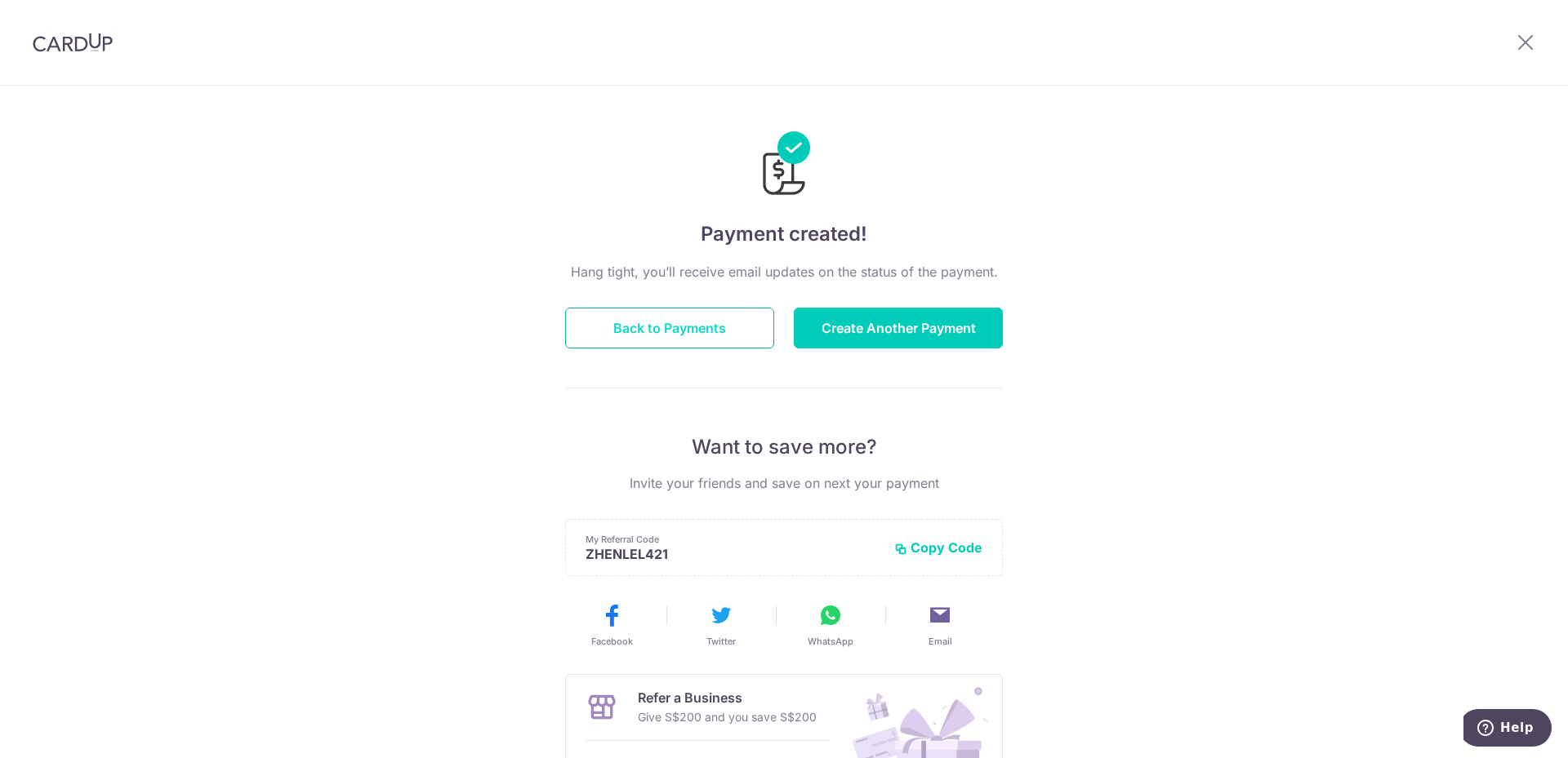
click at [643, 329] on button "Back to Payments" at bounding box center [670, 329] width 209 height 41
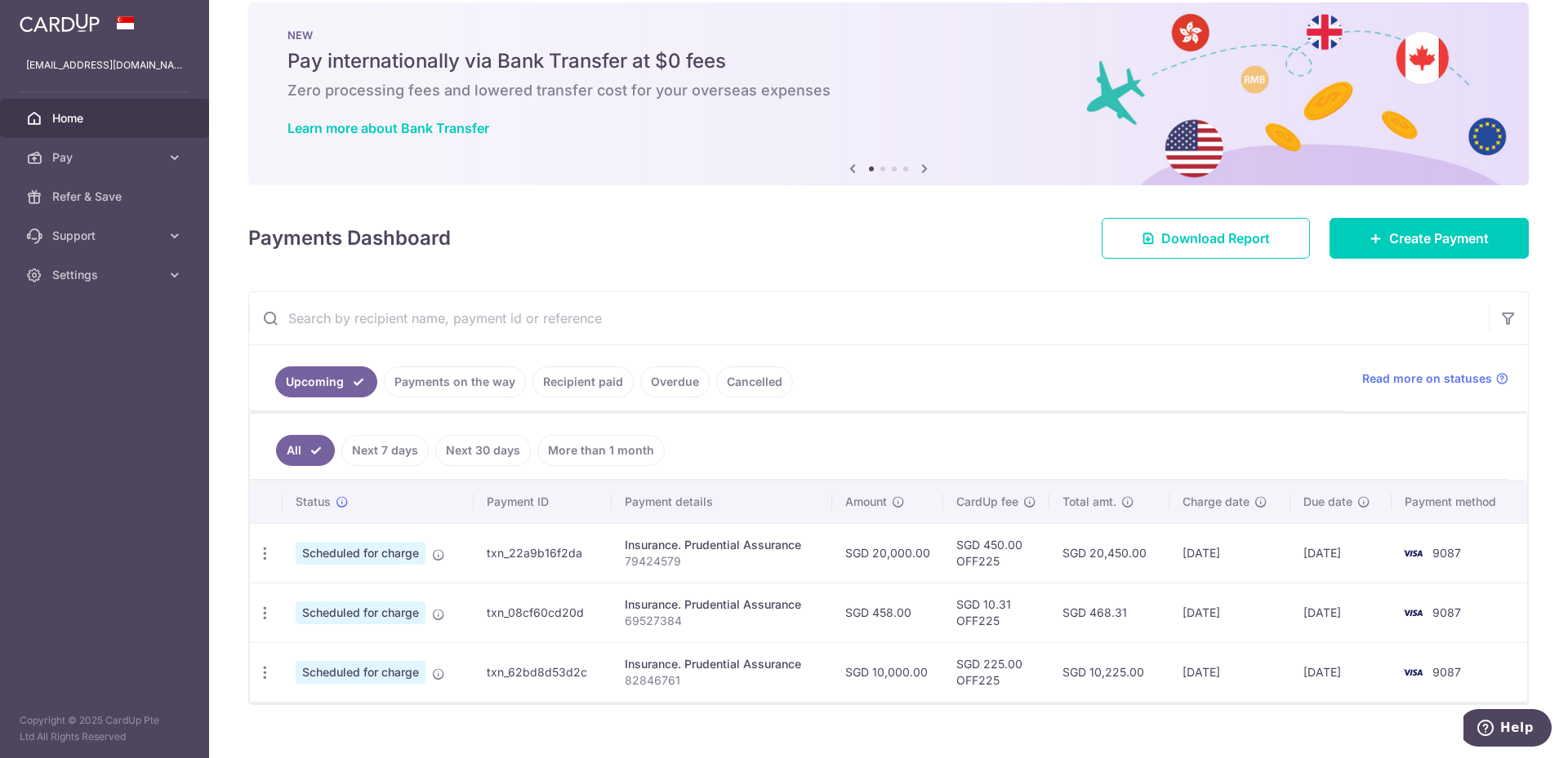
scroll to position [48, 0]
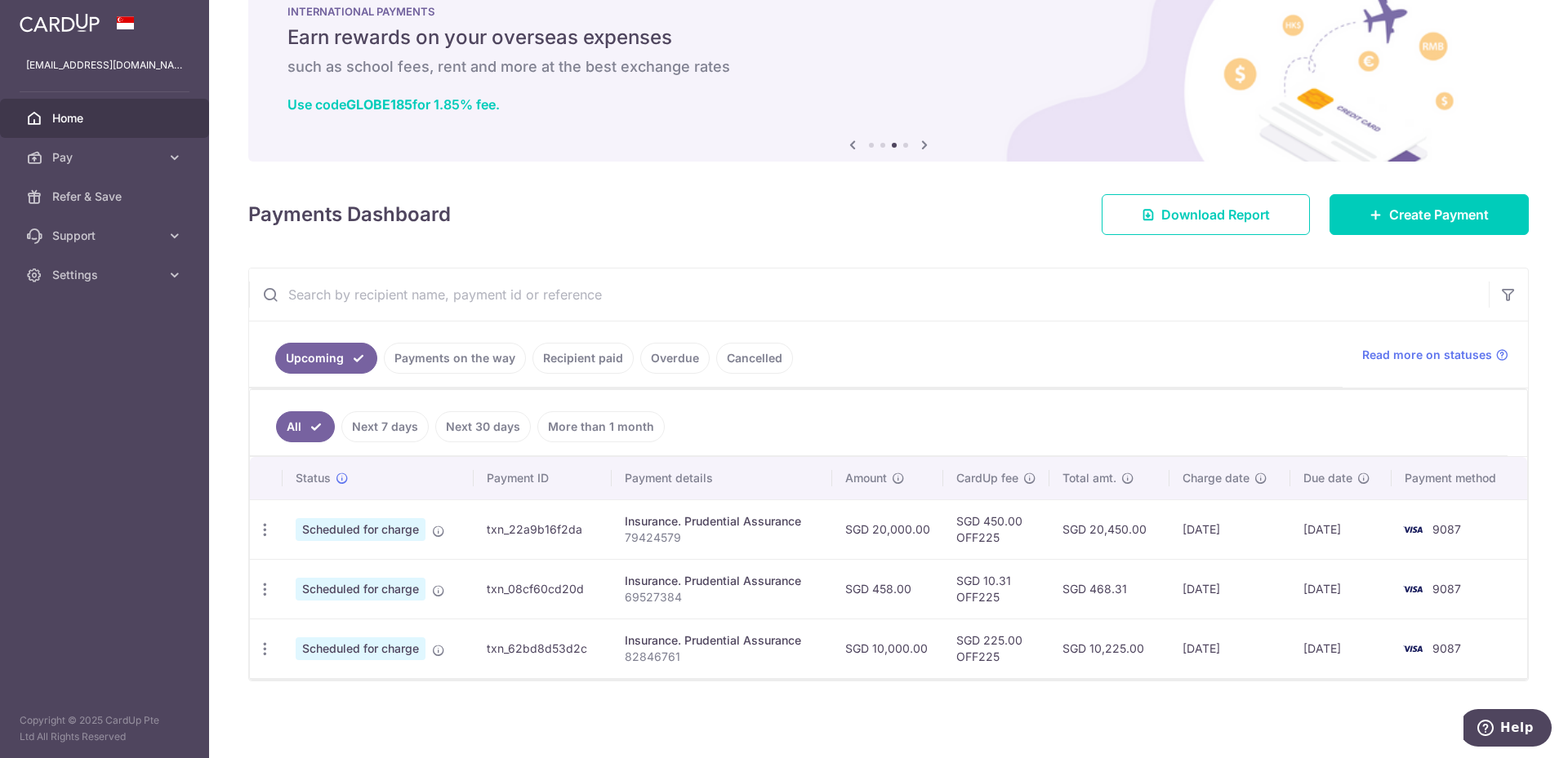
click at [799, 193] on div "Payments Dashboard Download Report Create Payment" at bounding box center [888, 211] width 1280 height 48
